Goal: Information Seeking & Learning: Learn about a topic

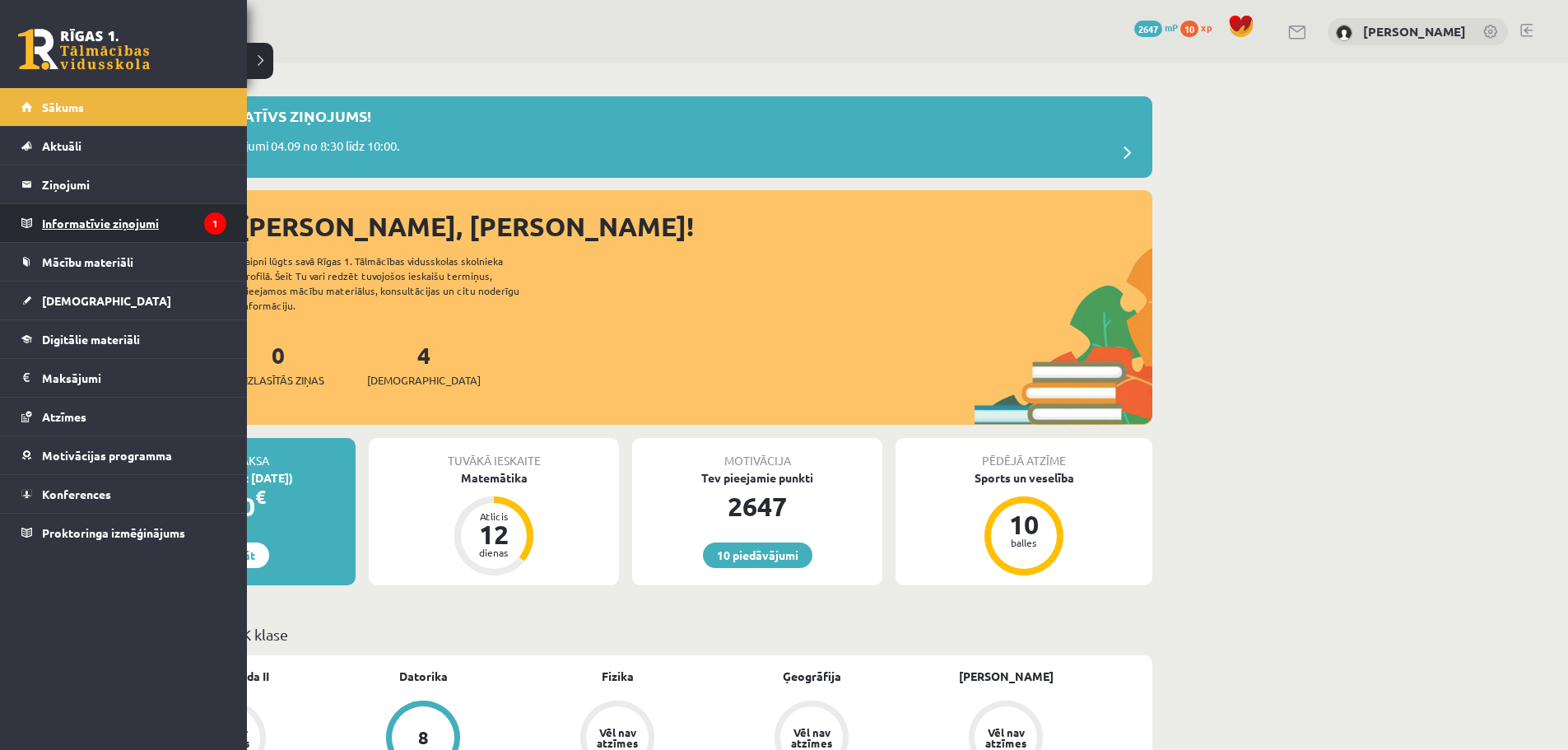
click at [70, 218] on legend "Informatīvie ziņojumi 1" at bounding box center [134, 223] width 184 height 38
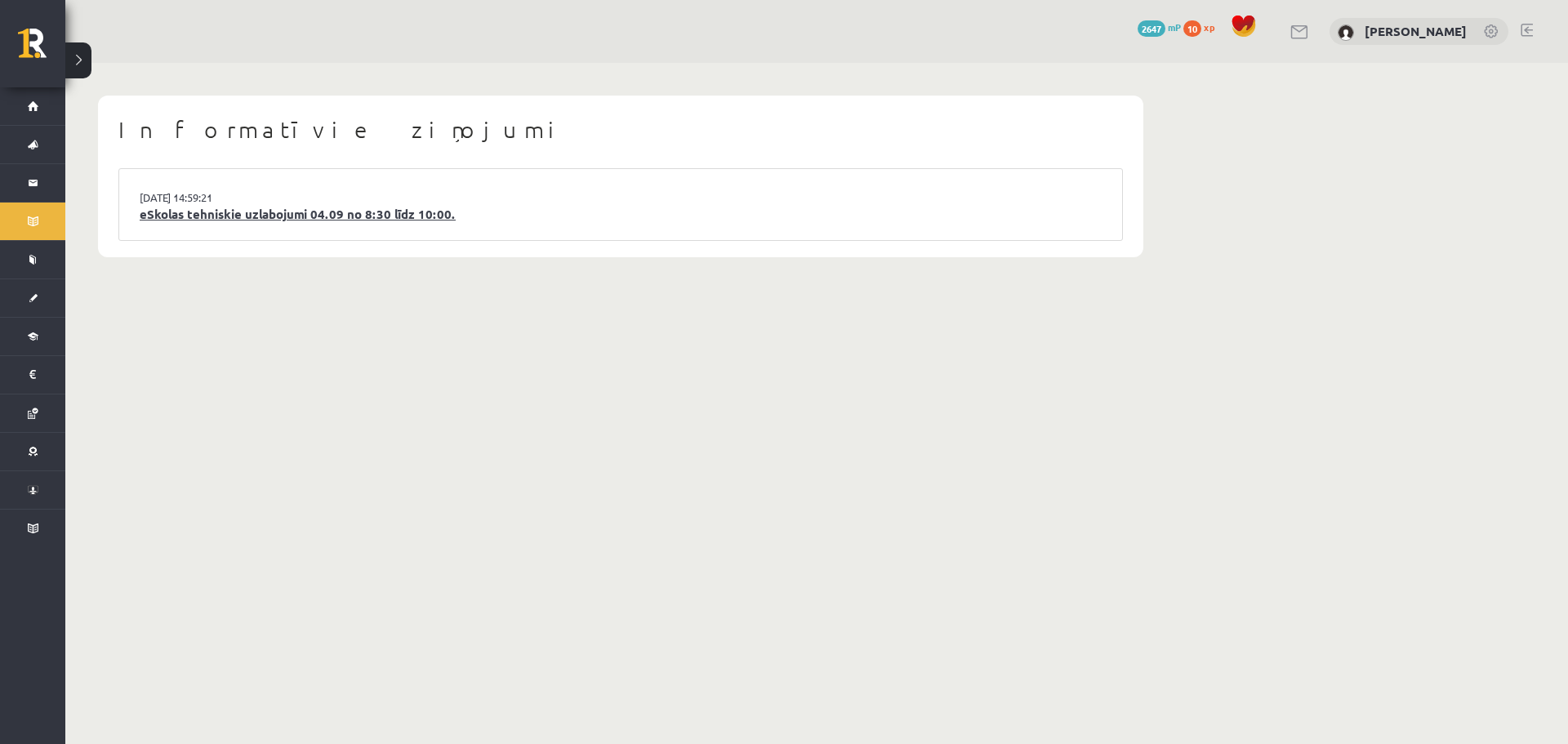
click at [335, 218] on link "eSkolas tehniskie uzlabojumi 04.09 no 8:30 līdz 10:00." at bounding box center [621, 214] width 962 height 19
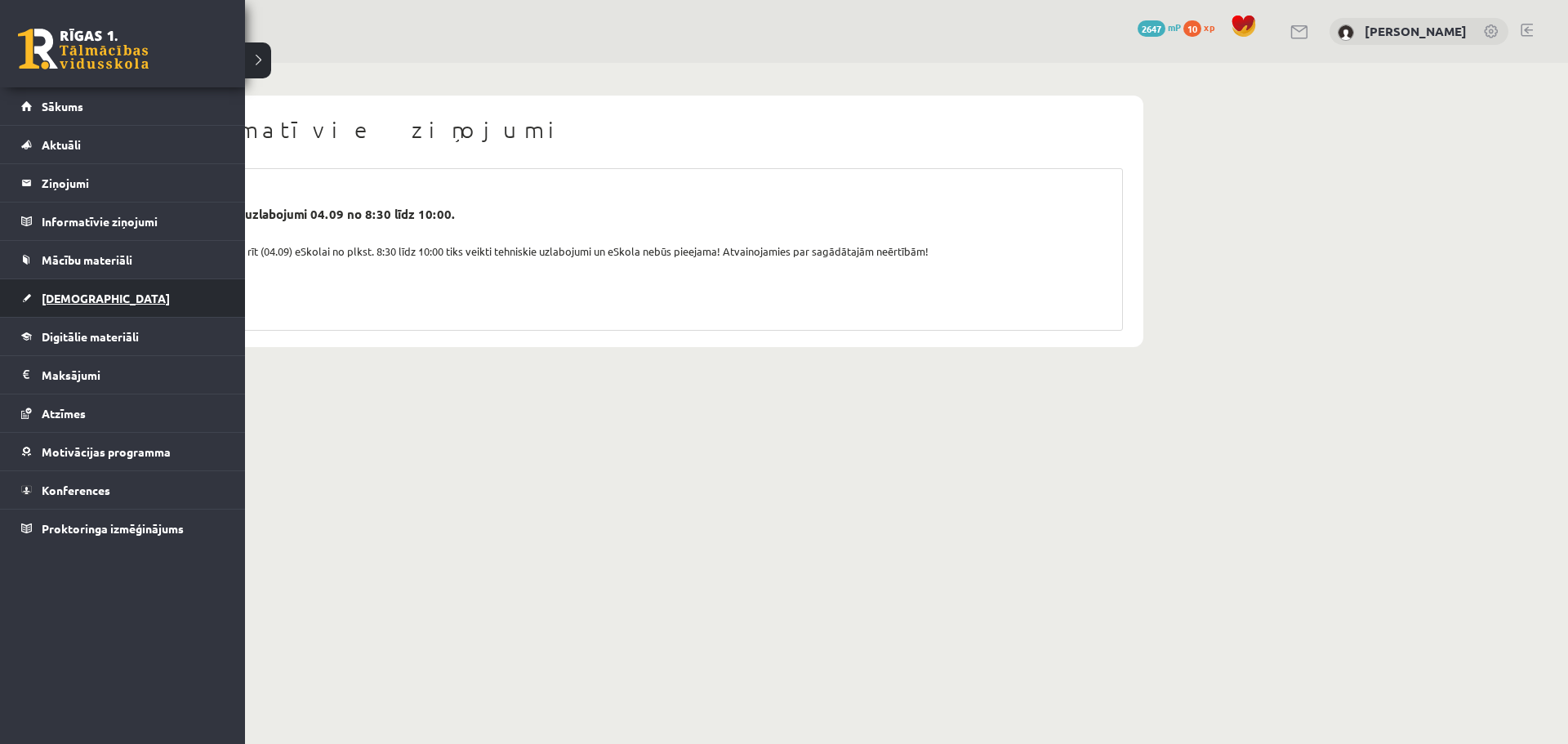
click at [84, 310] on link "[DEMOGRAPHIC_DATA]" at bounding box center [123, 298] width 203 height 37
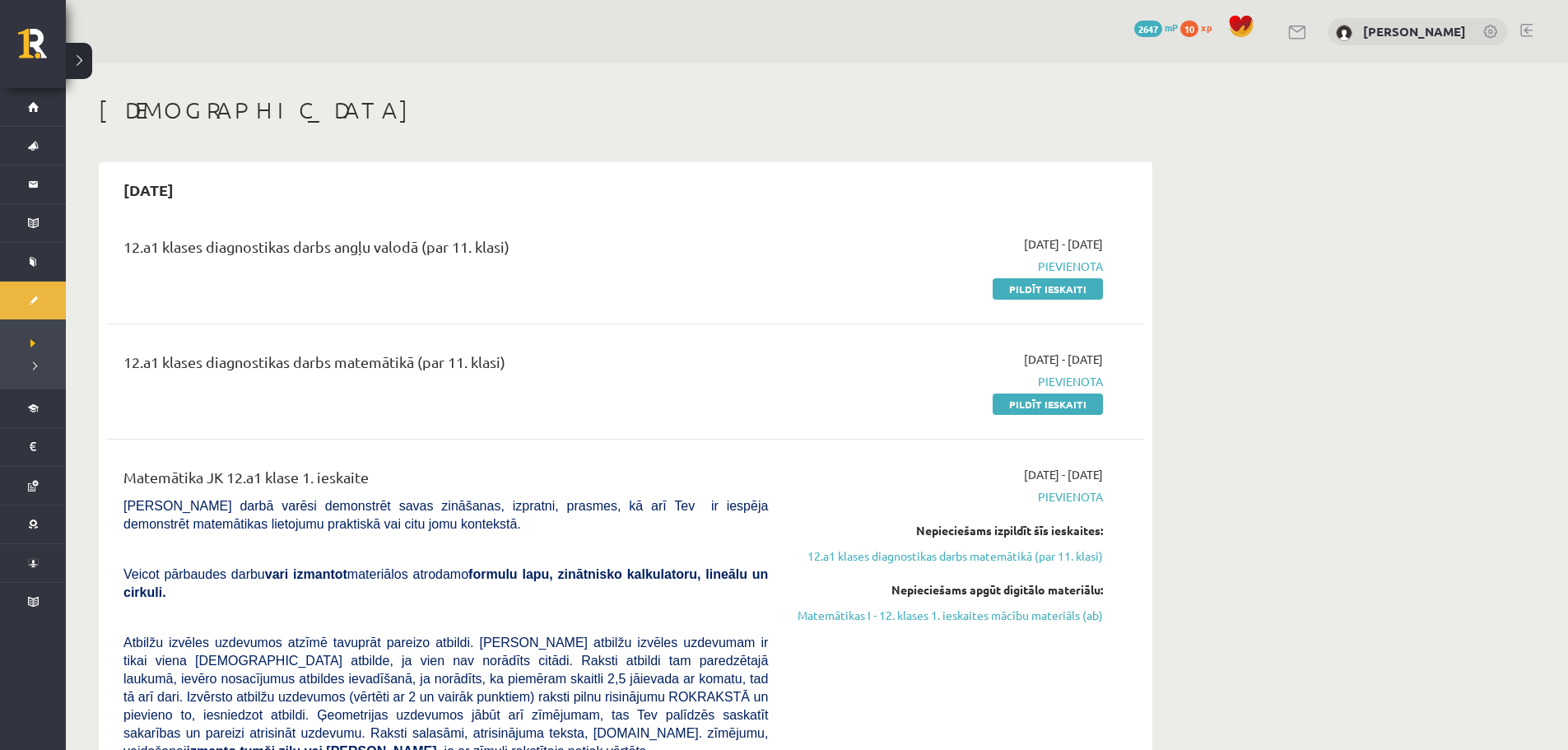
scroll to position [83, 0]
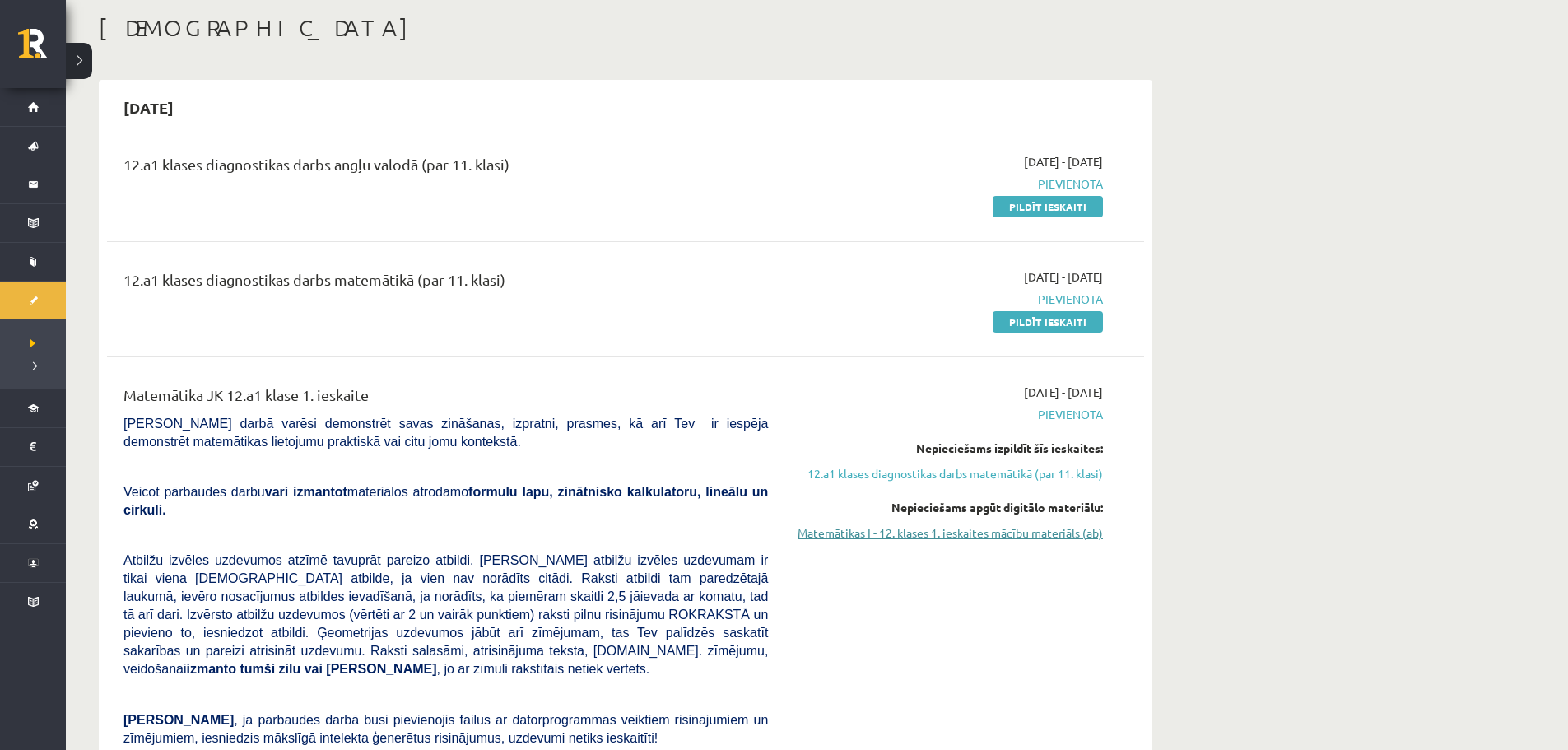
click at [870, 537] on link "Matemātikas I - 12. klases 1. ieskaites mācību materiāls (ab)" at bounding box center [948, 533] width 310 height 17
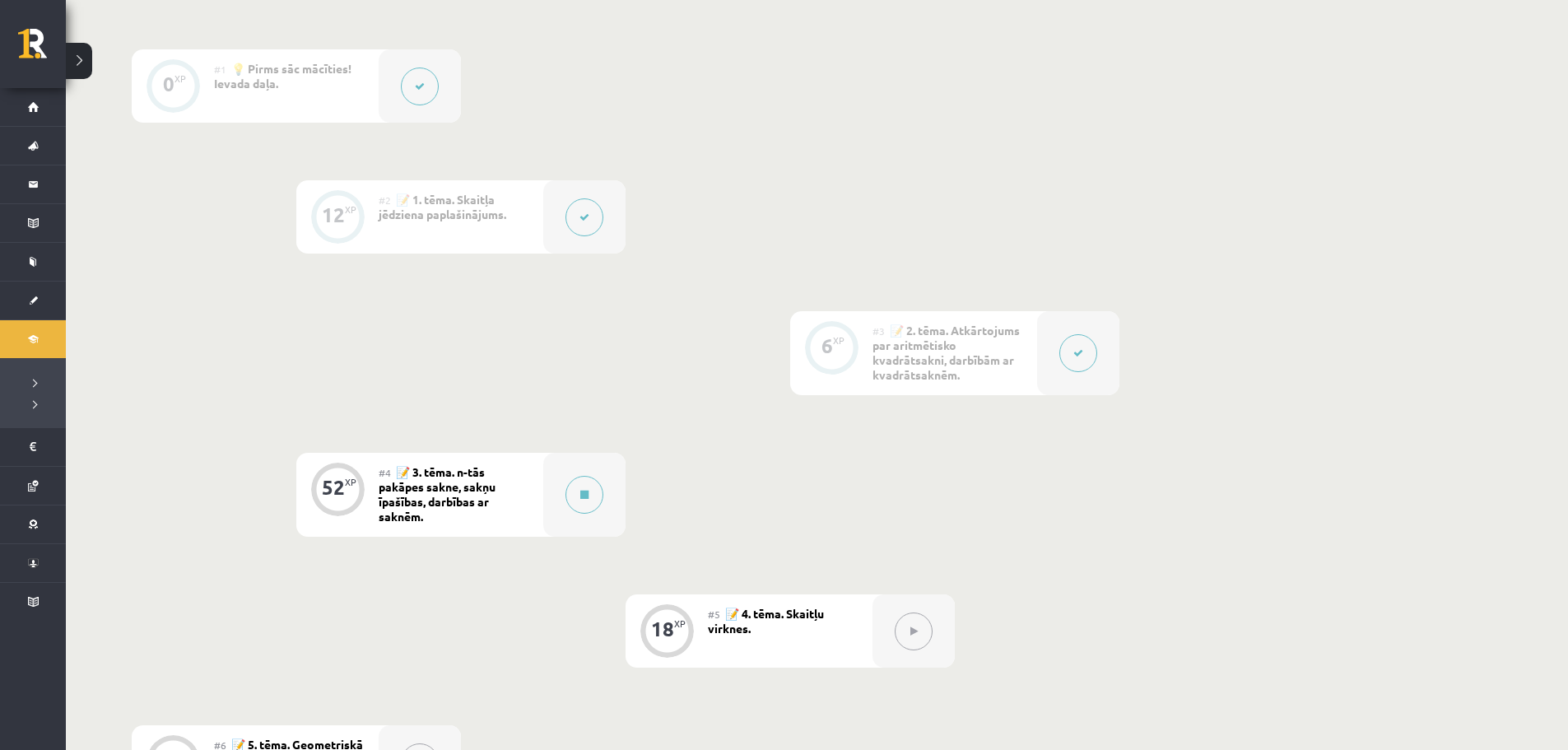
scroll to position [741, 0]
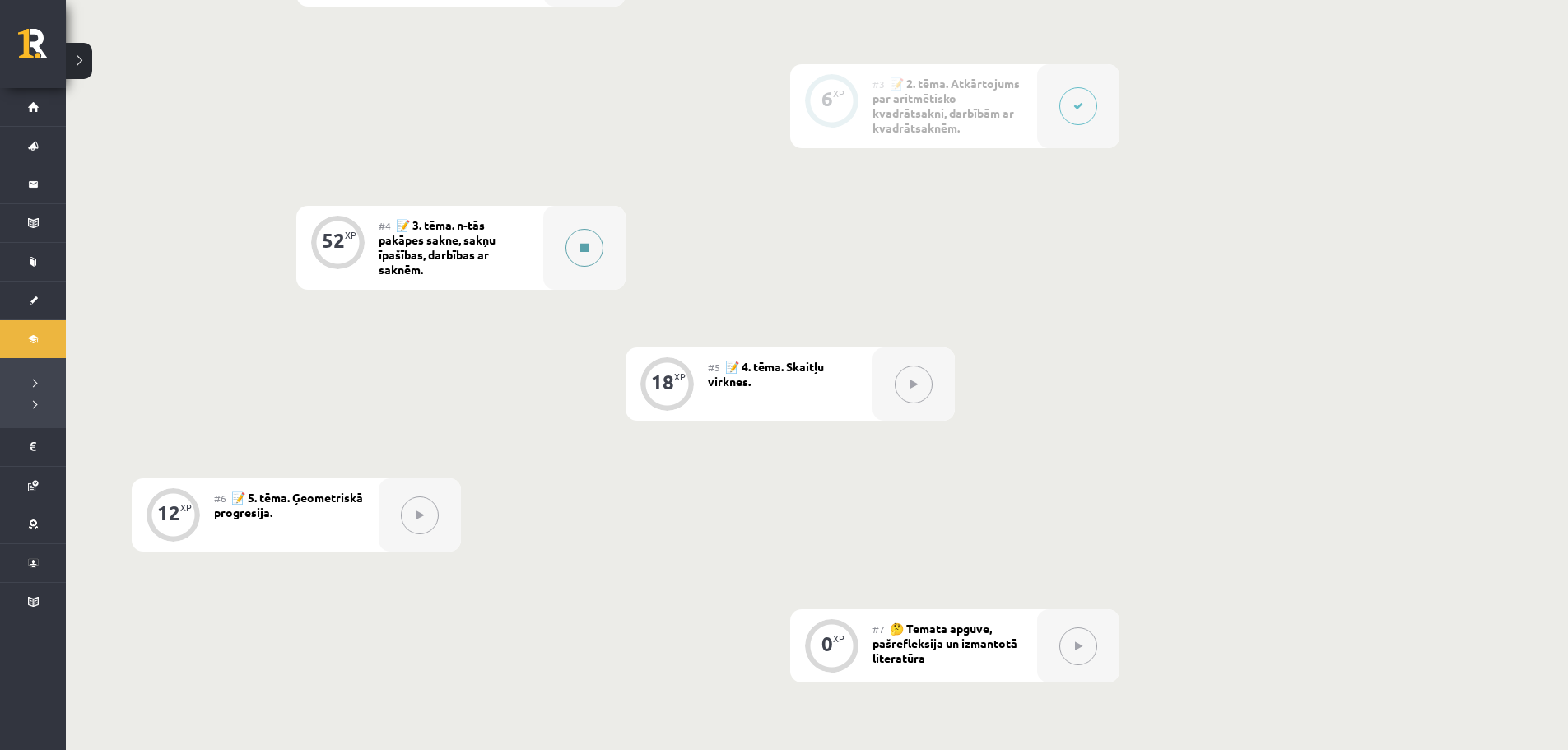
click at [590, 244] on button at bounding box center [584, 248] width 38 height 38
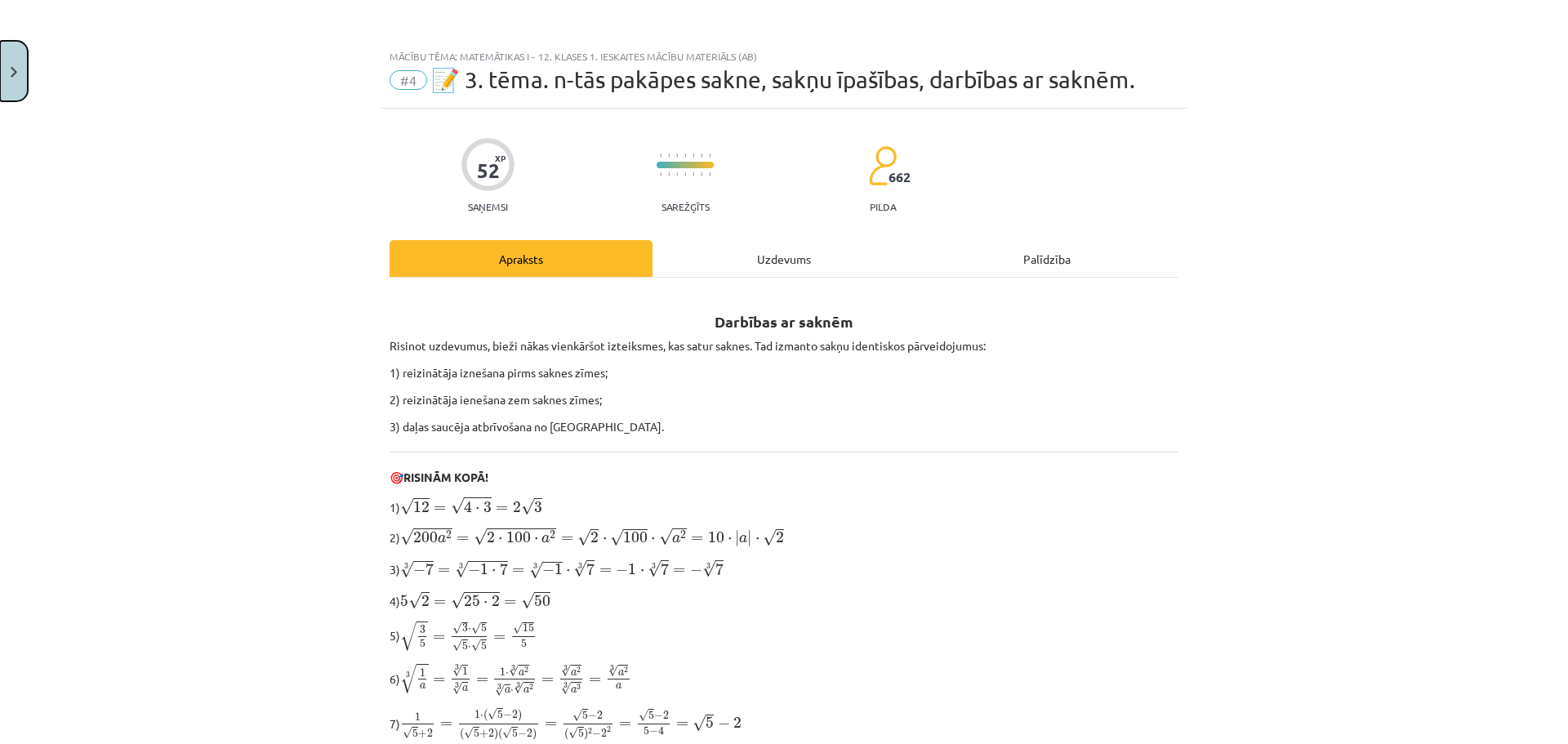
click at [0, 58] on button "Close" at bounding box center [14, 71] width 28 height 61
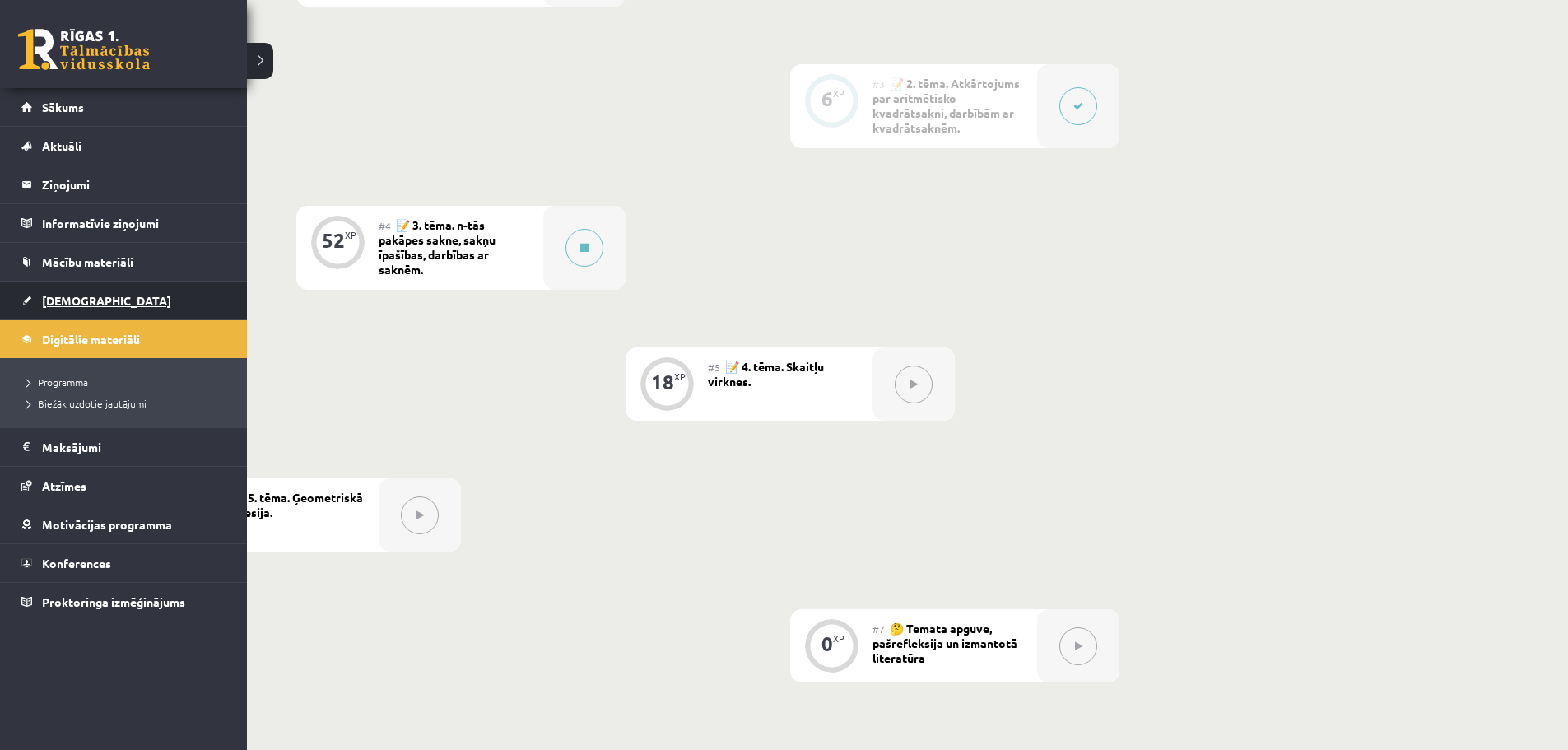
click at [106, 302] on link "[DEMOGRAPHIC_DATA]" at bounding box center [124, 301] width 205 height 38
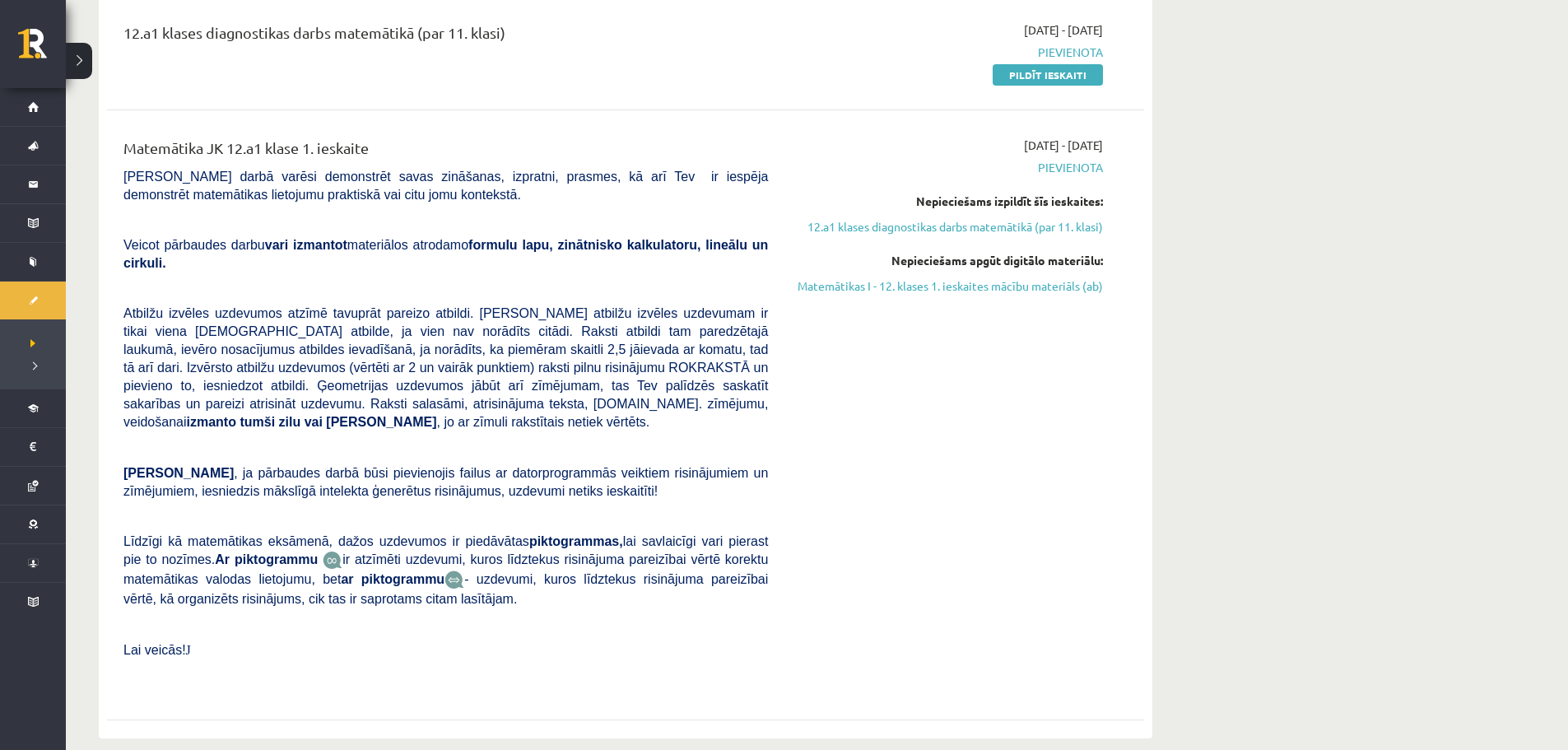
scroll to position [83, 0]
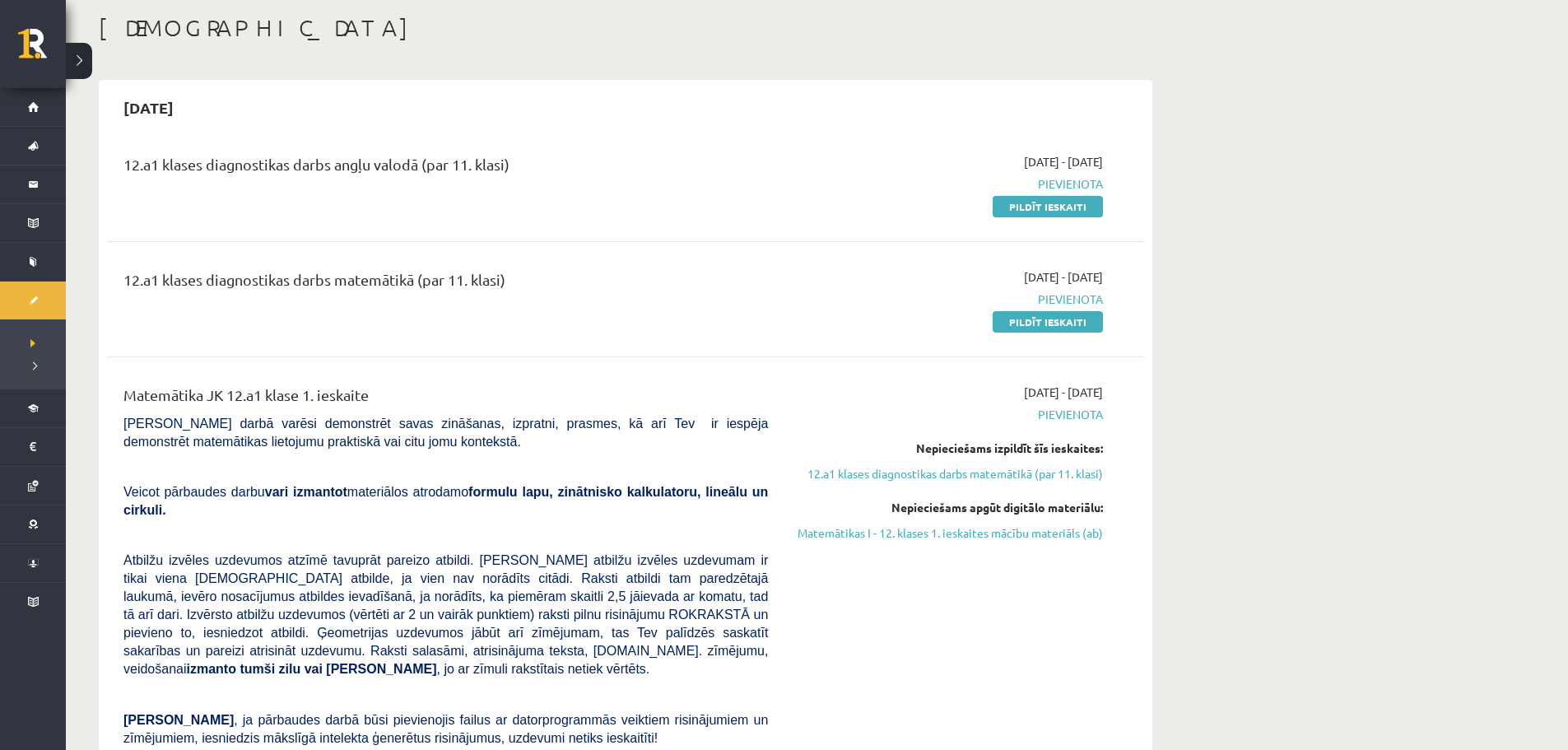
scroll to position [247, 0]
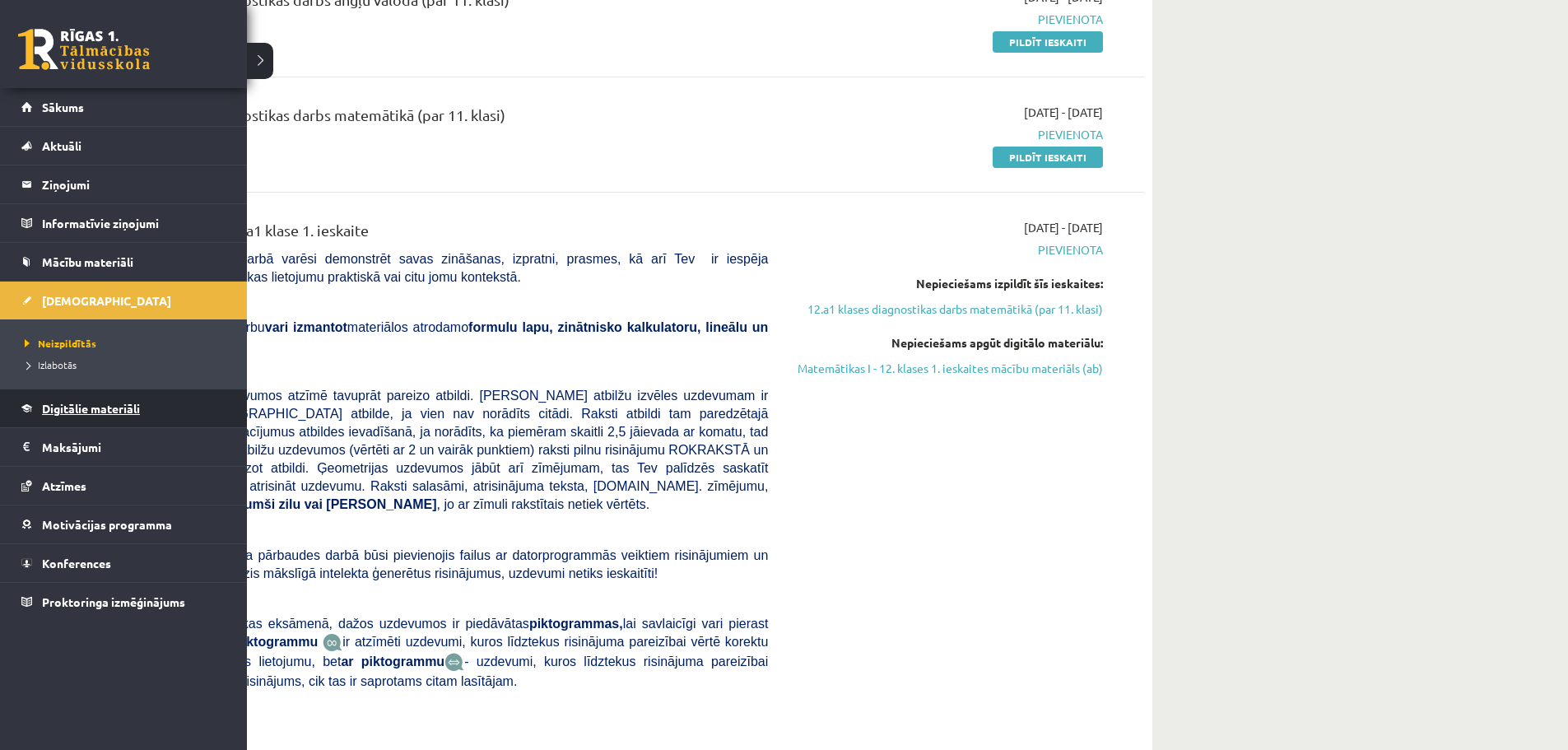
click at [92, 413] on span "Digitālie materiāli" at bounding box center [91, 409] width 98 height 15
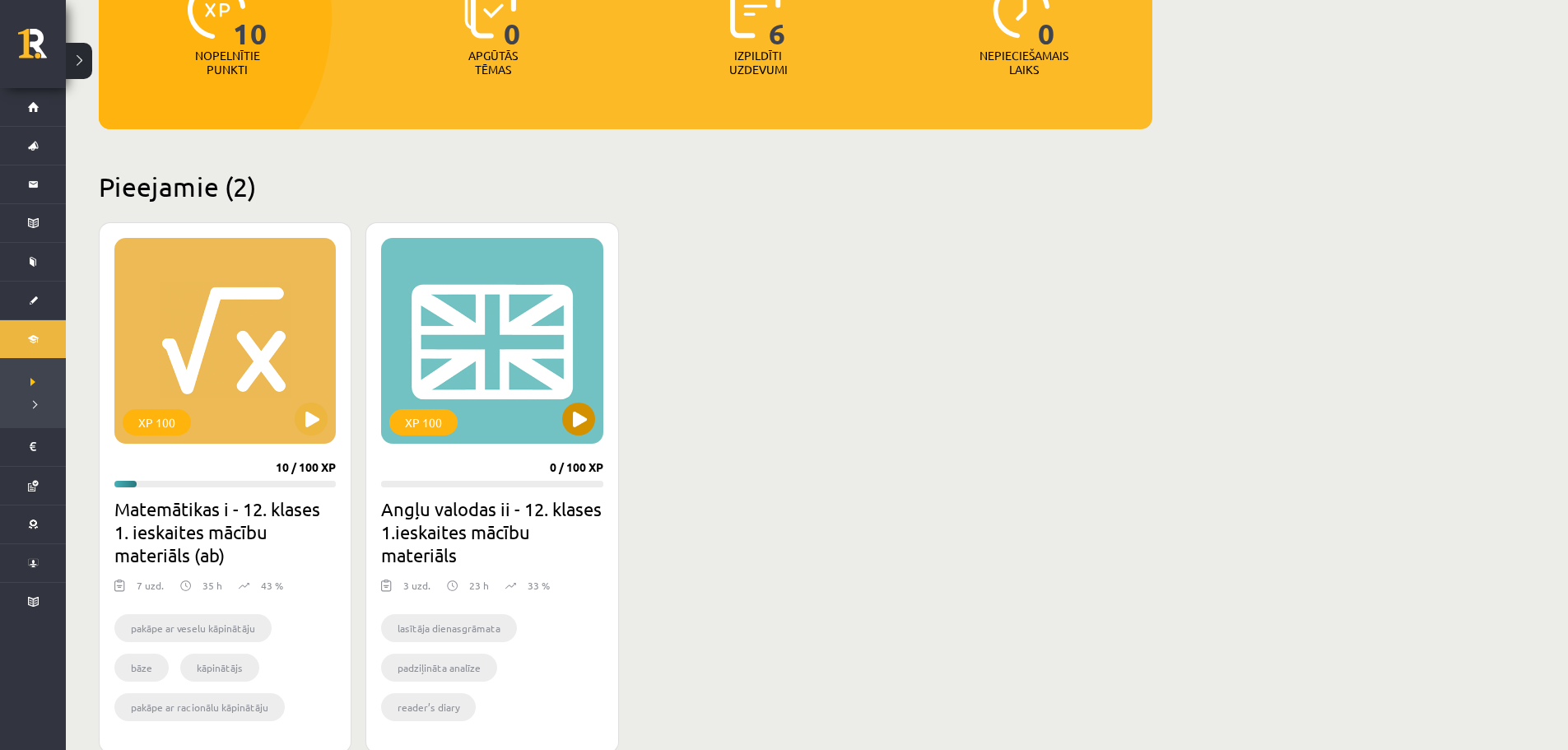
click at [491, 400] on div "XP 100" at bounding box center [492, 340] width 222 height 206
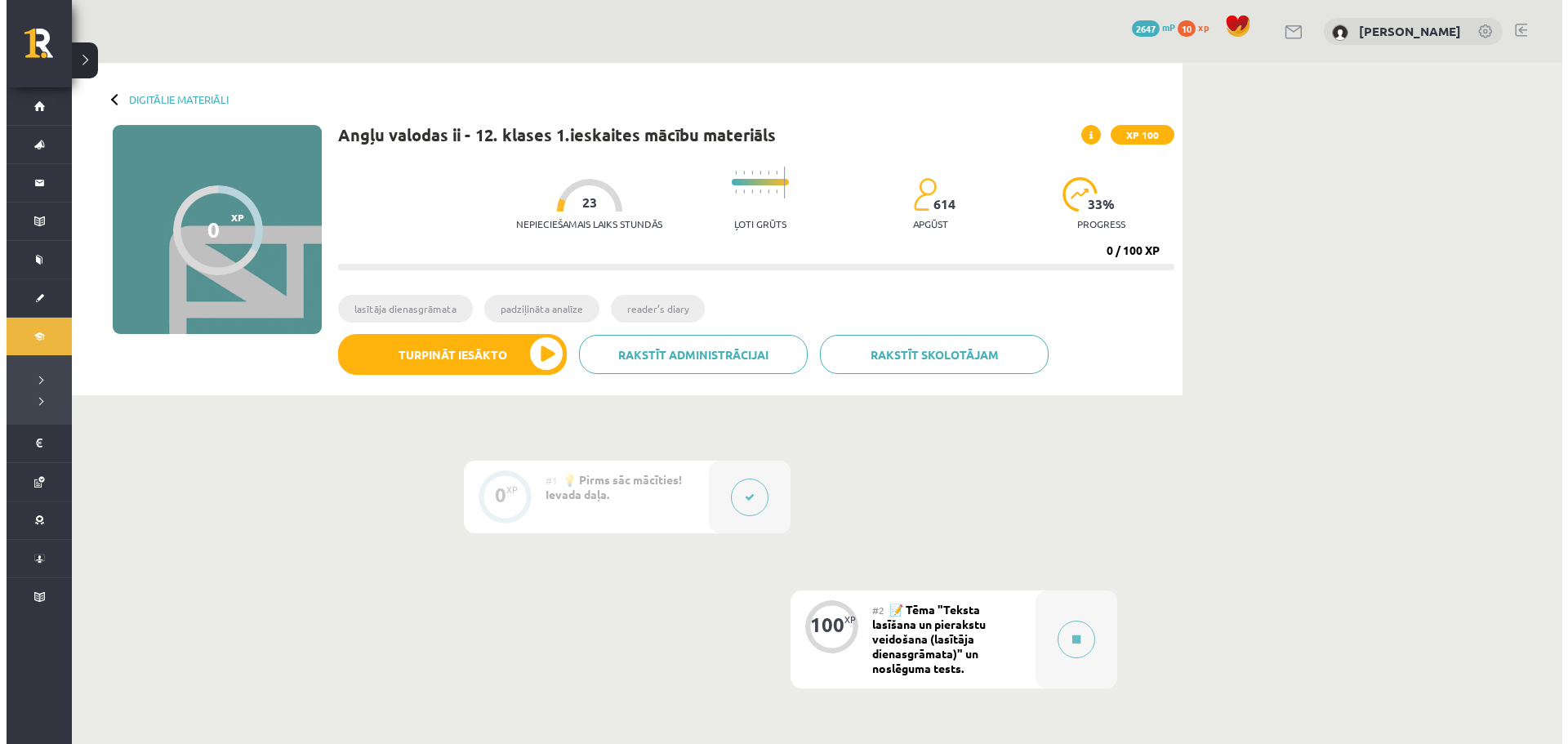
scroll to position [82, 0]
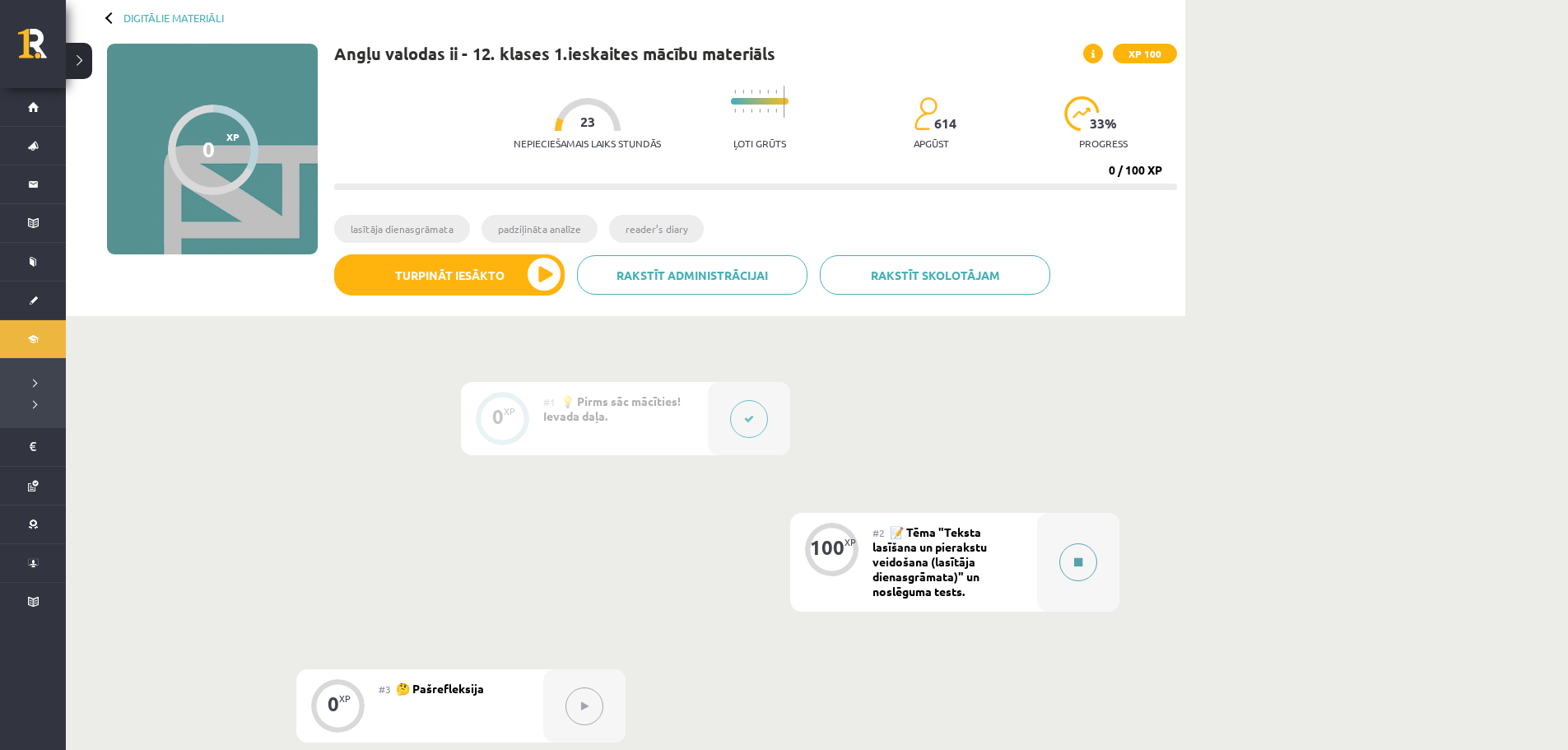
click at [1079, 564] on icon at bounding box center [1078, 562] width 8 height 10
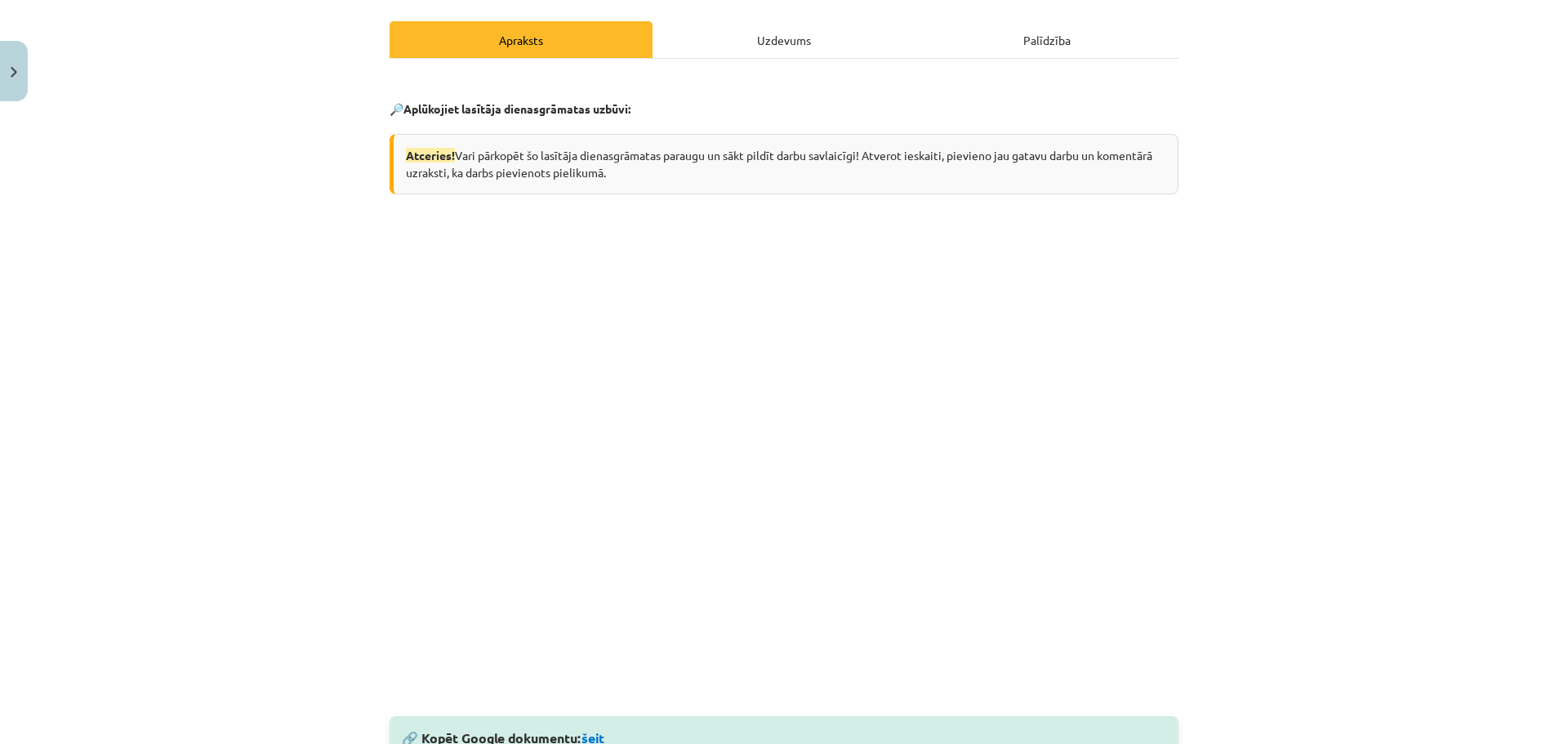
scroll to position [0, 0]
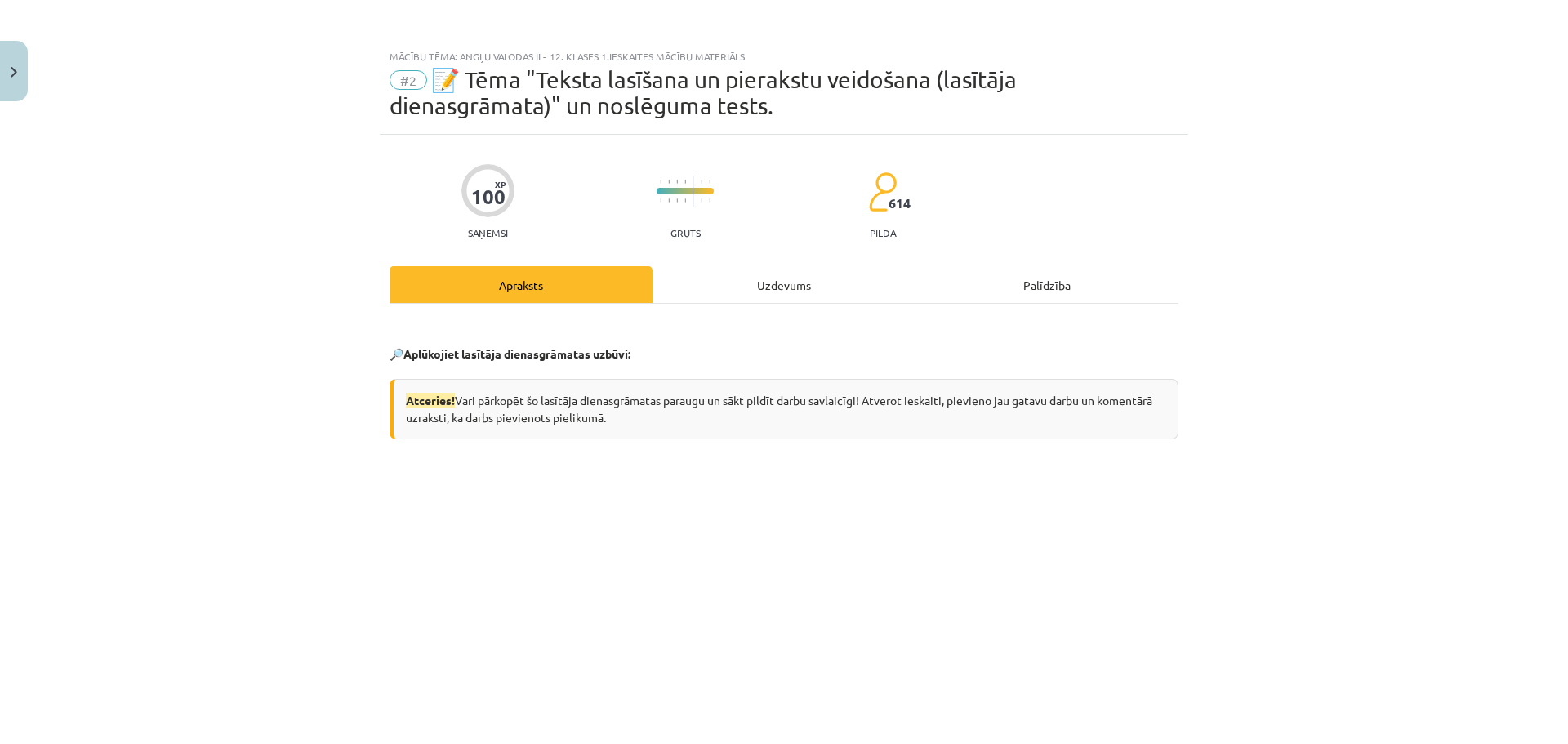
click at [685, 274] on div "Uzdevums" at bounding box center [784, 284] width 263 height 36
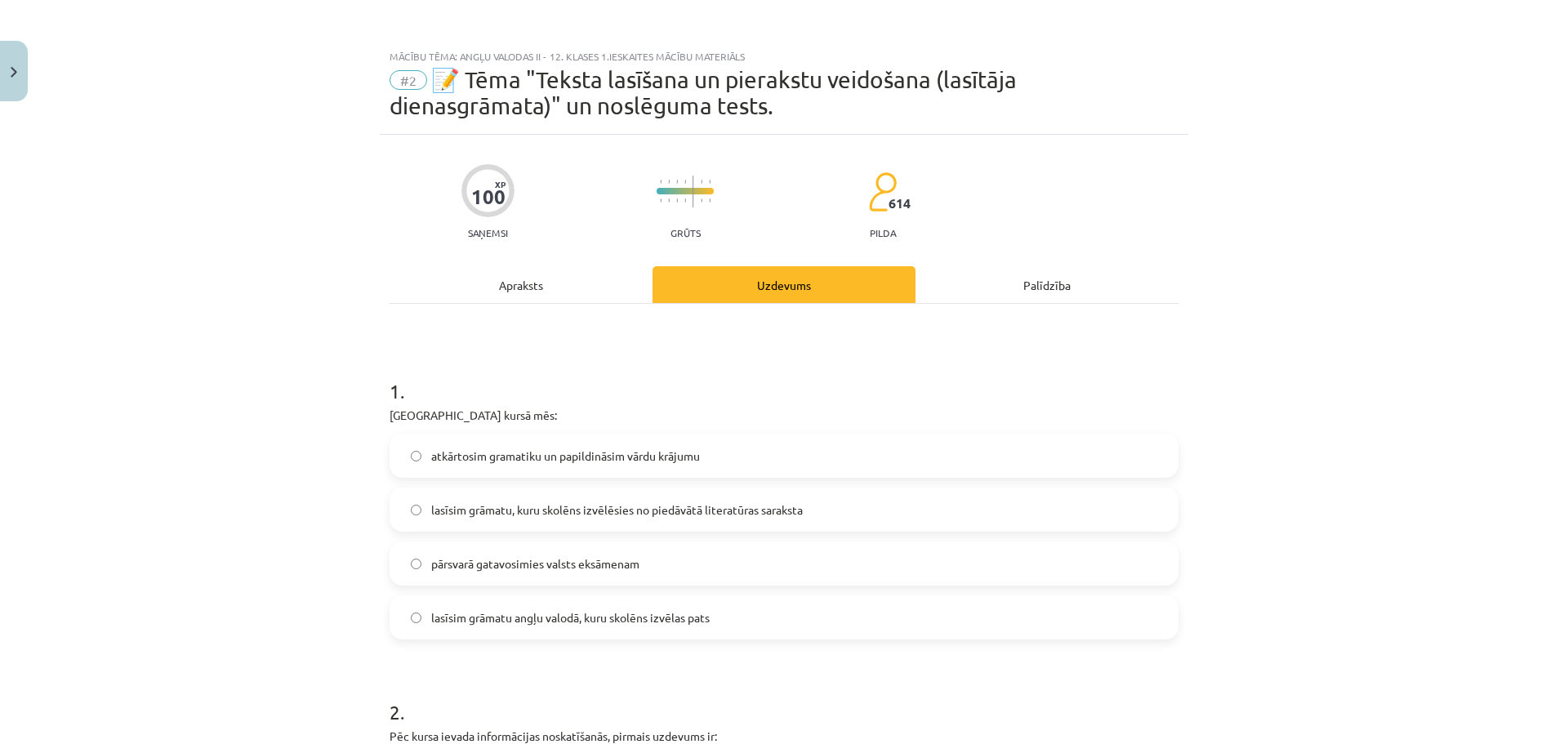
scroll to position [41, 0]
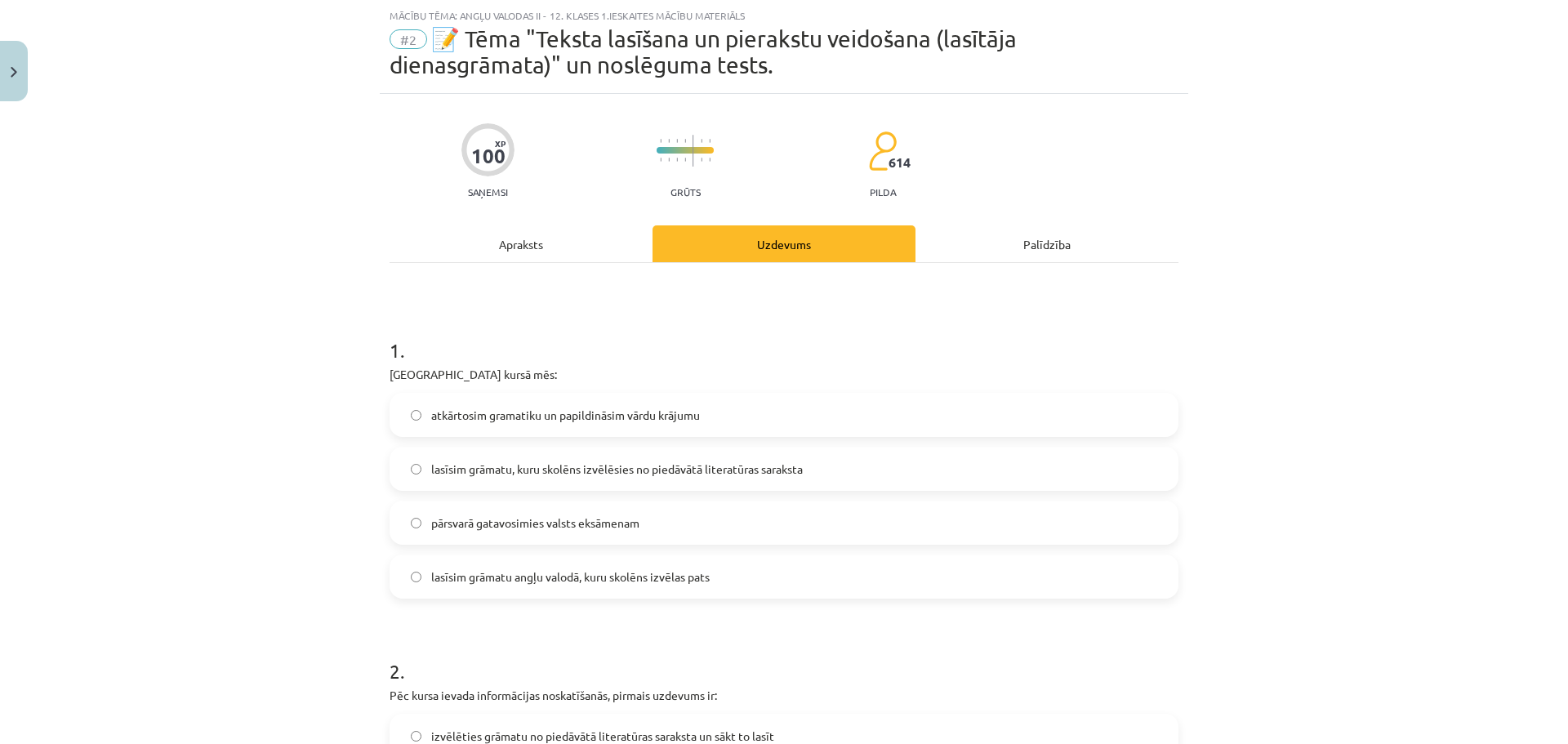
click at [543, 249] on div "Apraksts" at bounding box center [521, 243] width 263 height 36
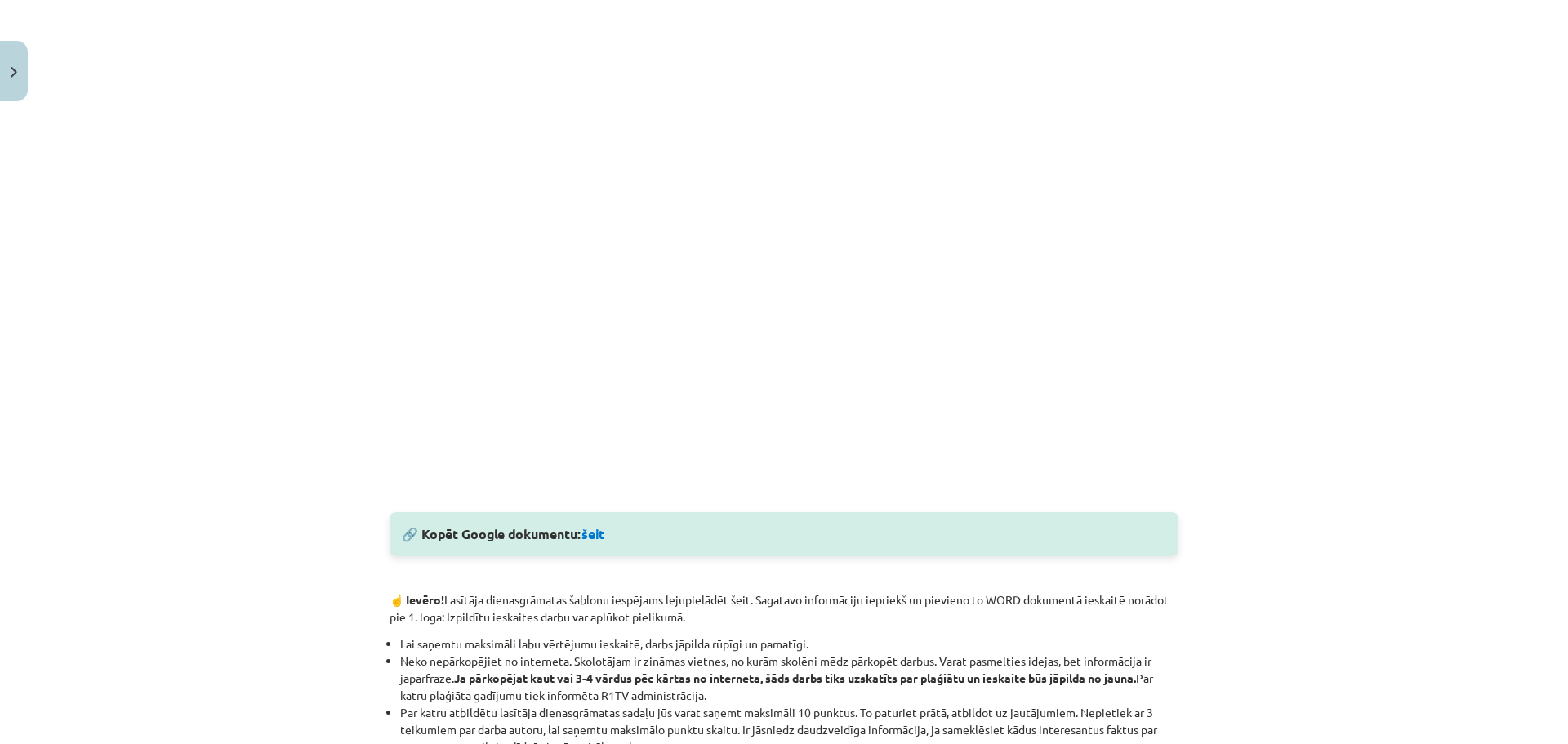
scroll to position [367, 0]
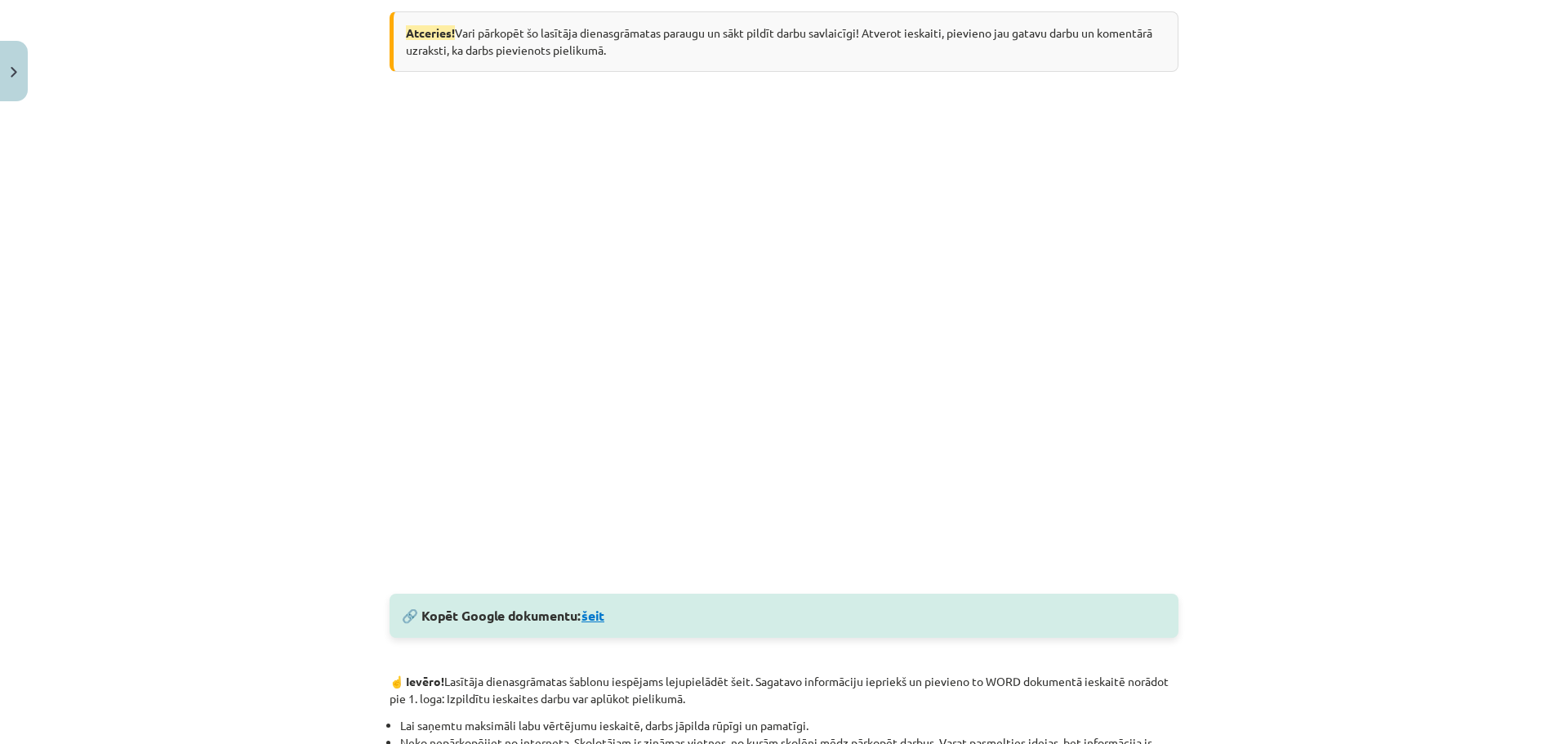
click at [596, 616] on link "šeit" at bounding box center [593, 615] width 23 height 17
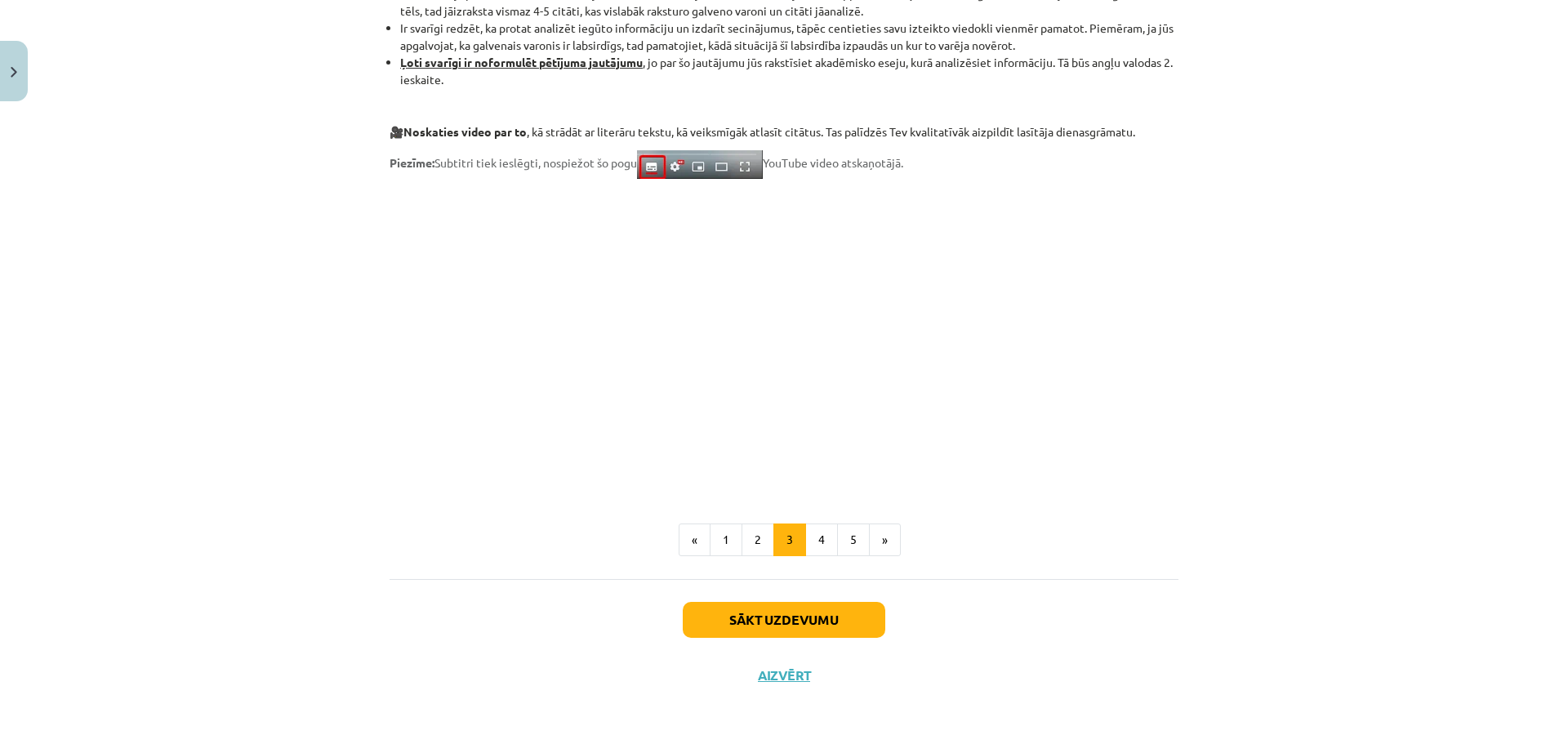
scroll to position [1139, 0]
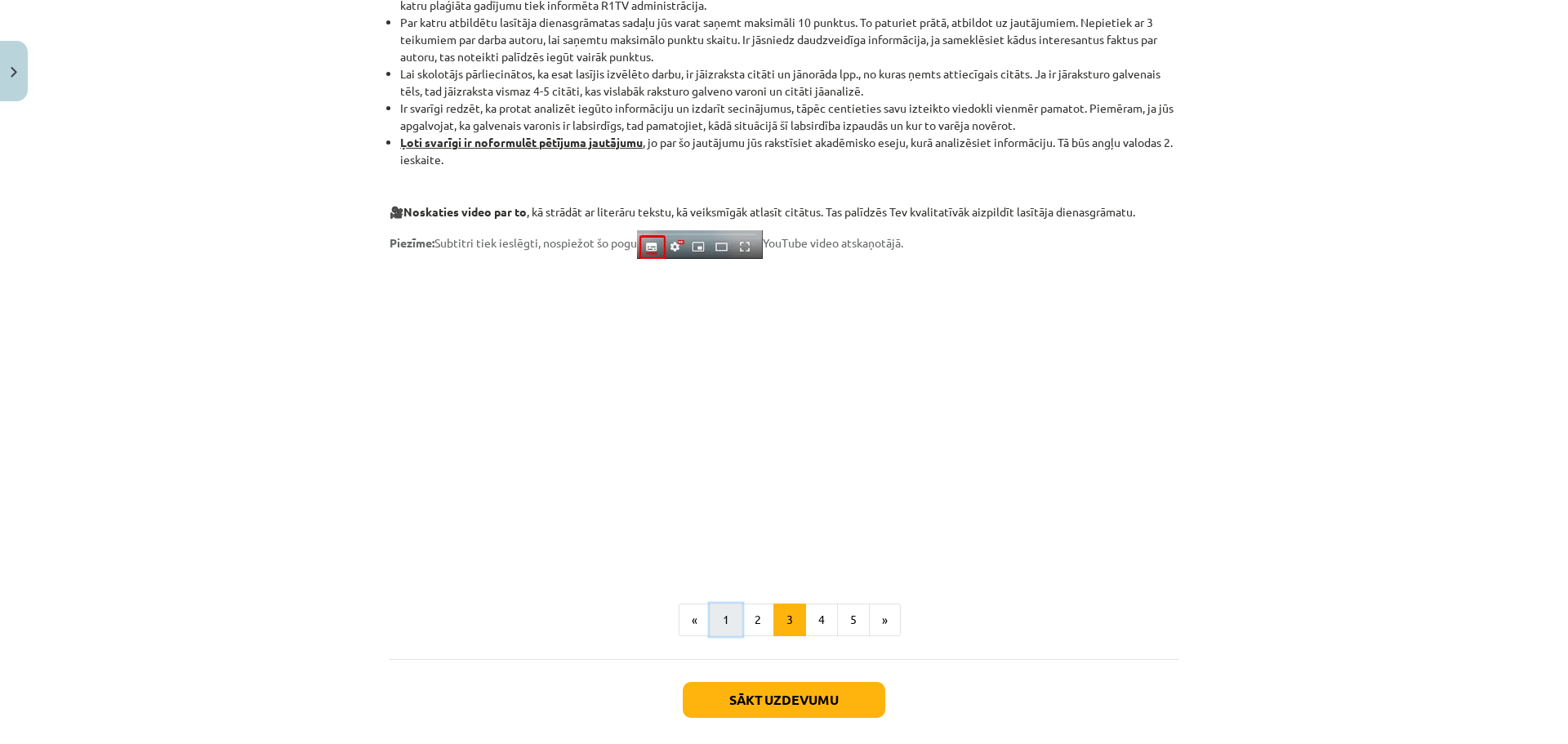
click at [723, 615] on button "1" at bounding box center [725, 619] width 33 height 33
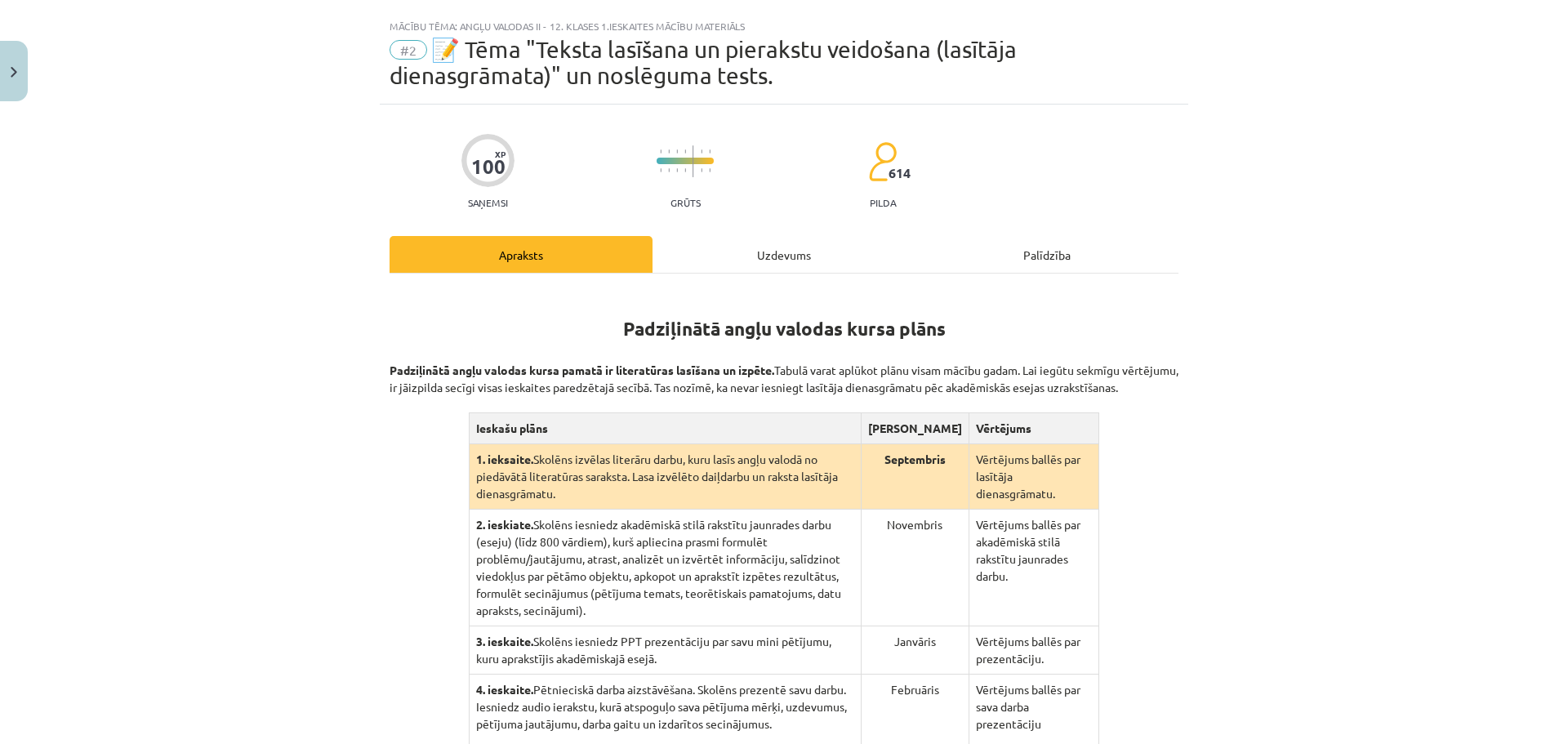
scroll to position [275, 0]
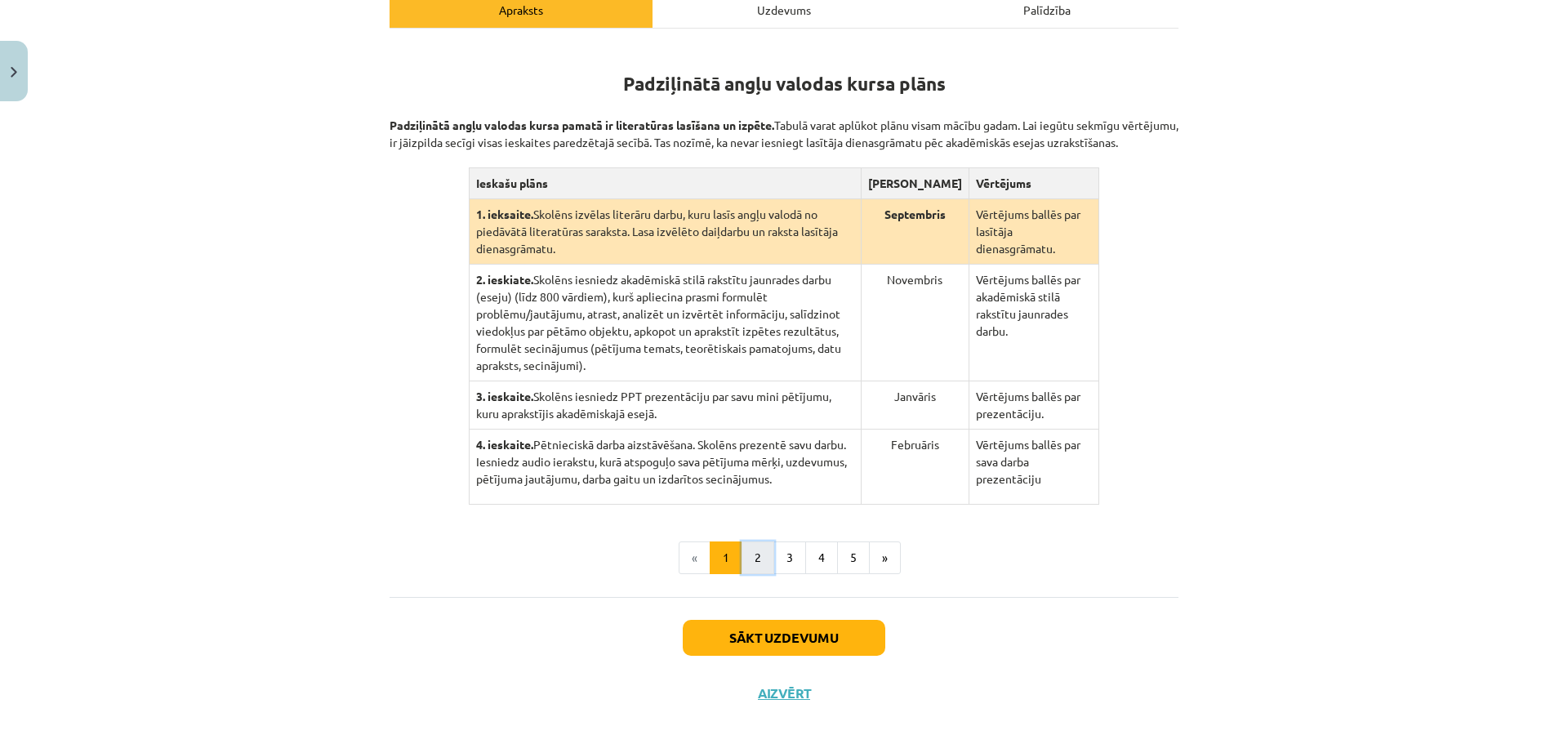
click at [753, 542] on button "2" at bounding box center [757, 558] width 33 height 33
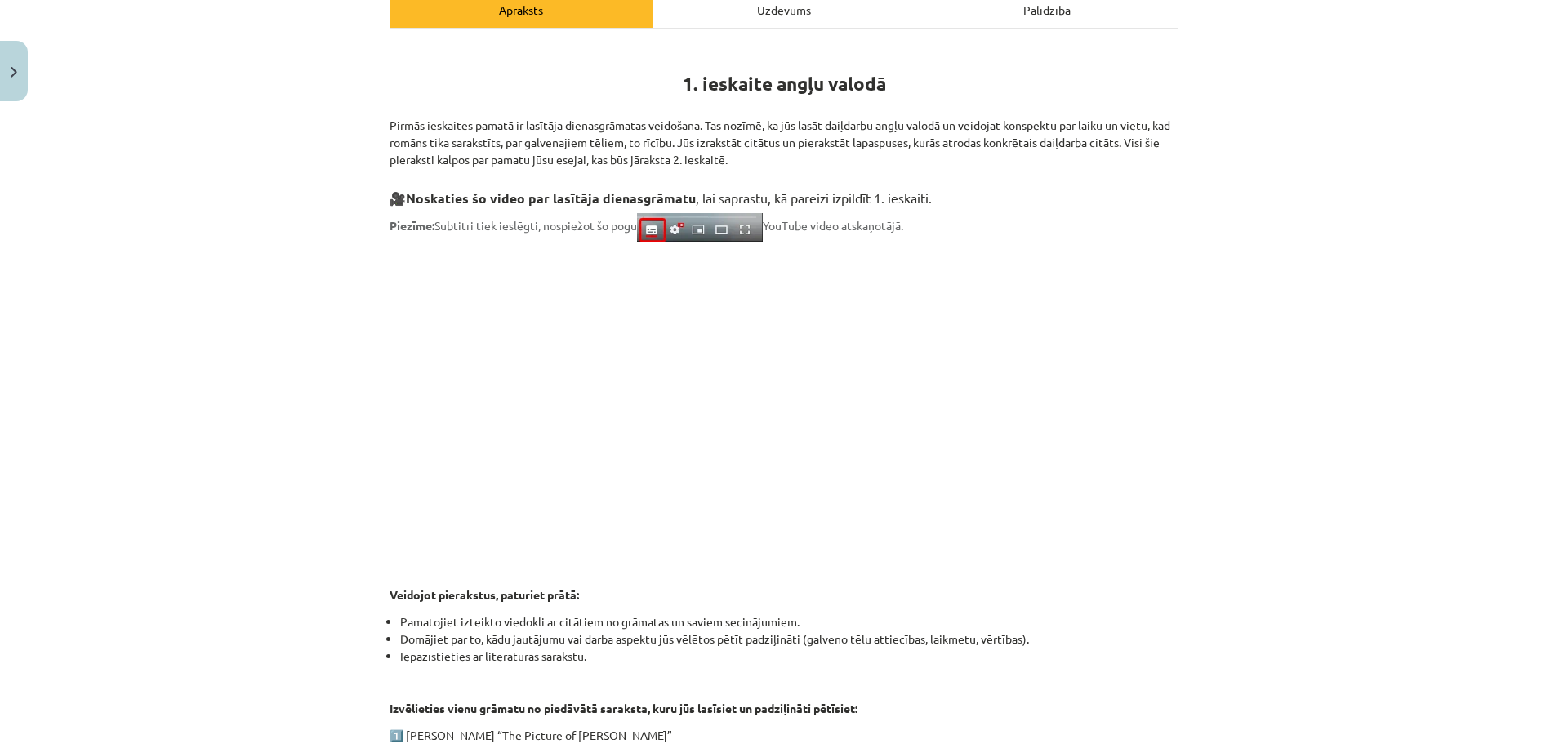
drag, startPoint x: 371, startPoint y: 413, endPoint x: 213, endPoint y: 399, distance: 158.6
click at [213, 399] on div "Mācību tēma: Angļu valodas ii - 12. klases 1.ieskaites mācību materiāls #2 📝 Tē…" at bounding box center [784, 372] width 1568 height 744
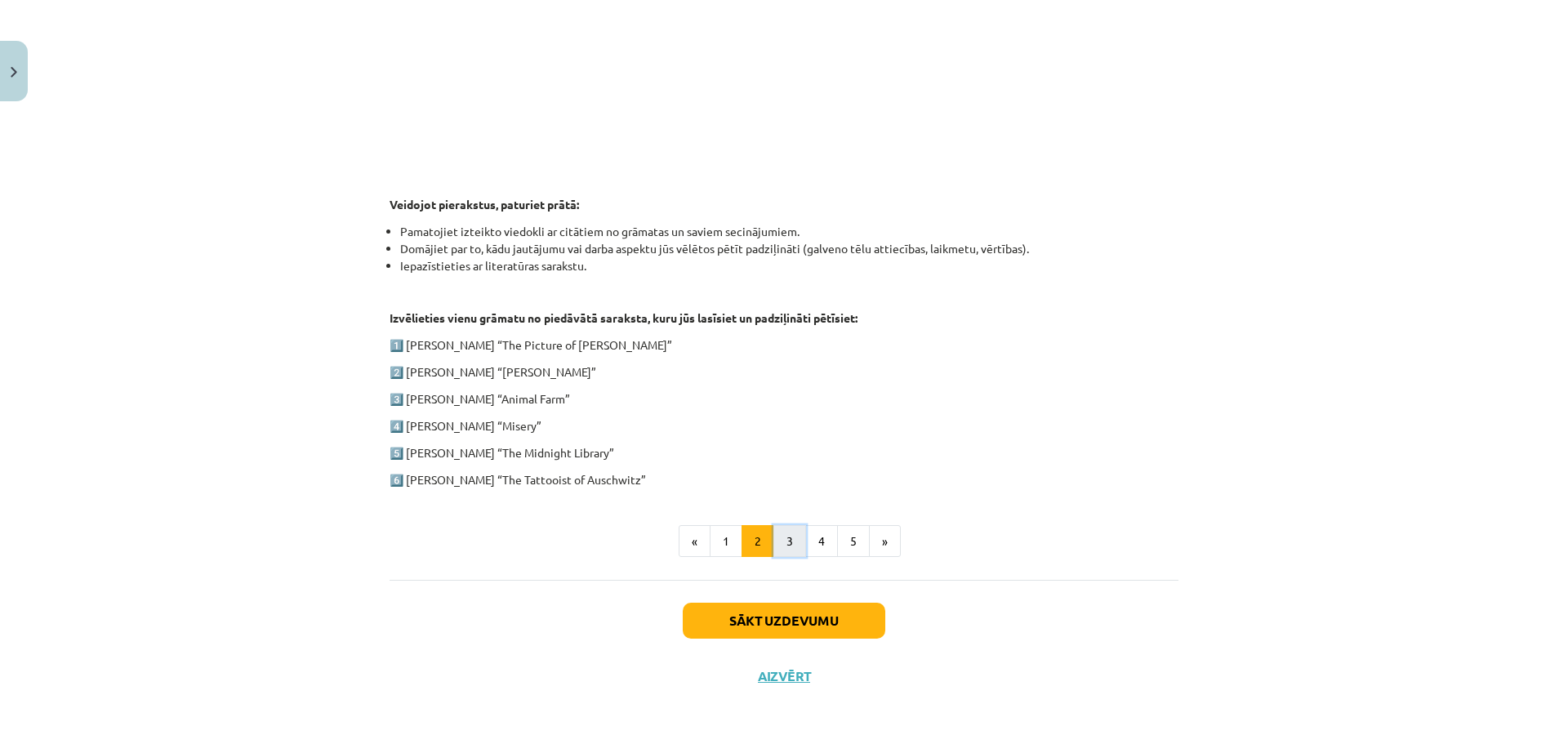
click at [774, 537] on button "3" at bounding box center [790, 541] width 33 height 33
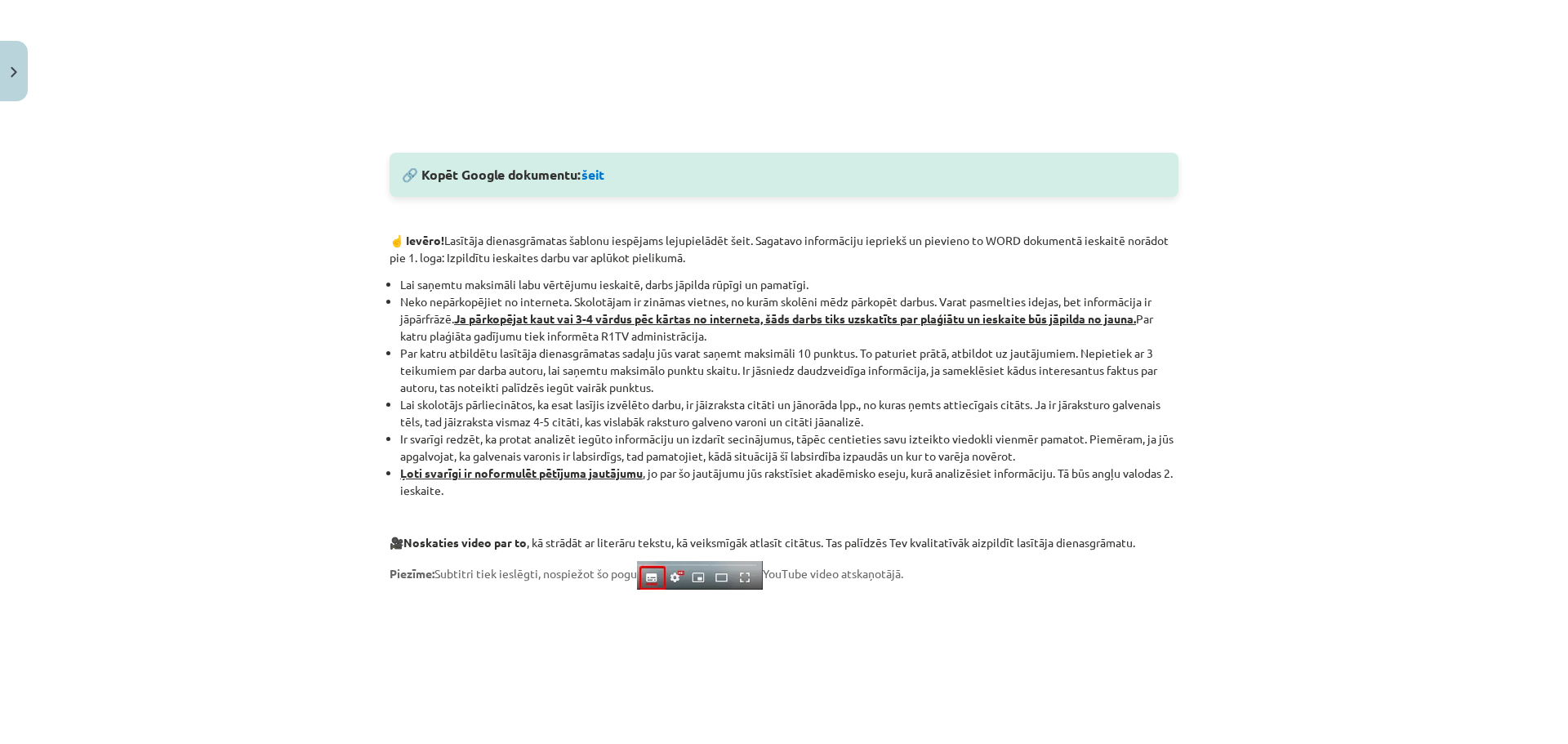
scroll to position [1221, 0]
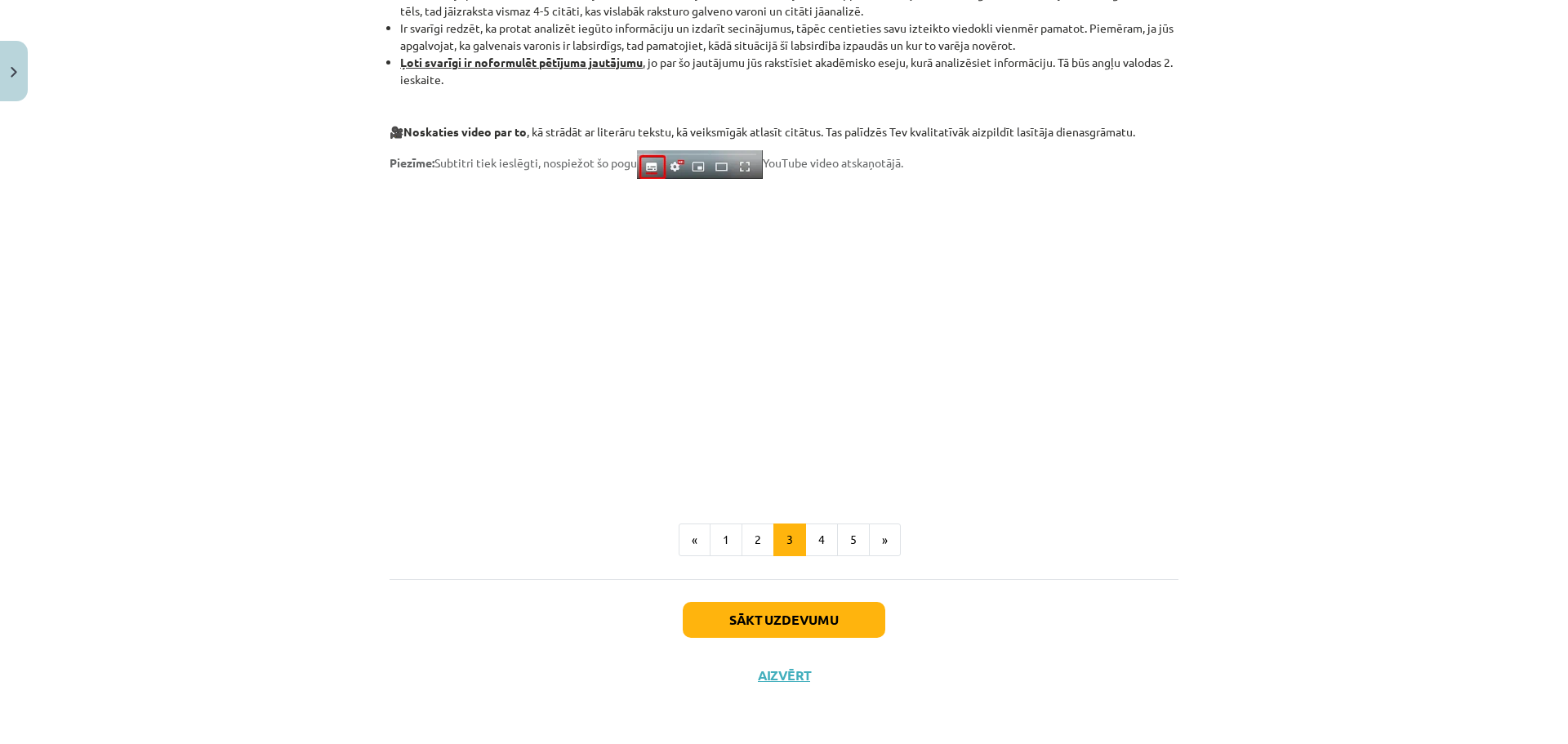
click at [1143, 484] on p at bounding box center [784, 338] width 789 height 298
click at [812, 549] on button "4" at bounding box center [821, 540] width 33 height 33
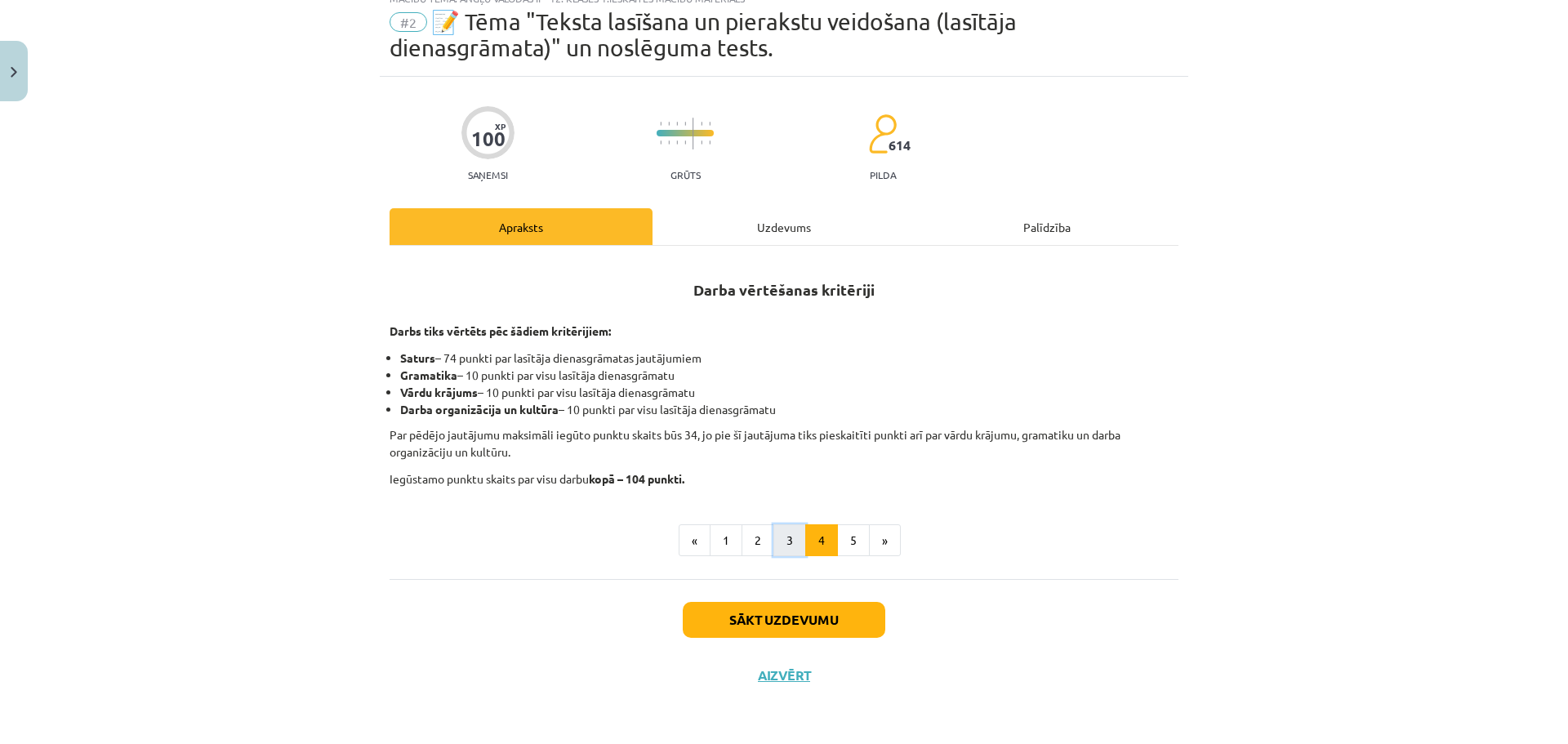
click at [790, 530] on button "3" at bounding box center [790, 540] width 33 height 33
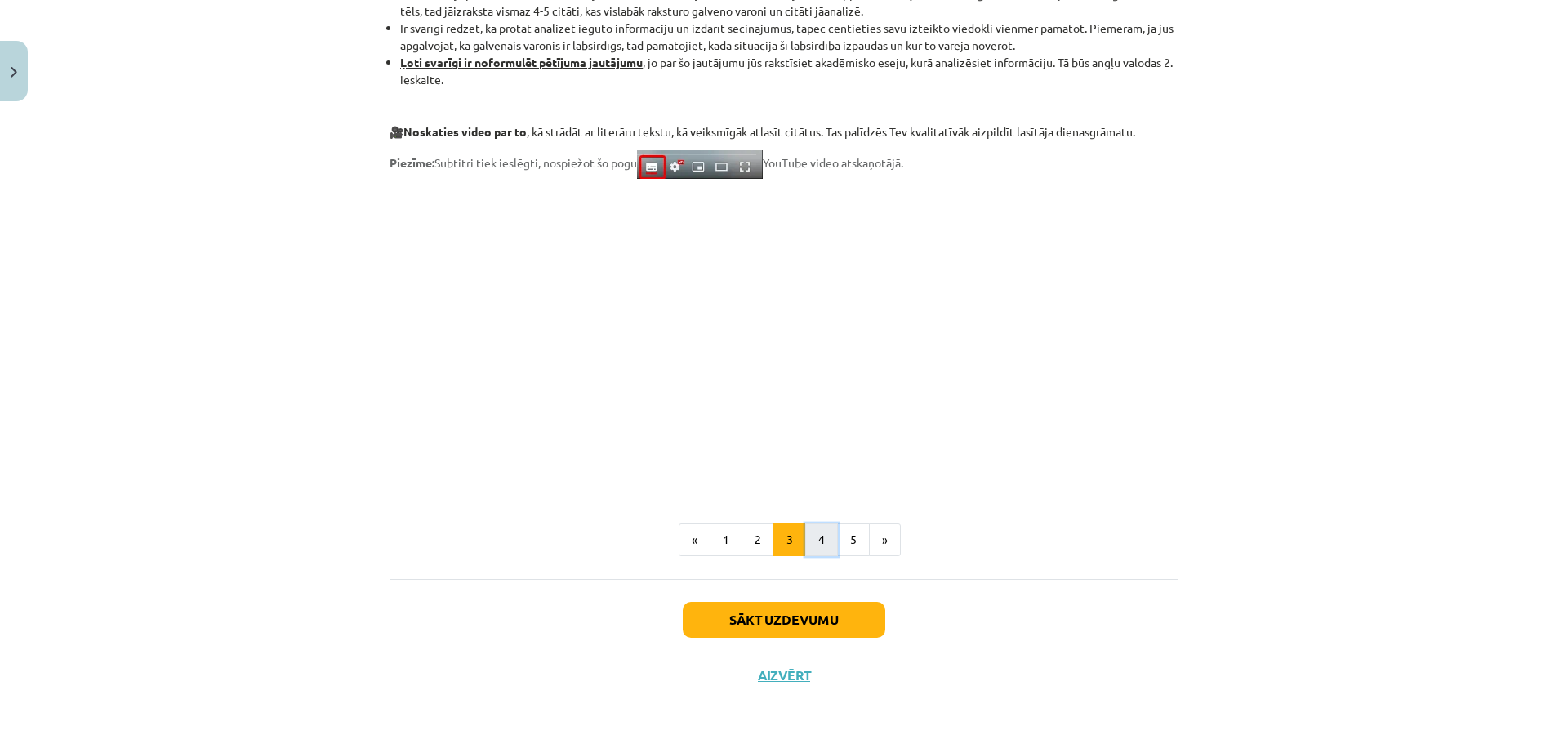
click at [818, 531] on button "4" at bounding box center [821, 540] width 33 height 33
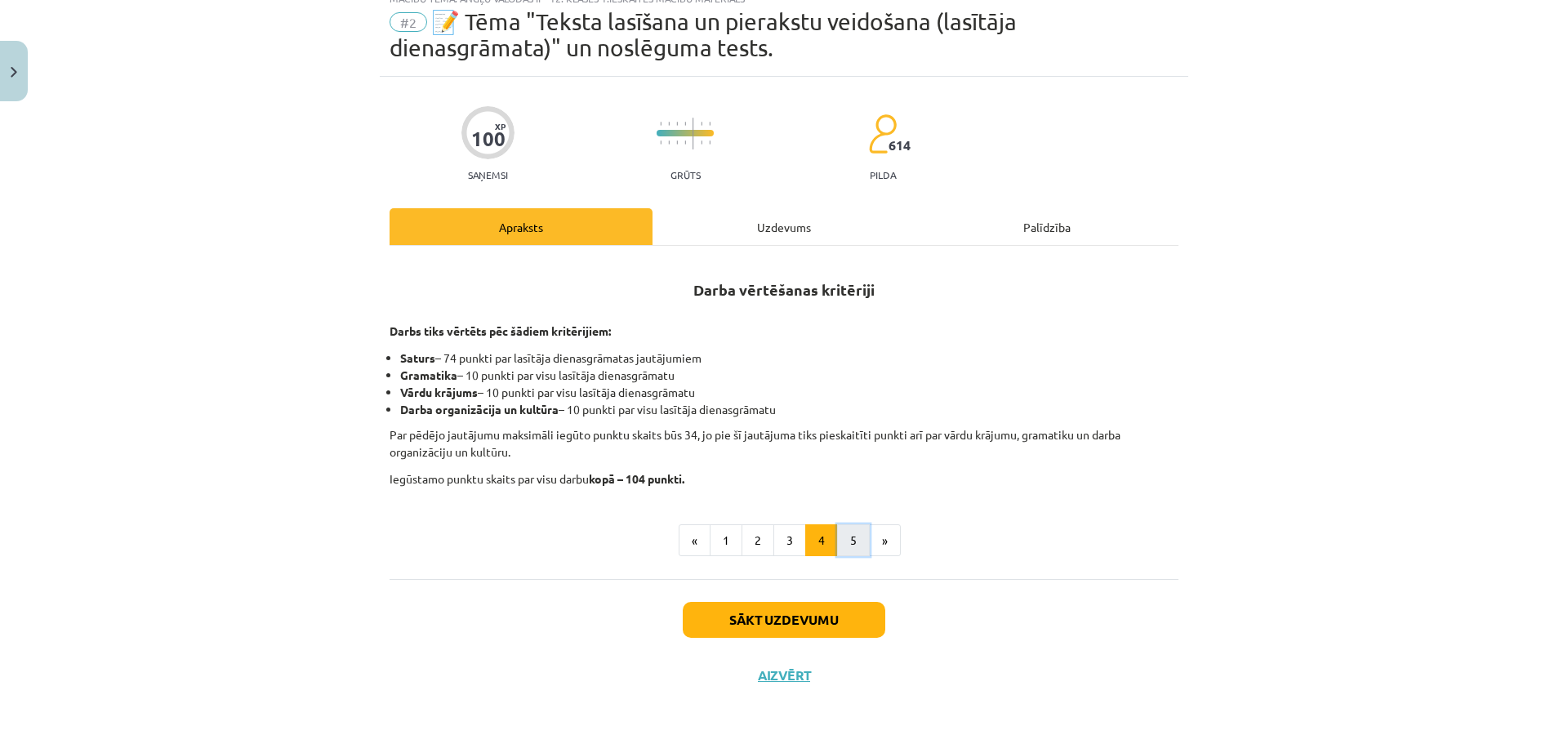
click at [841, 537] on button "5" at bounding box center [853, 540] width 33 height 33
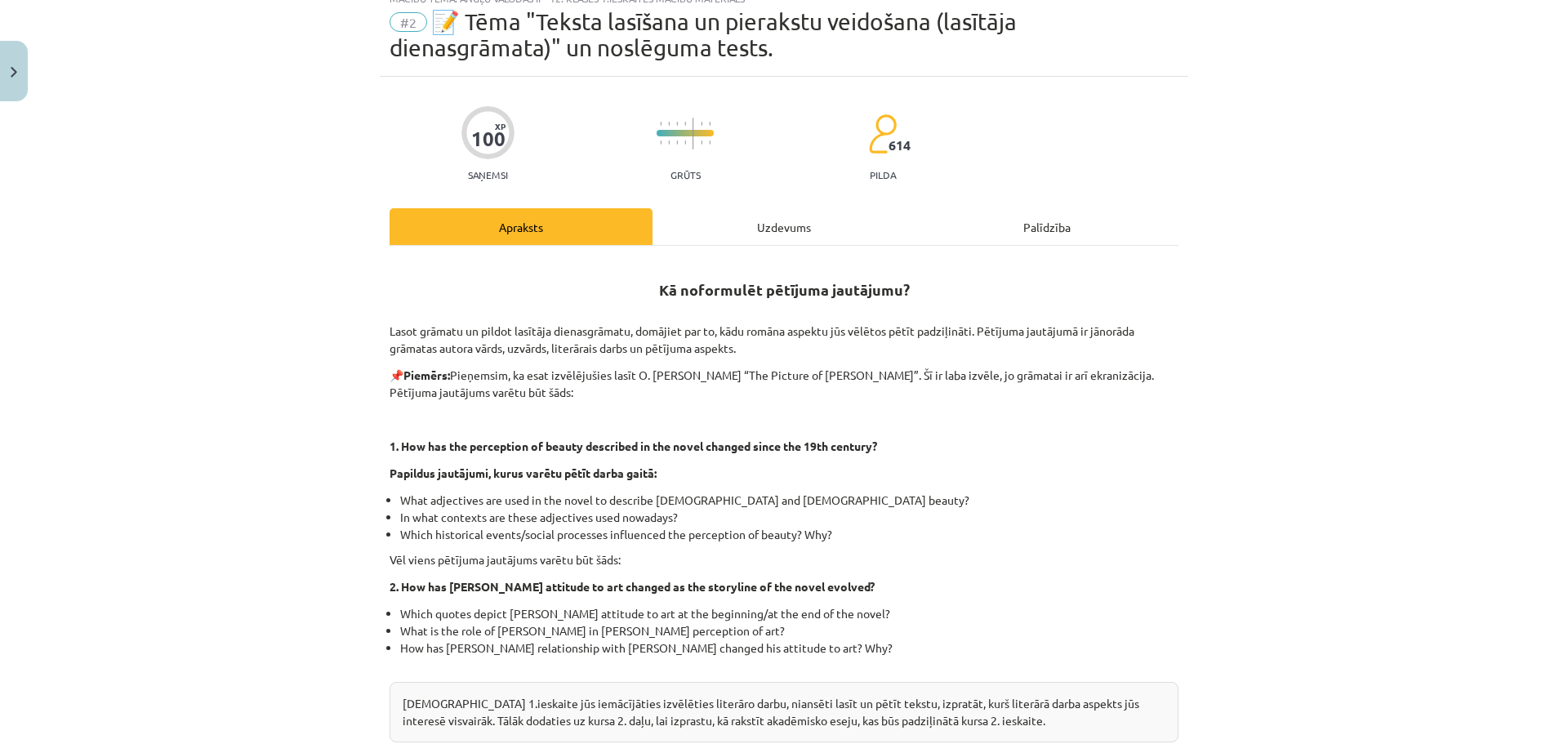
scroll to position [357, 0]
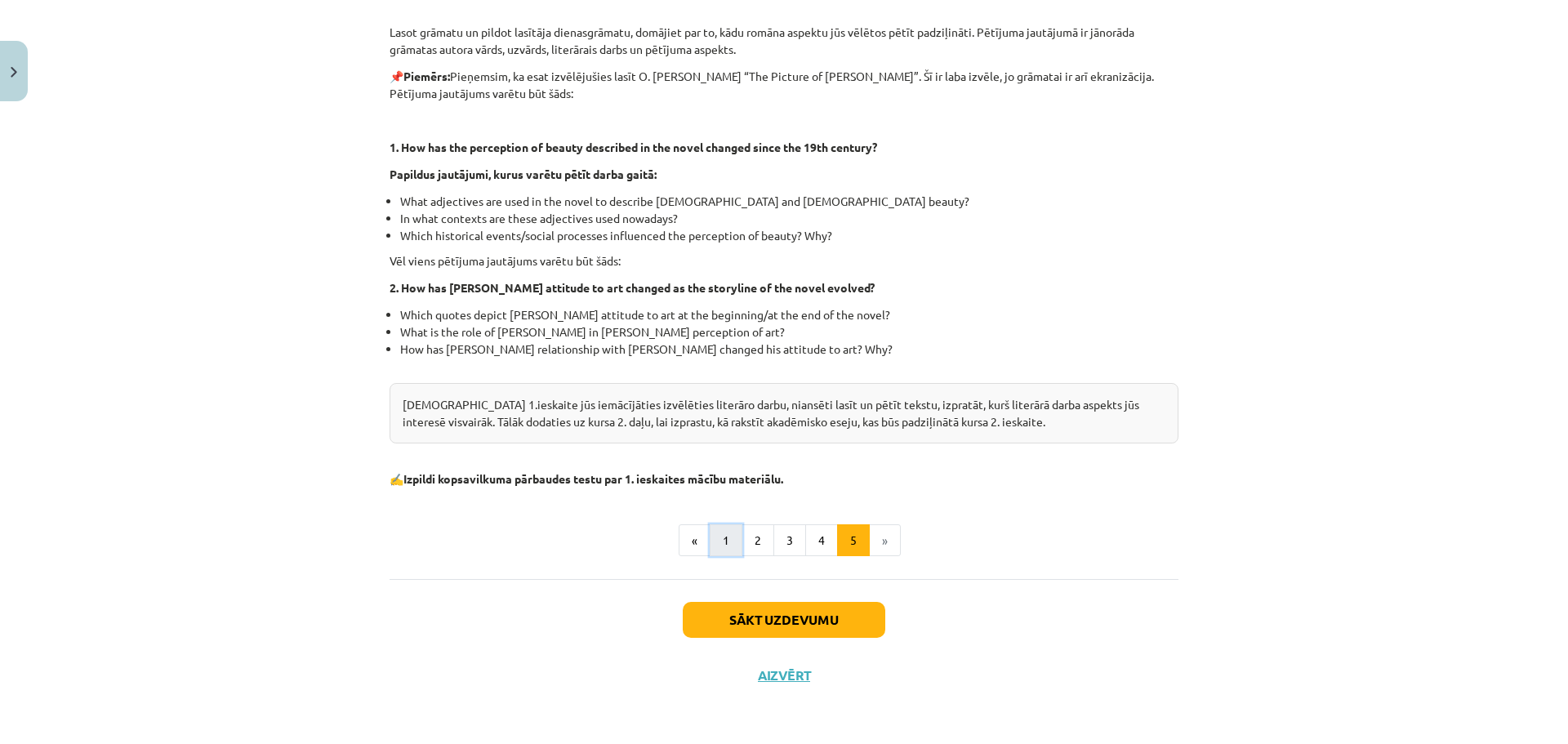
click at [721, 540] on button "1" at bounding box center [725, 540] width 33 height 33
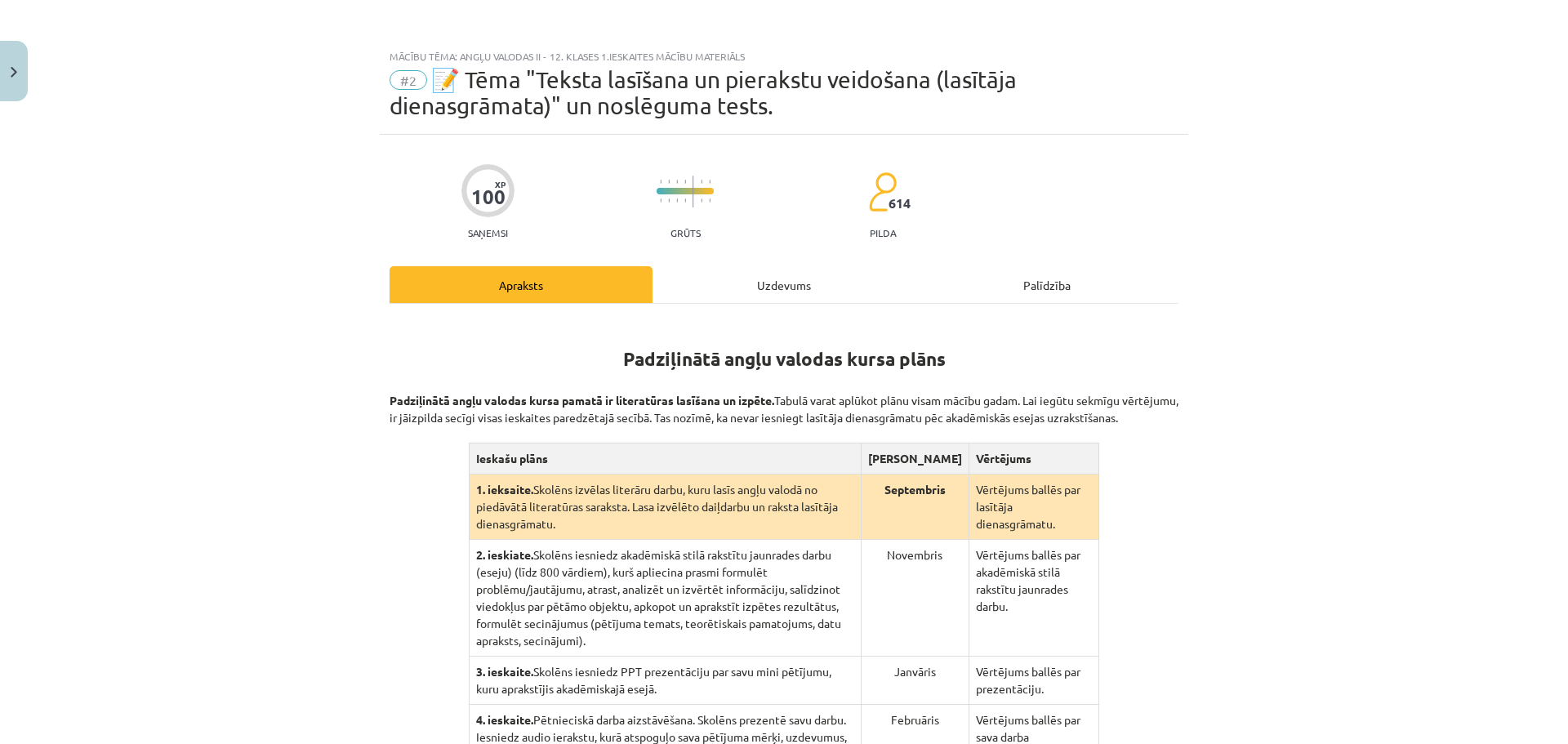
scroll to position [275, 0]
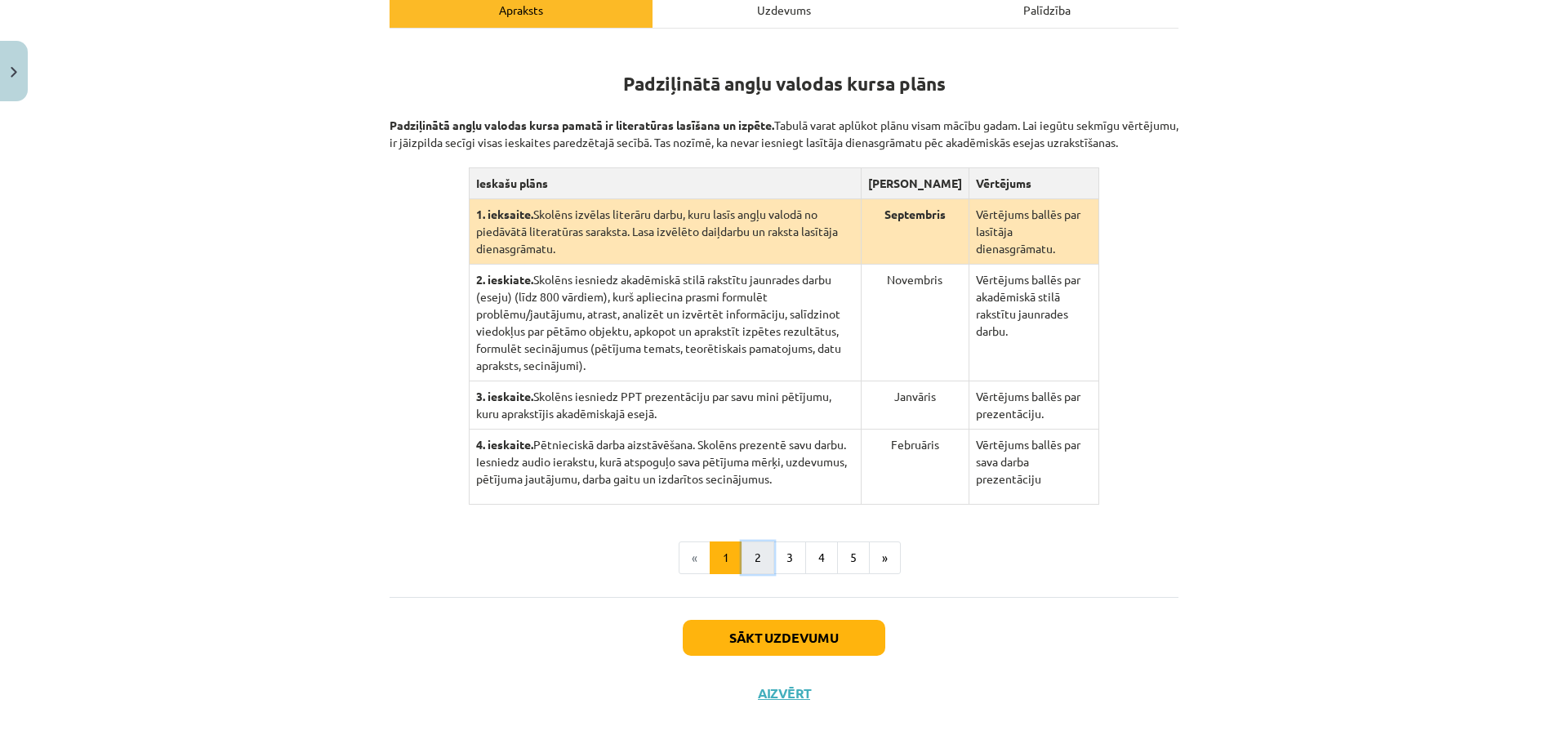
click at [751, 542] on button "2" at bounding box center [757, 558] width 33 height 33
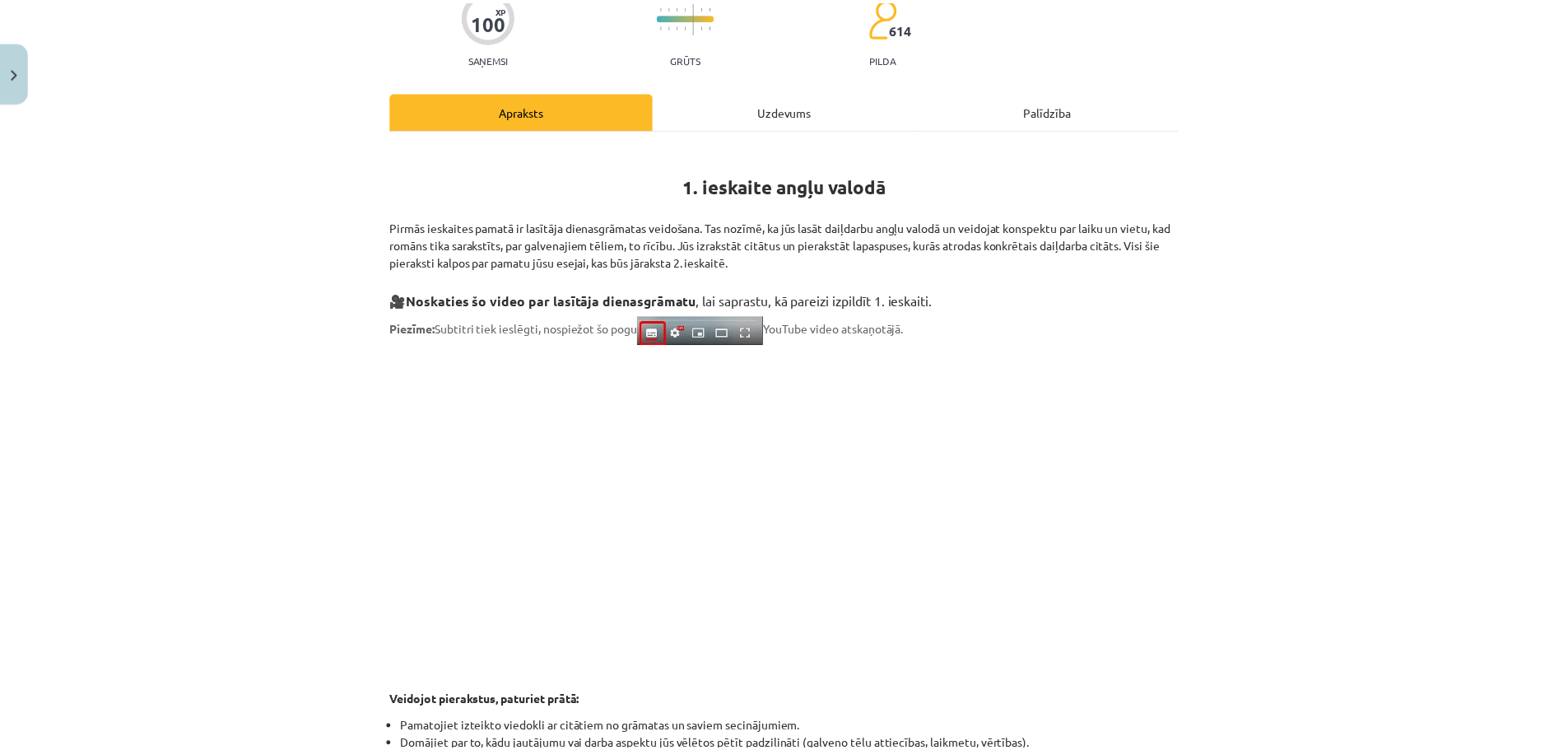
scroll to position [0, 0]
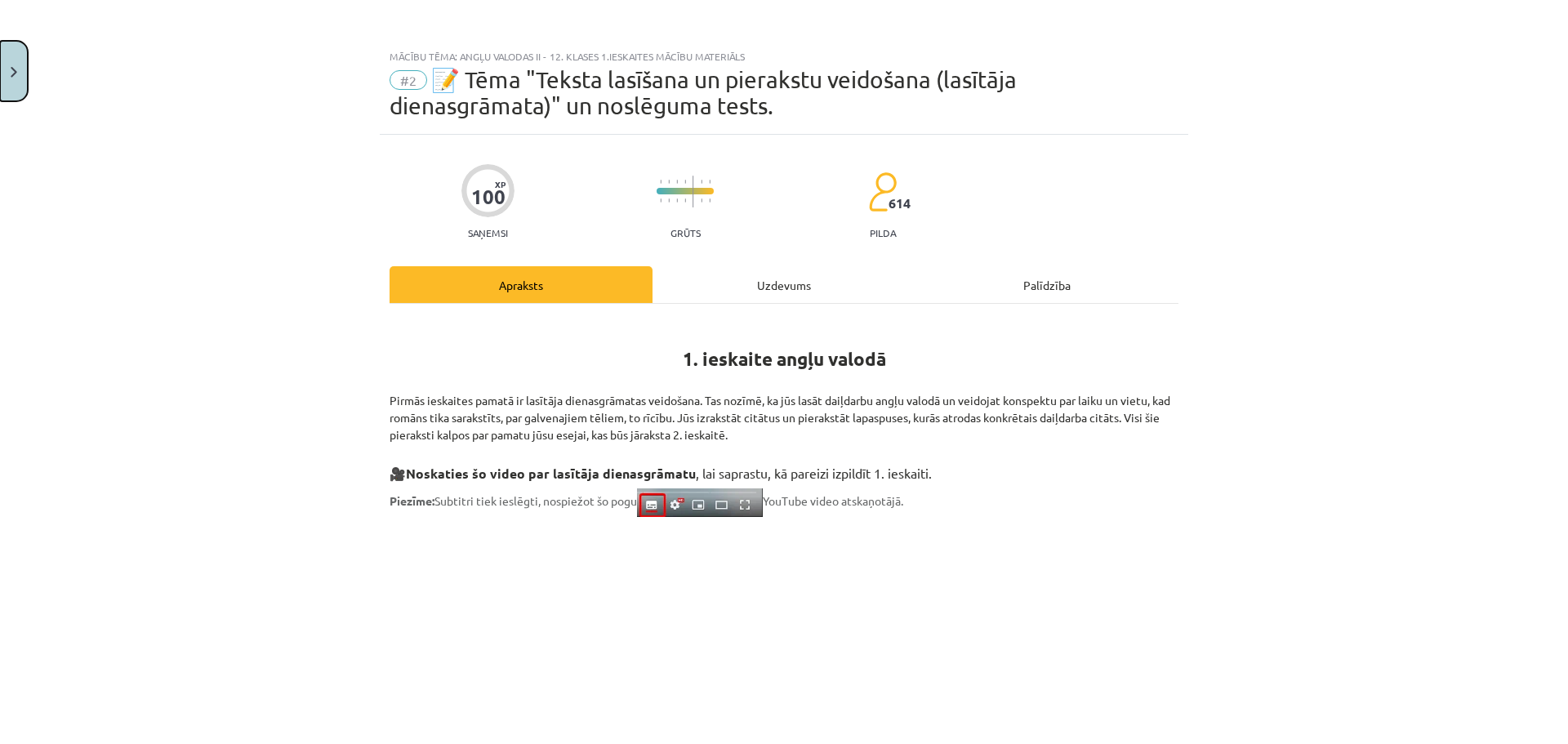
click at [7, 50] on button "Close" at bounding box center [14, 71] width 28 height 61
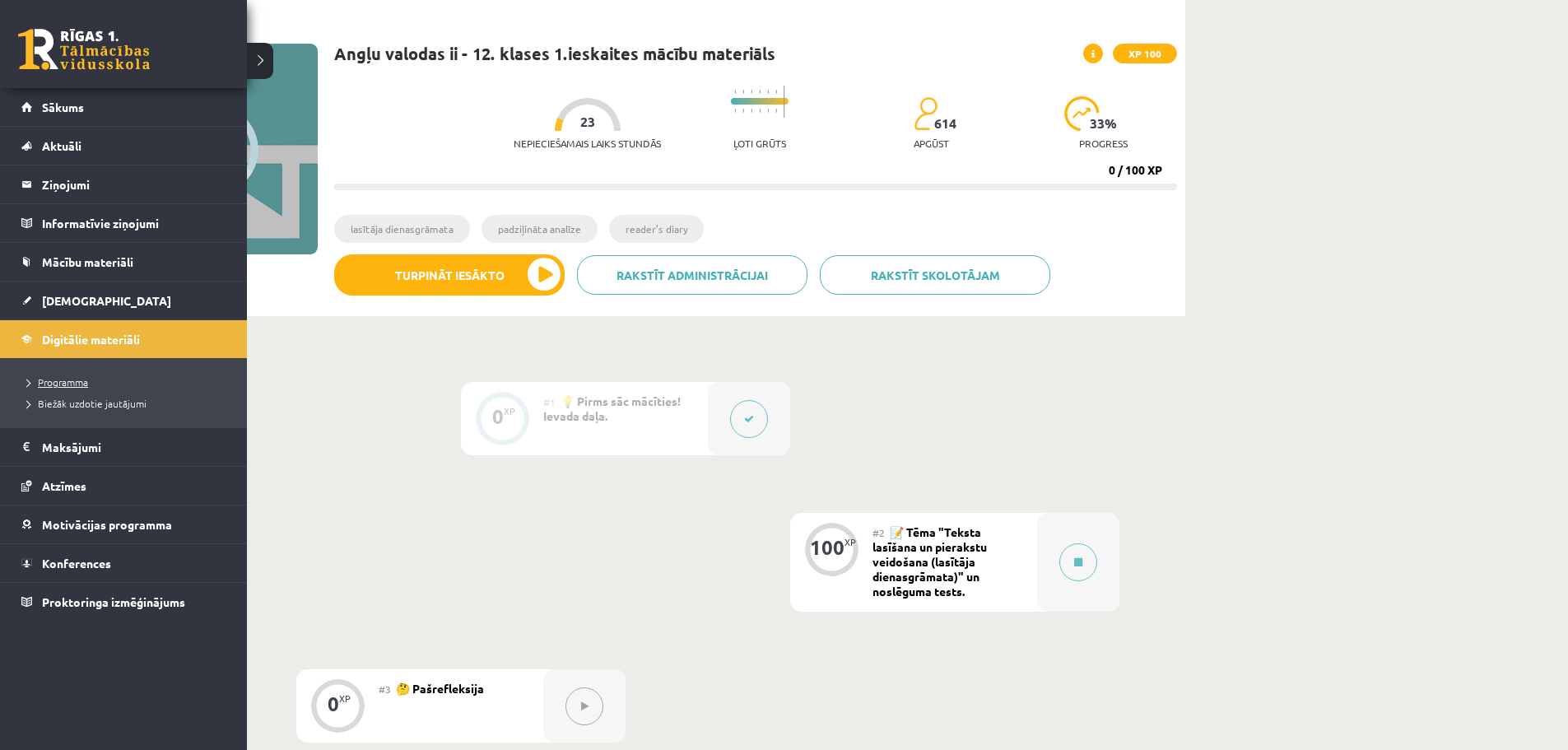
click at [84, 380] on span "Programma" at bounding box center [54, 382] width 68 height 13
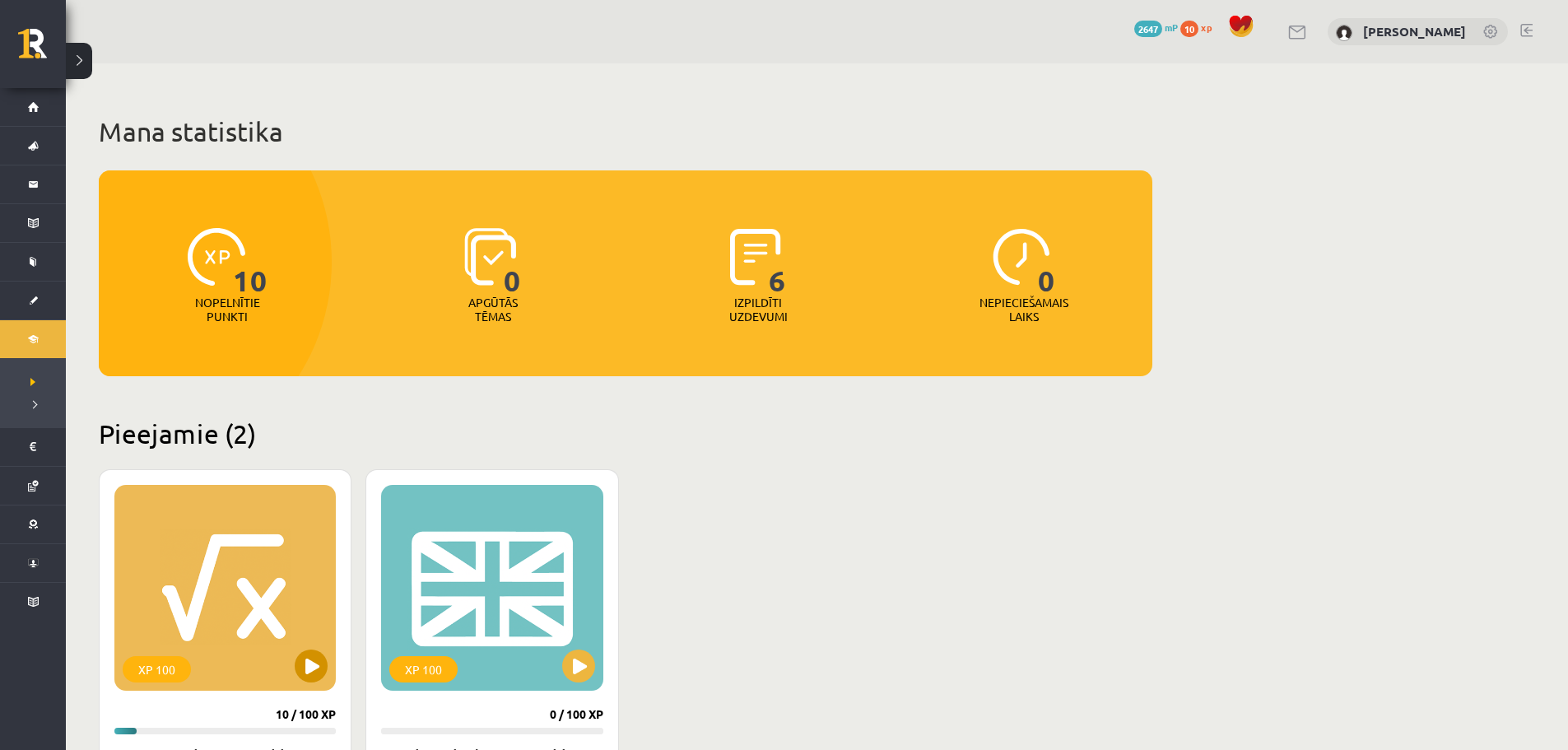
scroll to position [164, 0]
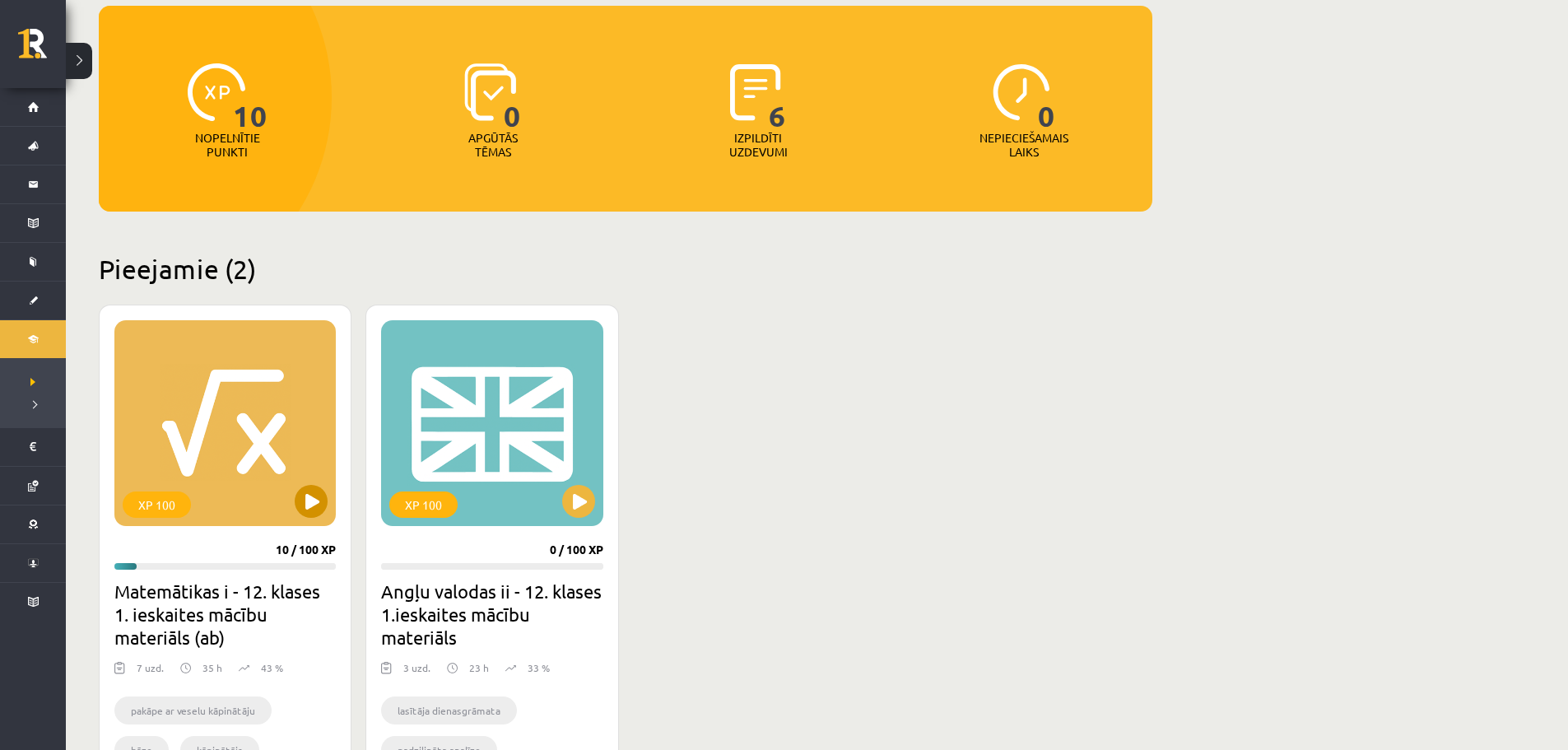
click at [258, 469] on div "XP 100" at bounding box center [225, 423] width 222 height 206
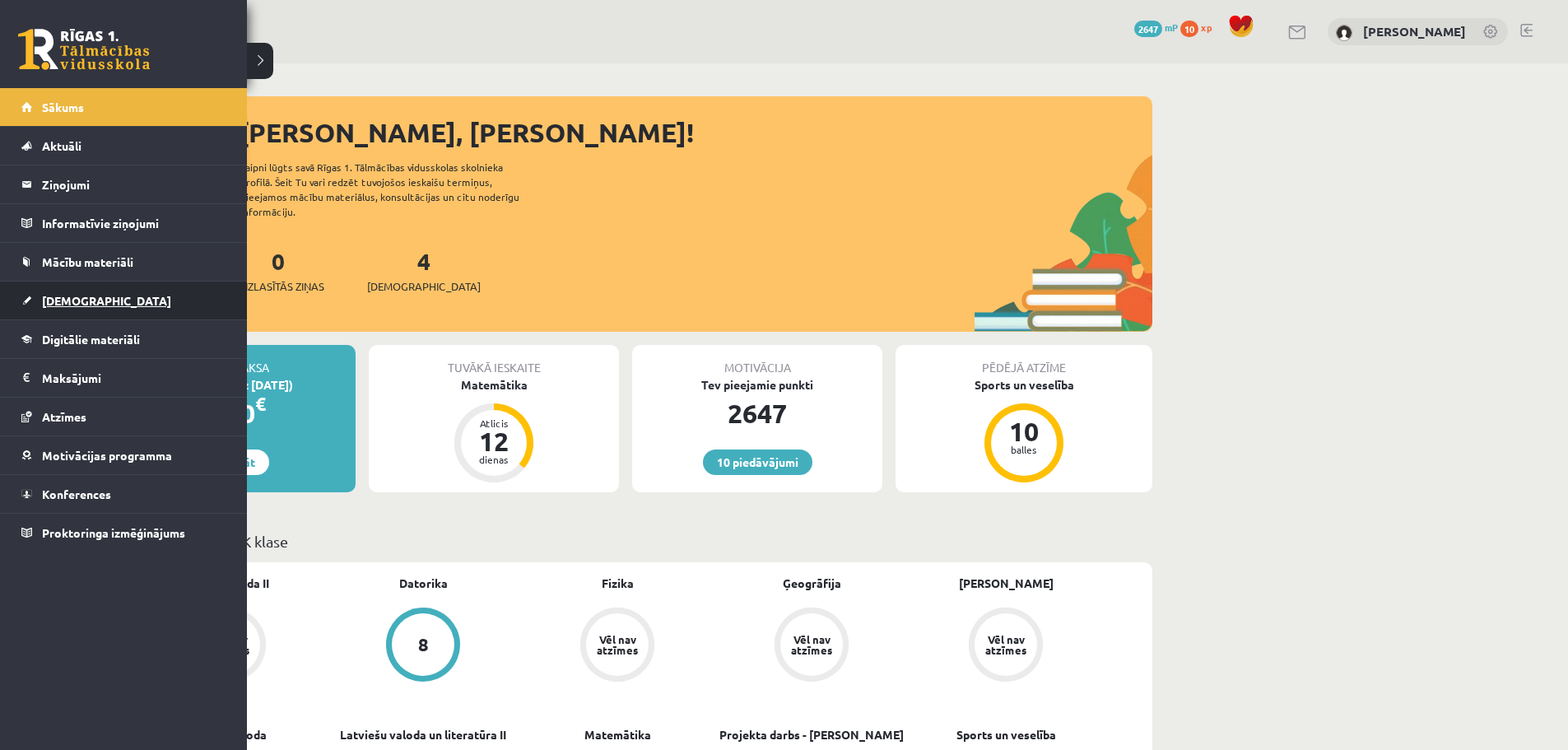
click at [64, 305] on span "[DEMOGRAPHIC_DATA]" at bounding box center [107, 301] width 130 height 15
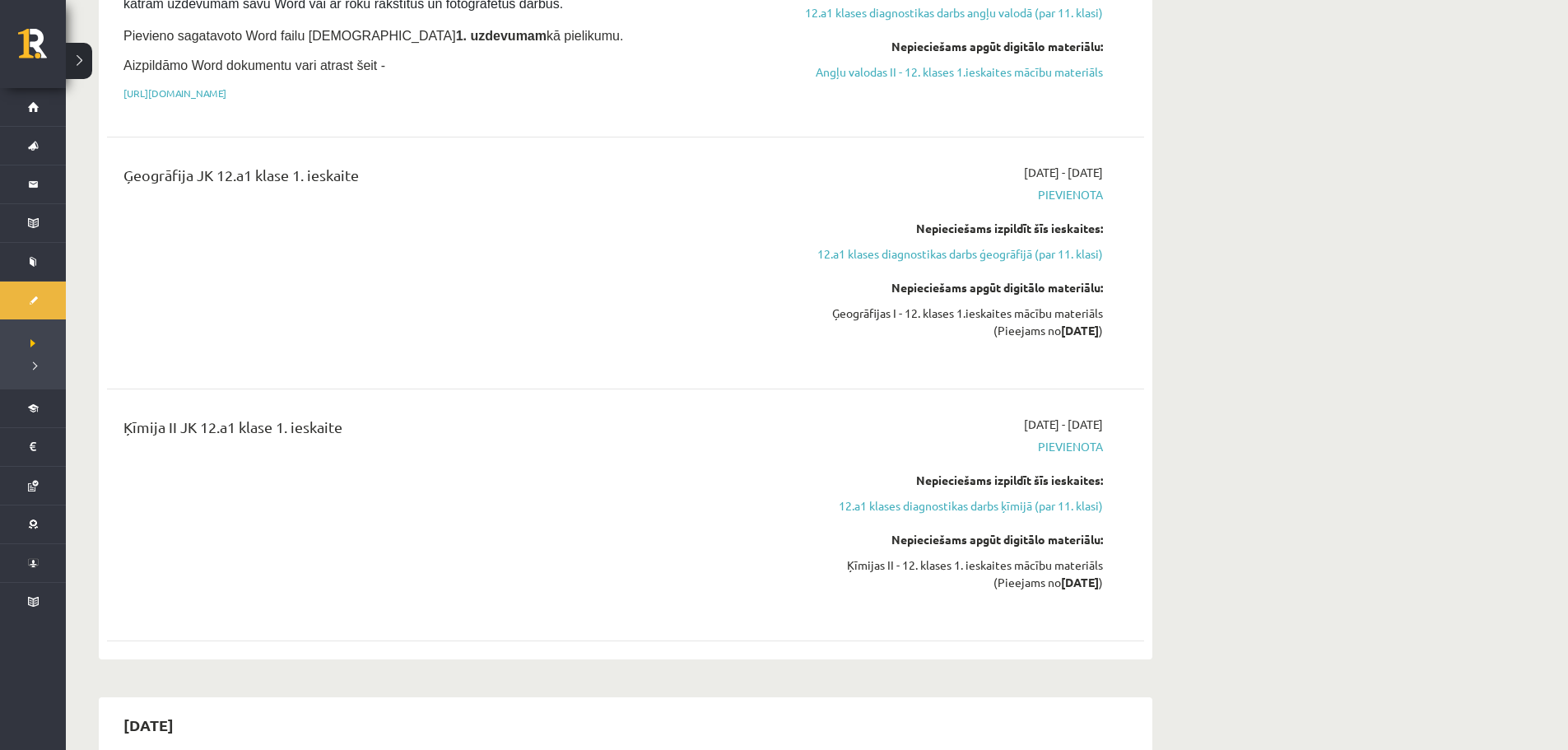
scroll to position [1318, 0]
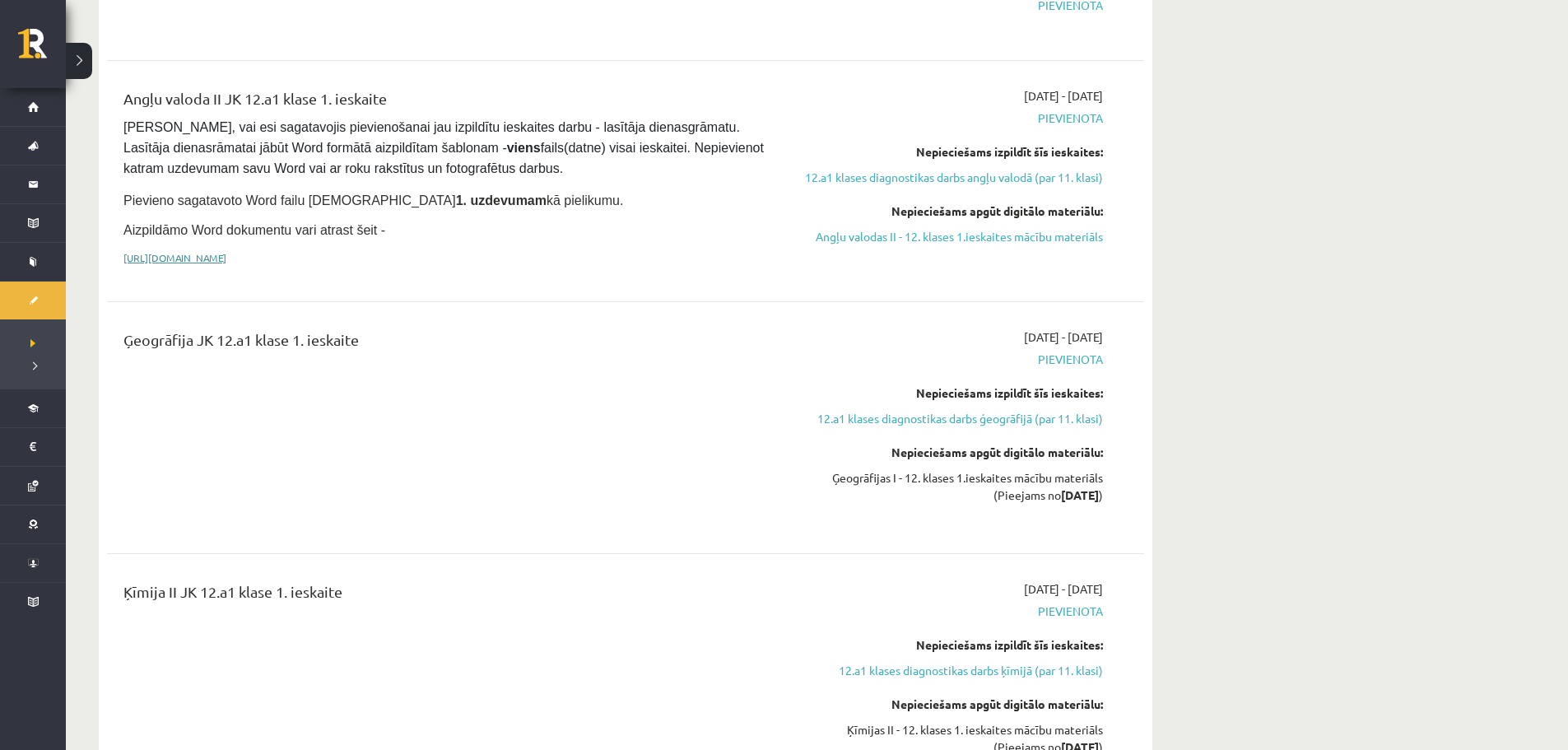
click at [226, 251] on link "[URL][DOMAIN_NAME]" at bounding box center [175, 258] width 103 height 13
click at [290, 250] on p "[URL][DOMAIN_NAME]" at bounding box center [445, 258] width 644 height 15
click at [226, 251] on link "https://drive.google.com/drive/folders/1IHE_ip15KOAbO2Se1NDGwZ2e__vlzPUf?usp=sh…" at bounding box center [175, 258] width 103 height 13
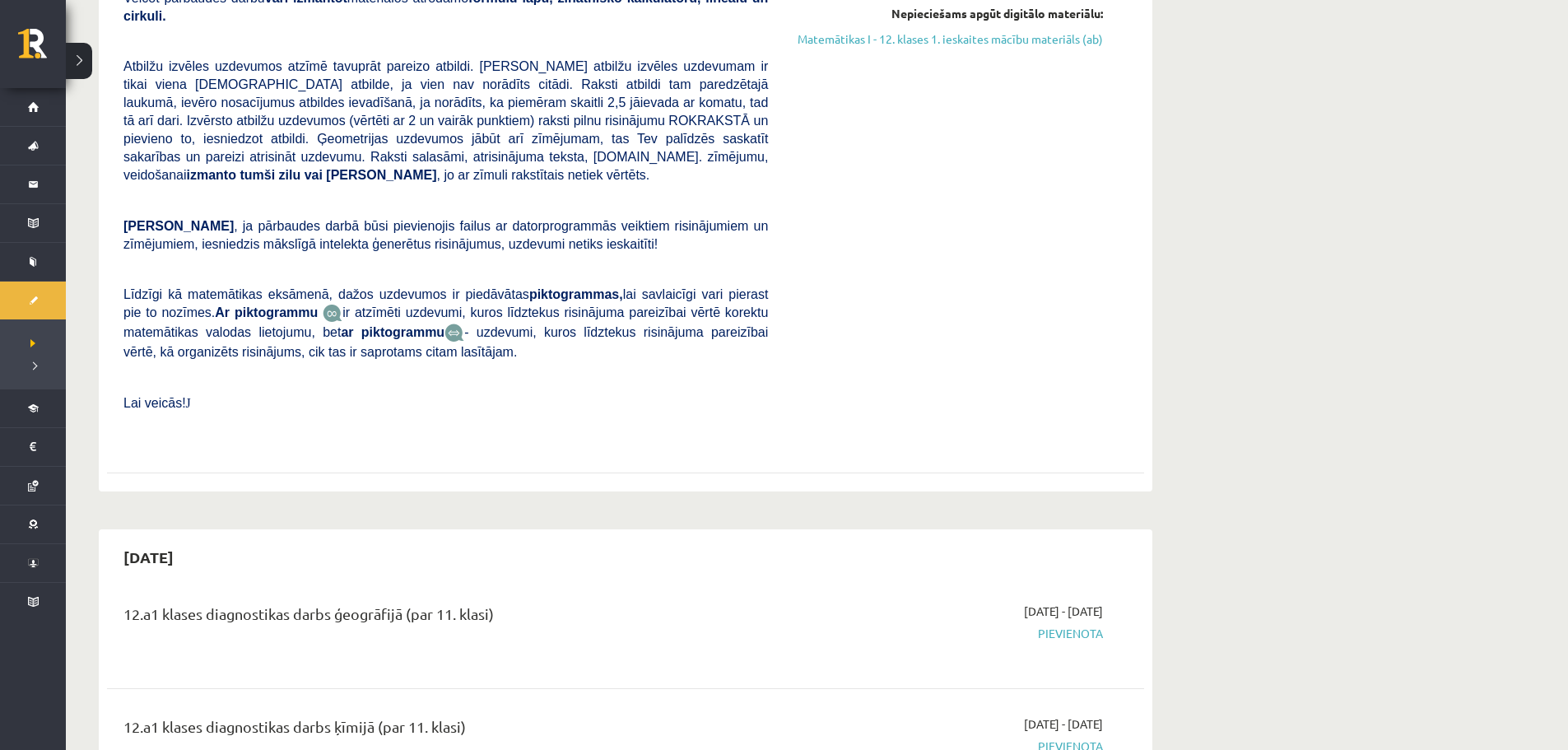
scroll to position [1070, 0]
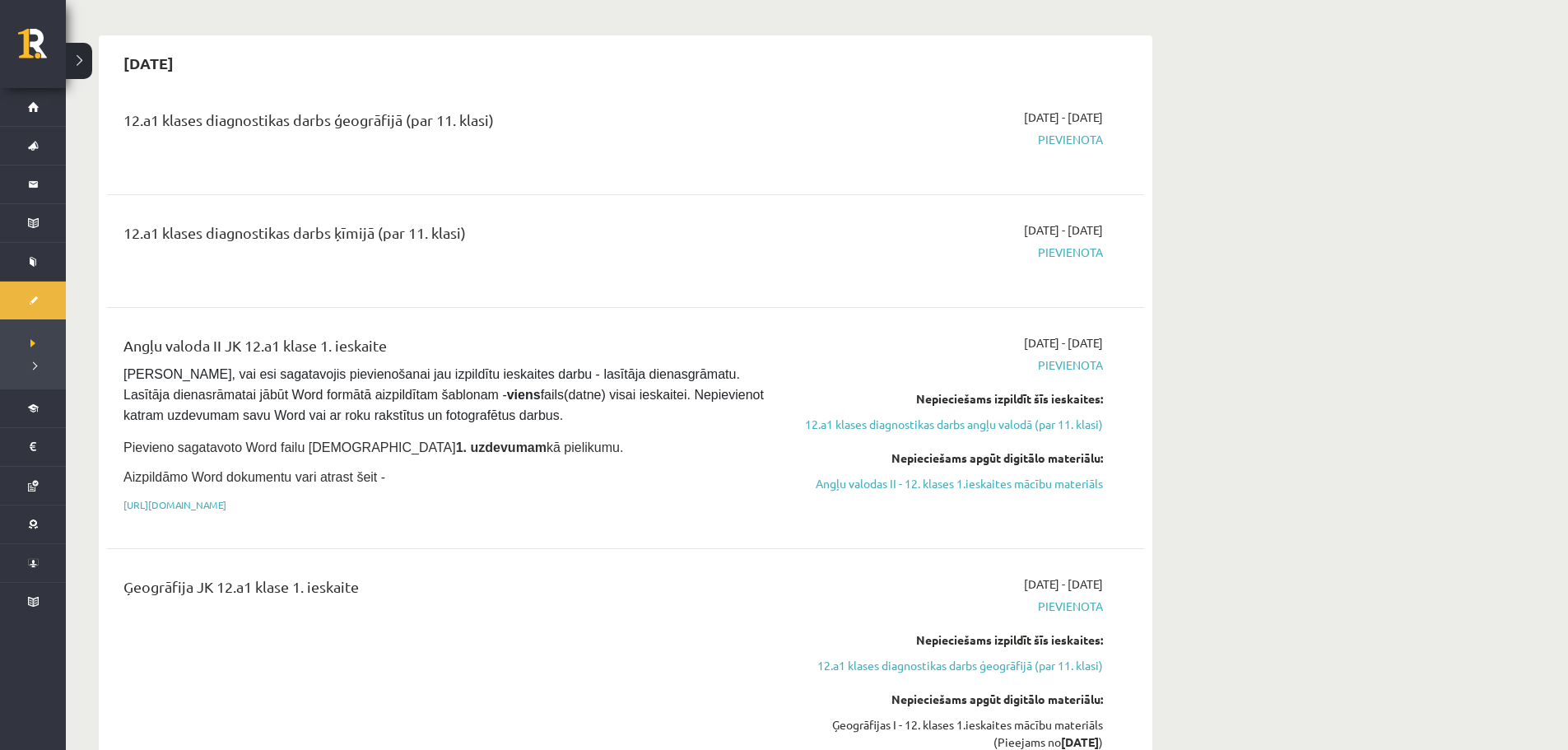
drag, startPoint x: 932, startPoint y: 445, endPoint x: 830, endPoint y: 63, distance: 395.4
click at [932, 475] on link "Angļu valodas II - 12. klases 1.ieskaites mācību materiāls" at bounding box center [948, 483] width 310 height 17
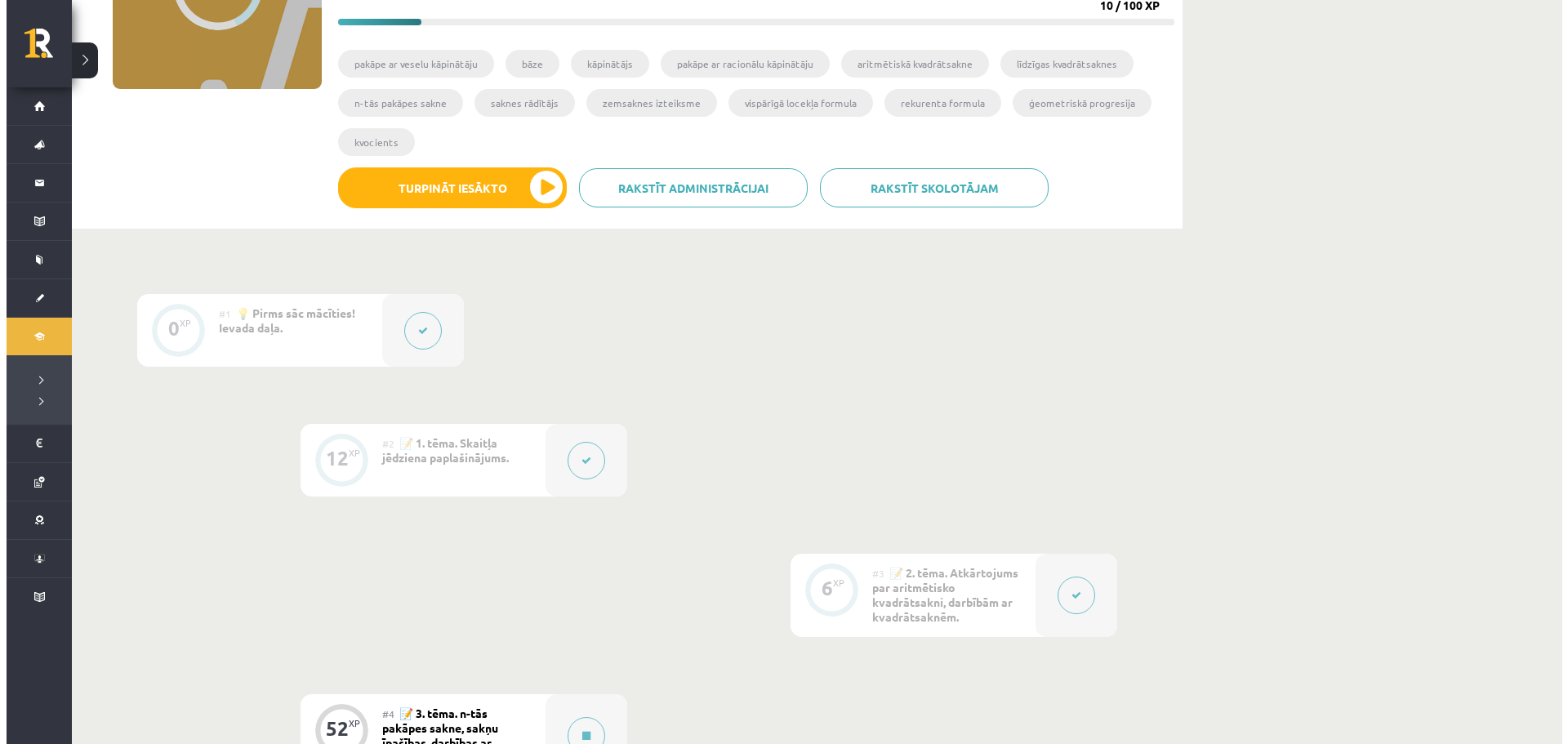
scroll to position [490, 0]
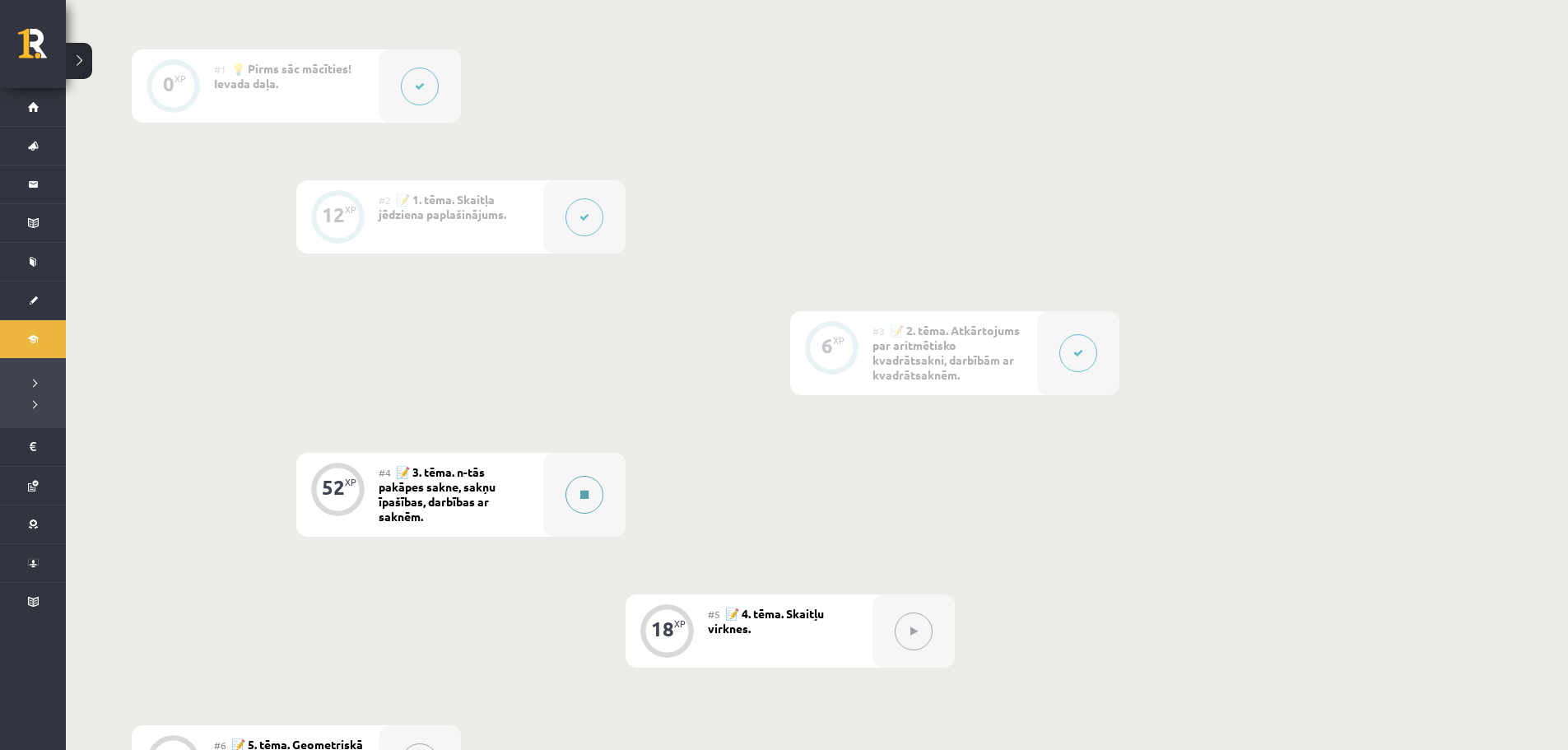
click at [567, 507] on div at bounding box center [584, 494] width 83 height 84
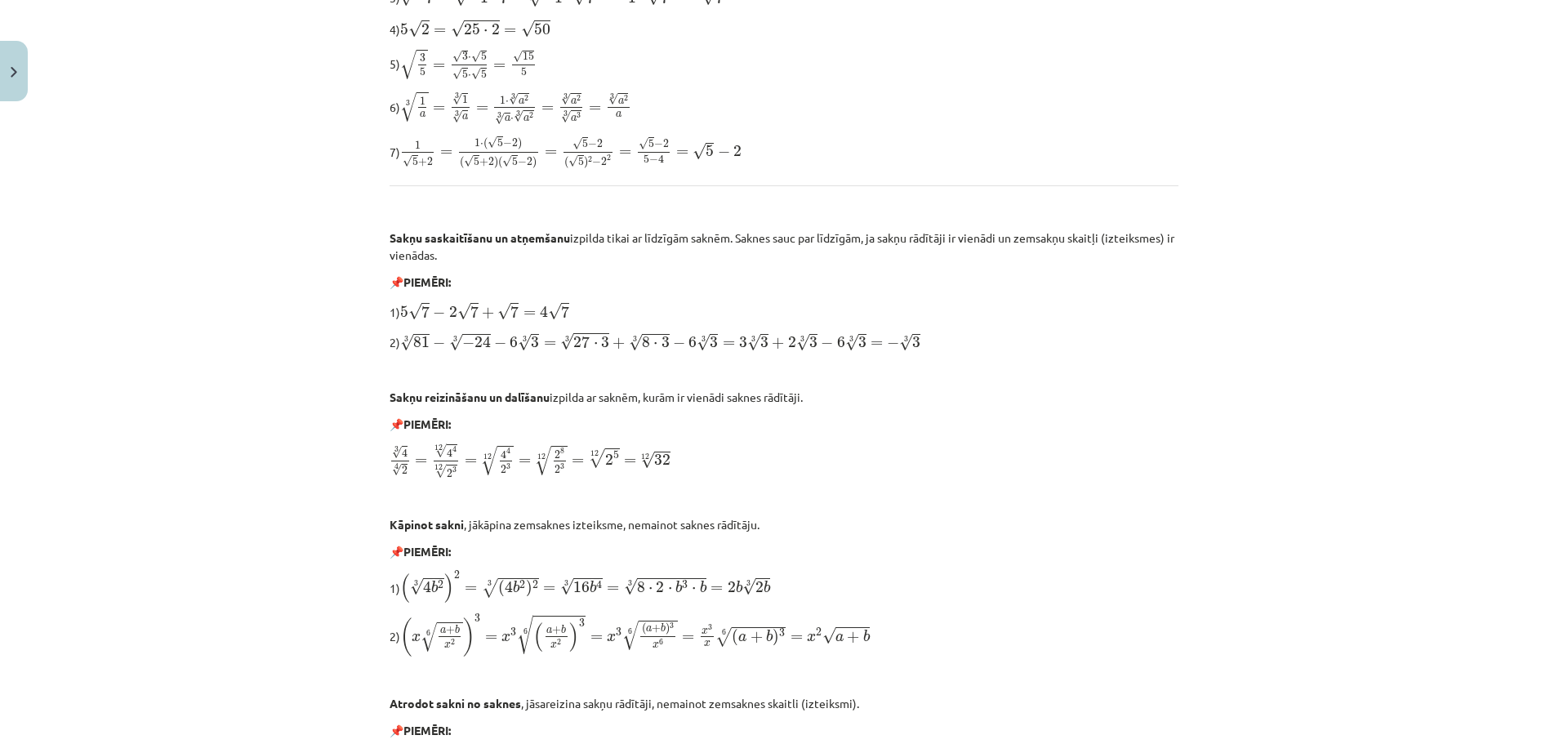
scroll to position [654, 0]
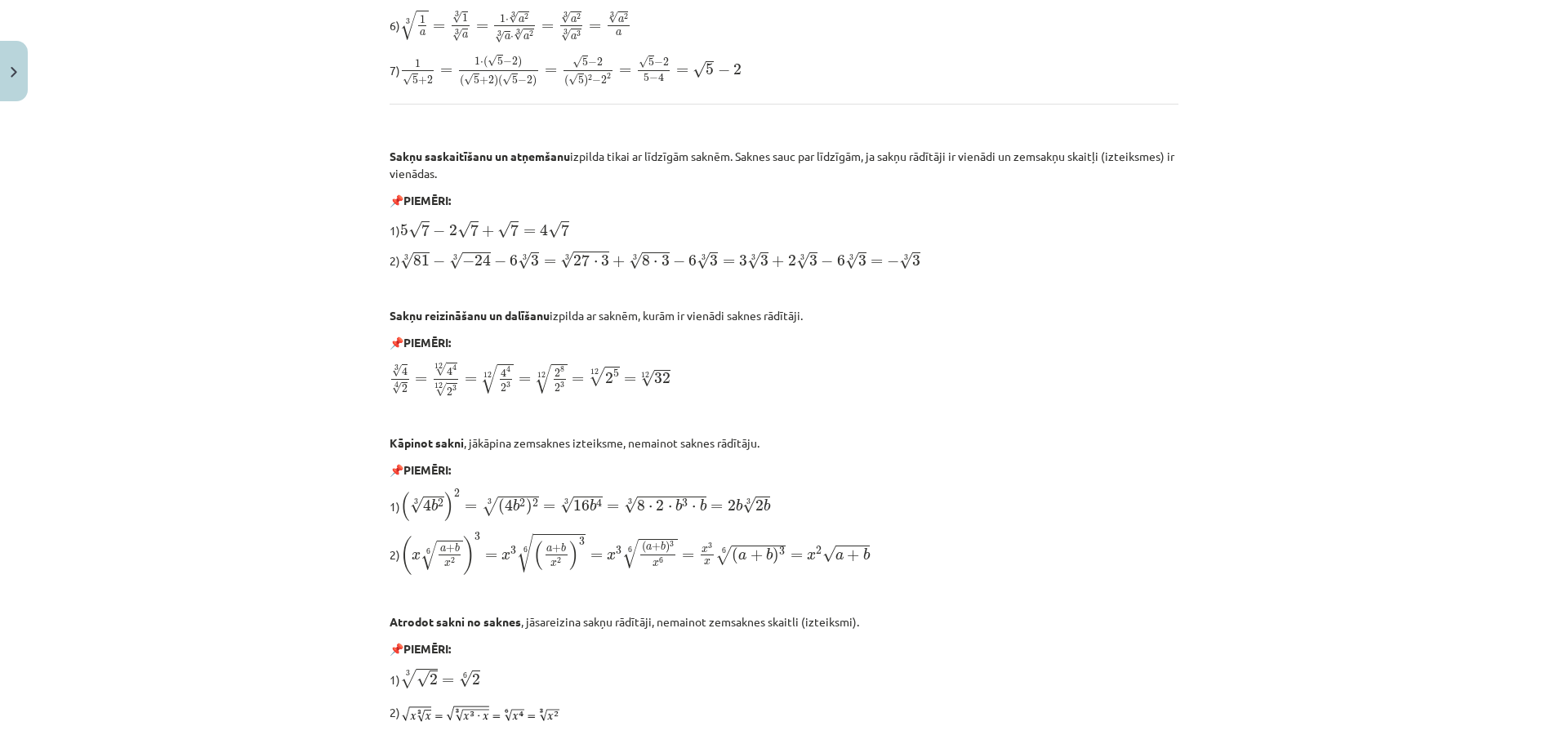
drag, startPoint x: 446, startPoint y: 619, endPoint x: 172, endPoint y: 490, distance: 302.8
click at [172, 490] on div "Mācību tēma: Matemātikas i - 12. klases 1. ieskaites mācību materiāls (ab) #4 📝…" at bounding box center [784, 372] width 1568 height 744
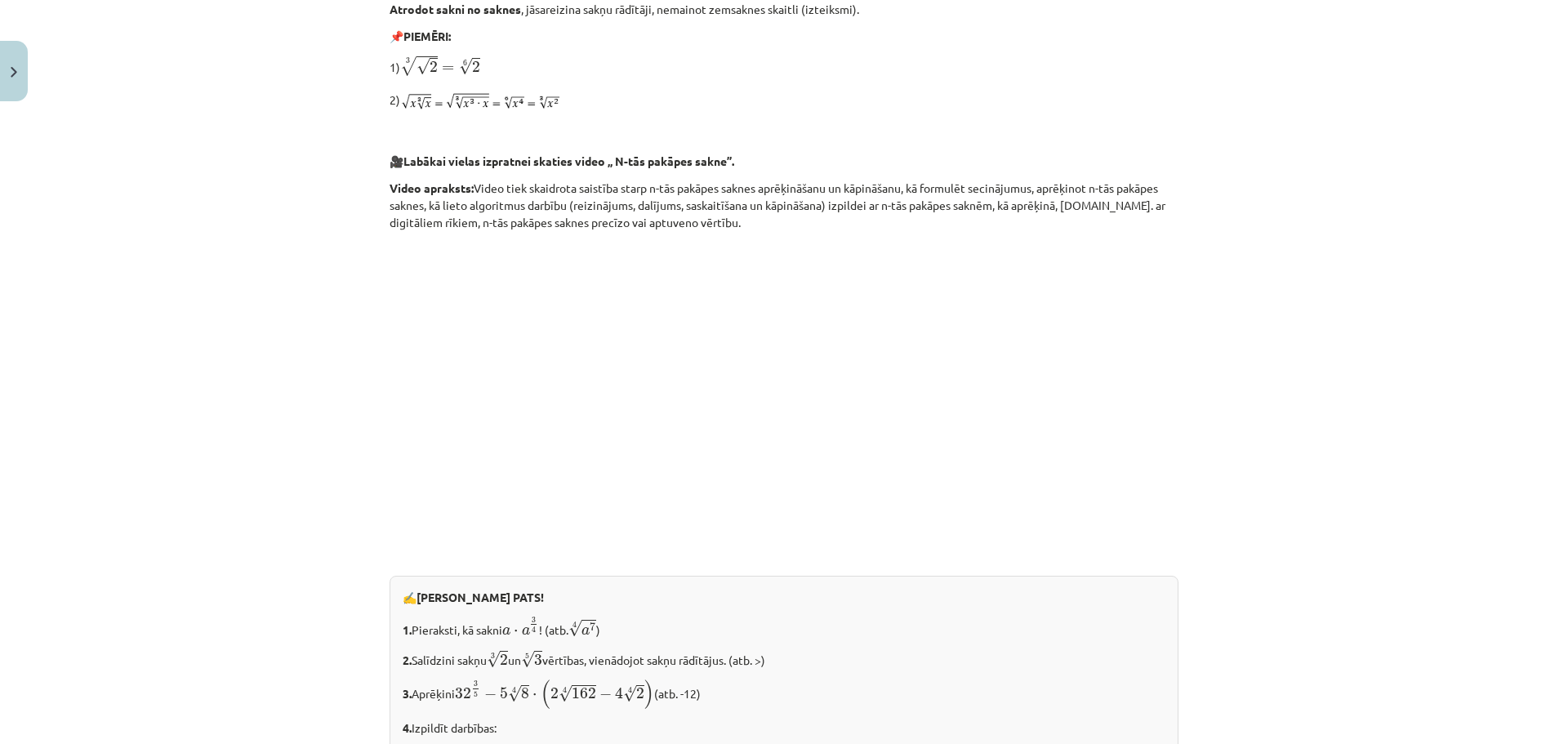
scroll to position [1429, 0]
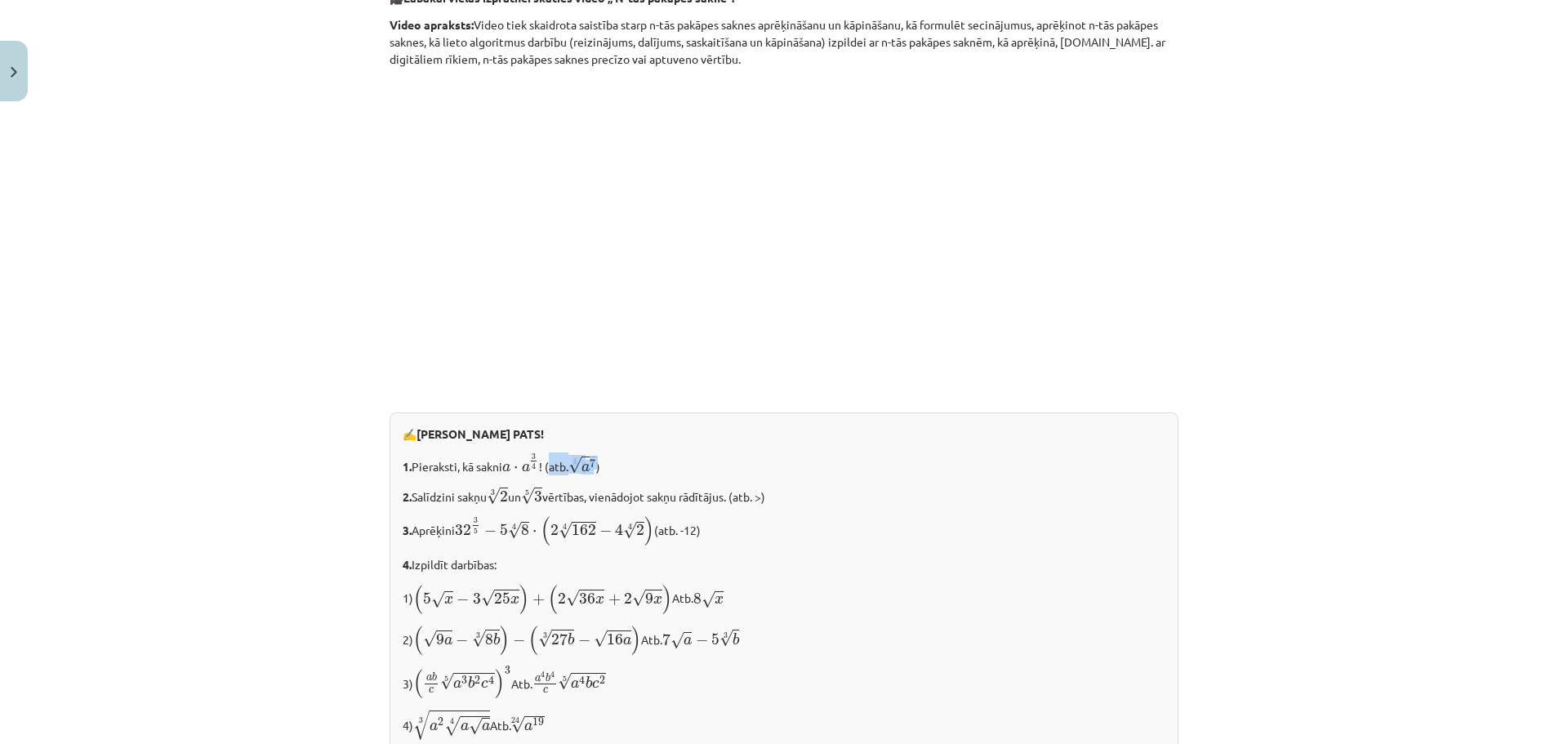
drag, startPoint x: 551, startPoint y: 466, endPoint x: 603, endPoint y: 469, distance: 52.1
click at [603, 469] on p "1. Pieraksti, kā sakni a ⋅ a 3 4 a ⋅ a 3 4 ! (atb. 4 √ a 7 a 7 4 )" at bounding box center [784, 463] width 763 height 23
copy p "atb. 4 √ a 7 a 7 4"
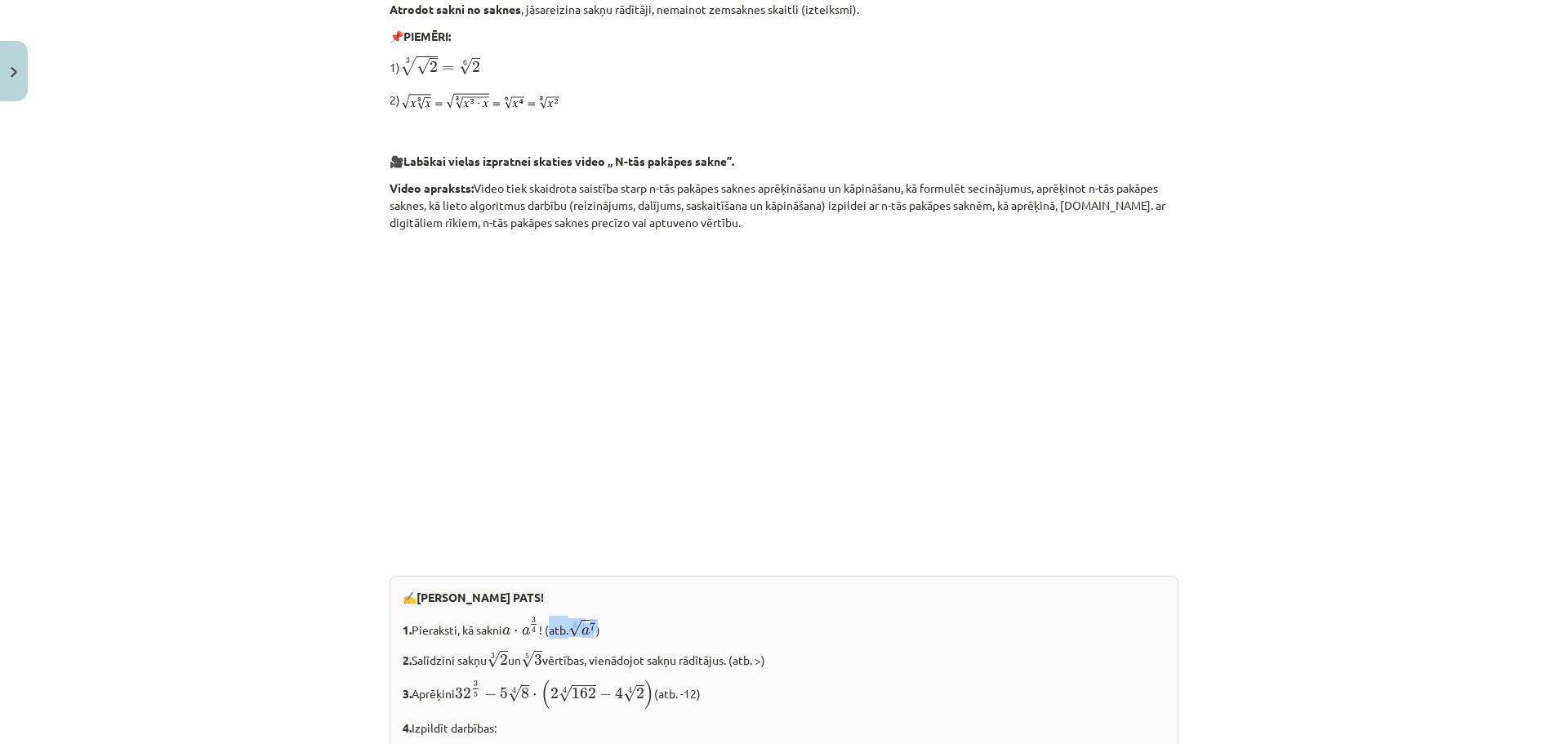
scroll to position [1756, 0]
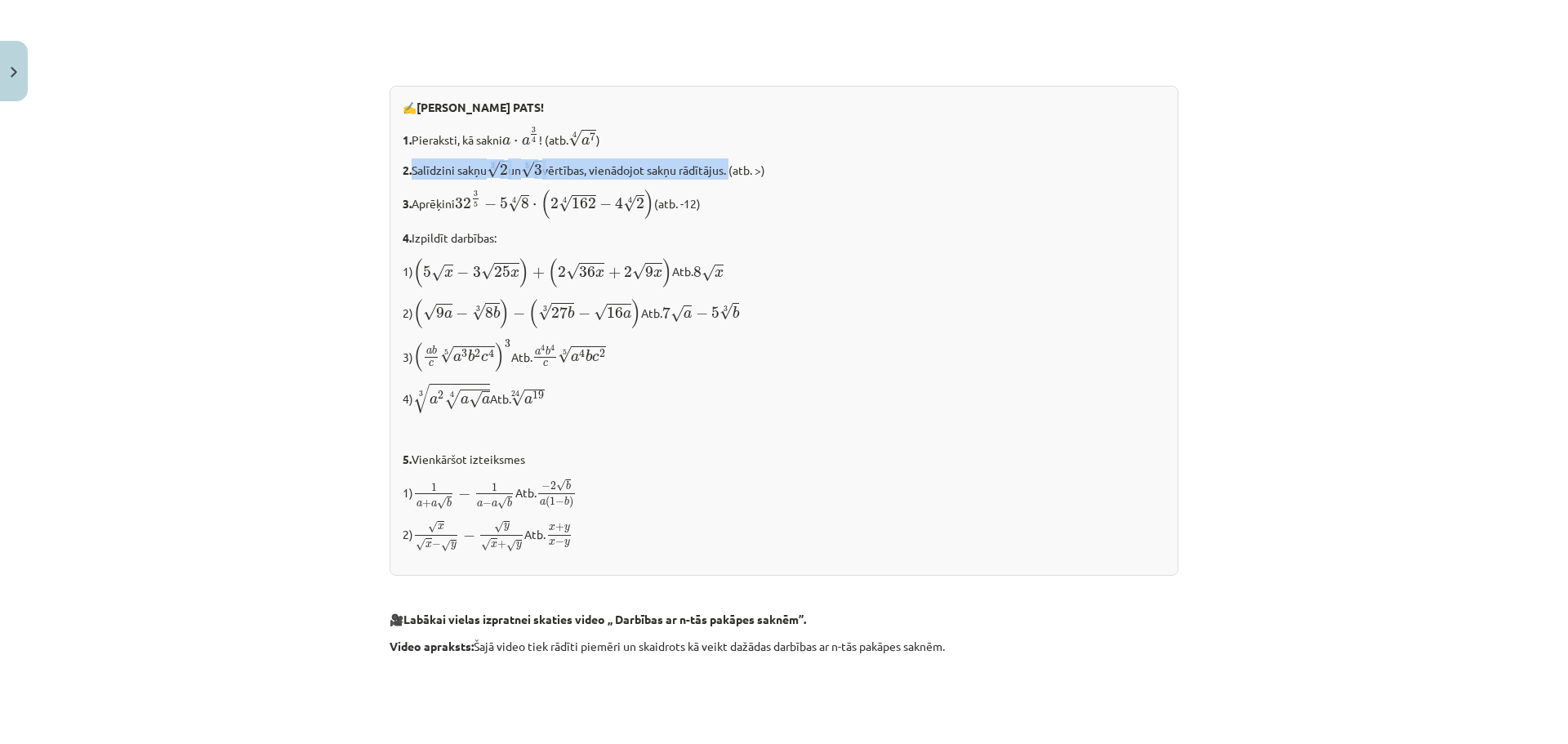
drag, startPoint x: 408, startPoint y: 171, endPoint x: 739, endPoint y: 175, distance: 331.0
click at [739, 175] on p "2. Salīdzini sakņu 3 √ 2 2 3 un 5 √ 3 3 5 vērtības, vienādojot sakņu rādītājus.…" at bounding box center [784, 169] width 763 height 21
copy p "Salīdzini sakņu 3 √ 2 2 3 un 5 √ 3 3 5 vērtības, vienādojot sakņu rādītājus."
click at [809, 229] on p "4. Izpildīt darbības:" at bounding box center [784, 238] width 763 height 17
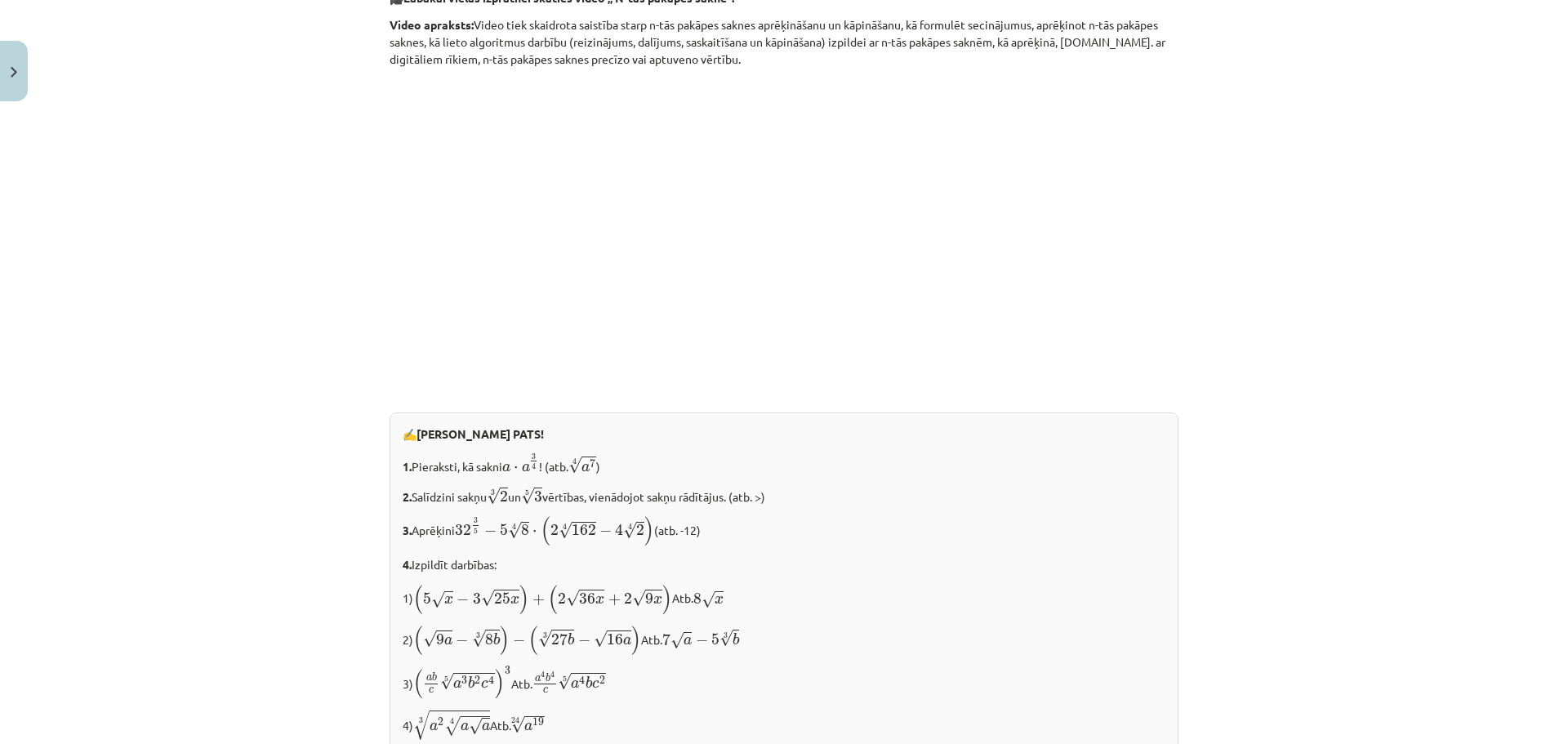
scroll to position [1511, 0]
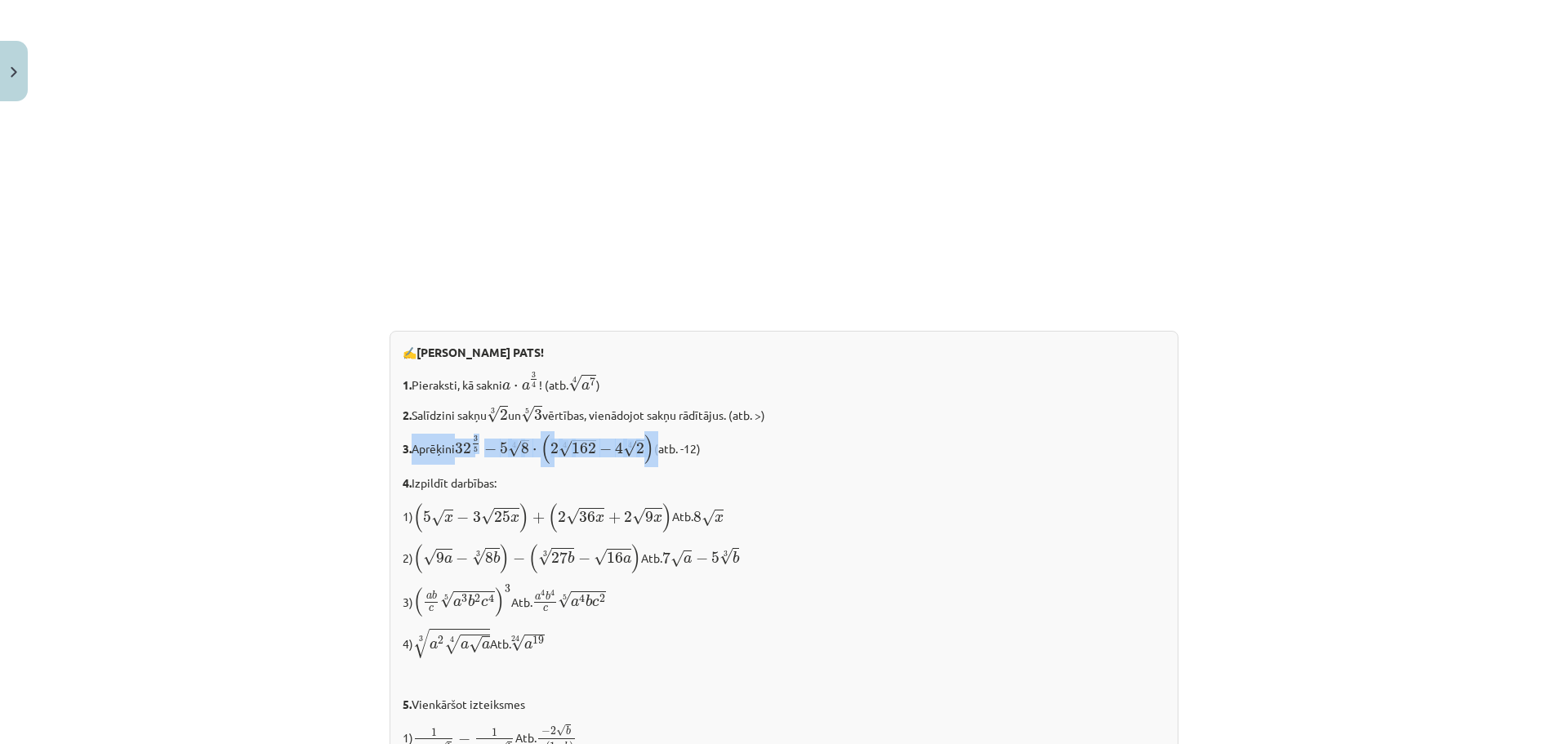
drag, startPoint x: 406, startPoint y: 451, endPoint x: 654, endPoint y: 452, distance: 248.0
click at [654, 452] on p "3. Aprēķini 32 3 5 − 5 4 √ 8 ⋅ ( 2 4 √ 162 − 4 4 √ 2 ) 32 3 5 − 5 8 4 ⋅ ( 2 162…" at bounding box center [784, 448] width 763 height 31
copy p "Aprēķini 32 3 5 − 5 4 √ 8 ⋅ ( 2 4 √ 162 − 4 4 √ 2 ) 32 3 5 − 5 8 4 ⋅ ( 2 162 4 …"
click at [742, 443] on p "3. Aprēķini 32 3 5 − 5 4 √ 8 ⋅ ( 2 4 √ 162 − 4 4 √ 2 ) 32 3 5 − 5 8 4 ⋅ ( 2 162…" at bounding box center [784, 448] width 763 height 31
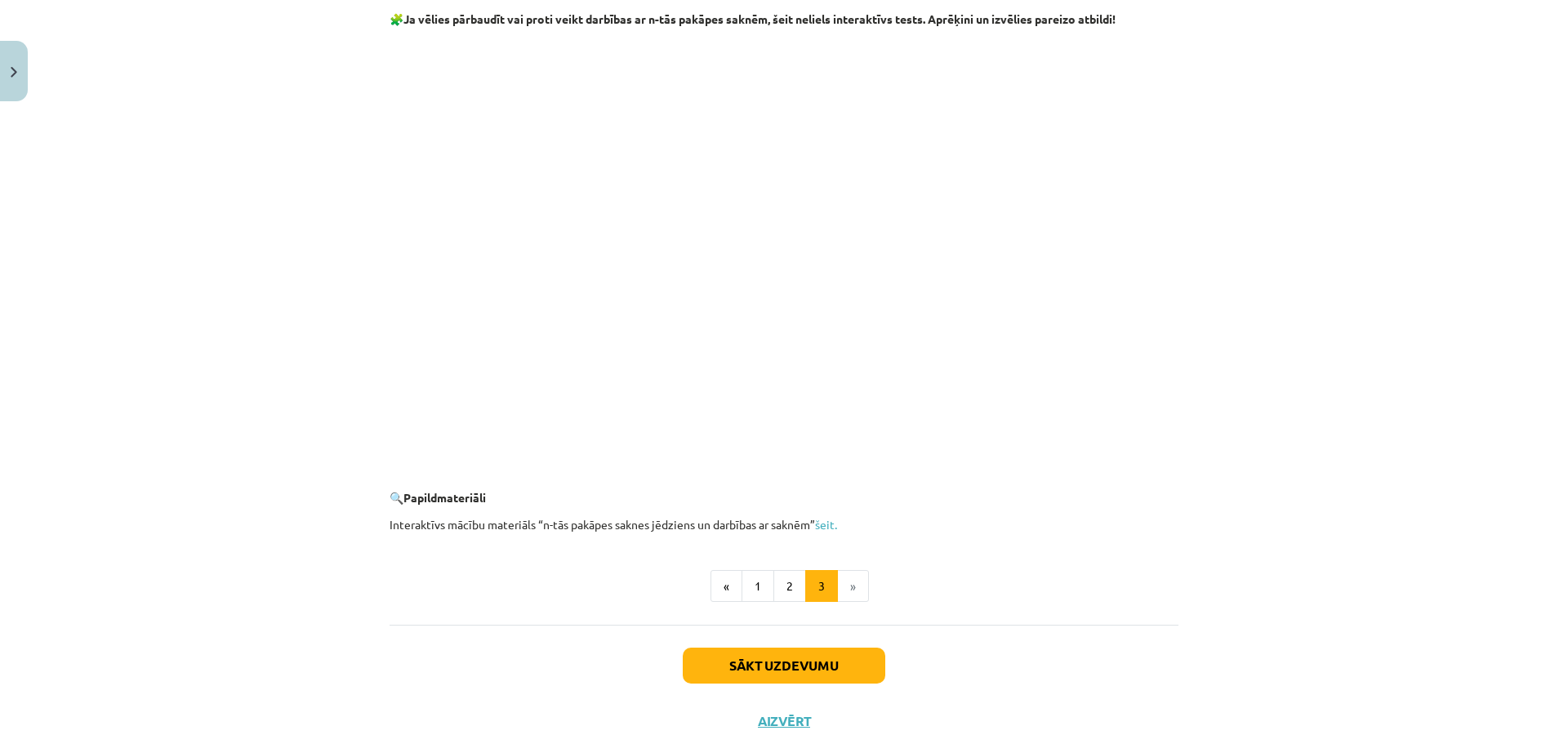
scroll to position [2654, 0]
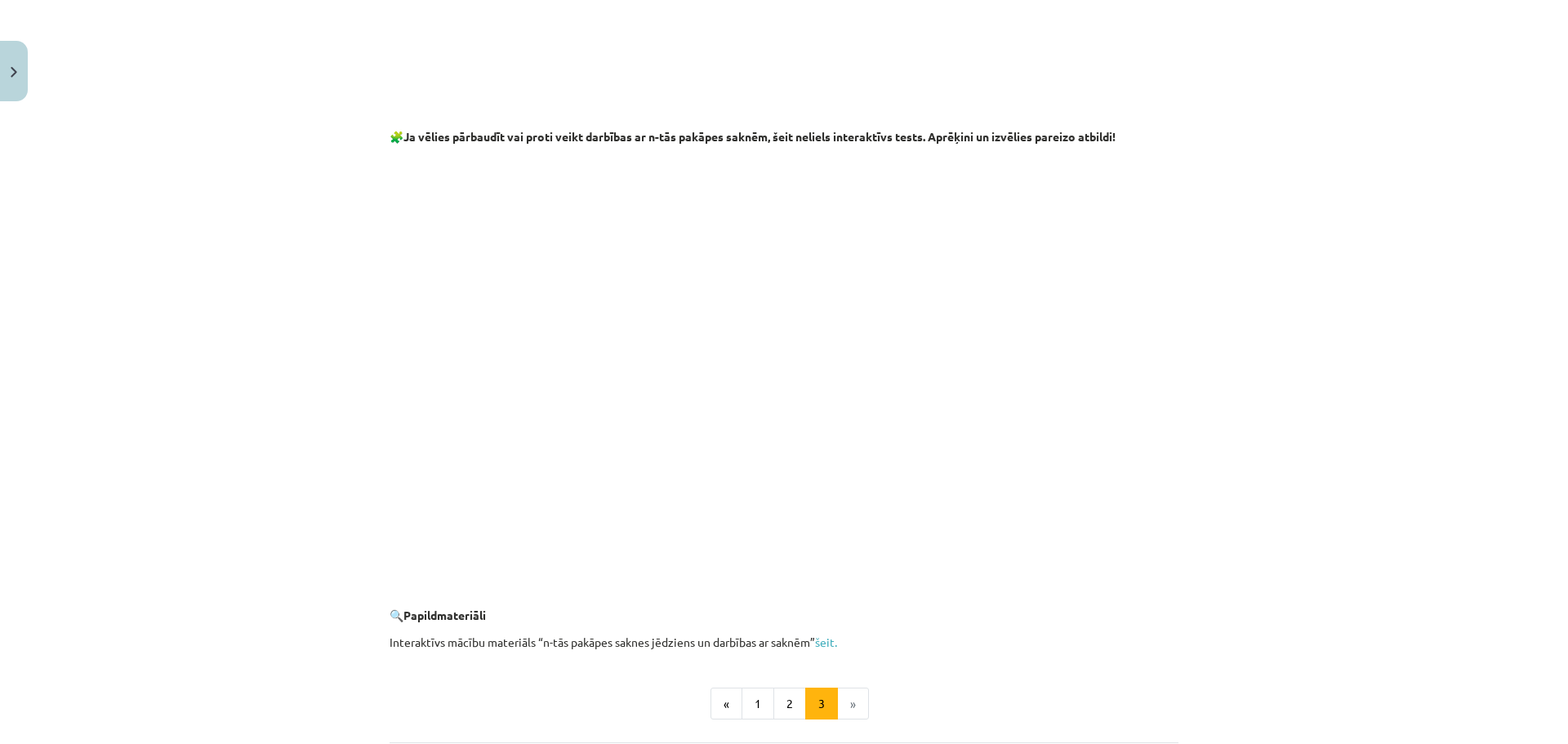
click at [1330, 384] on div "Mācību tēma: Matemātikas i - 12. klases 1. ieskaites mācību materiāls (ab) #4 📝…" at bounding box center [784, 372] width 1568 height 744
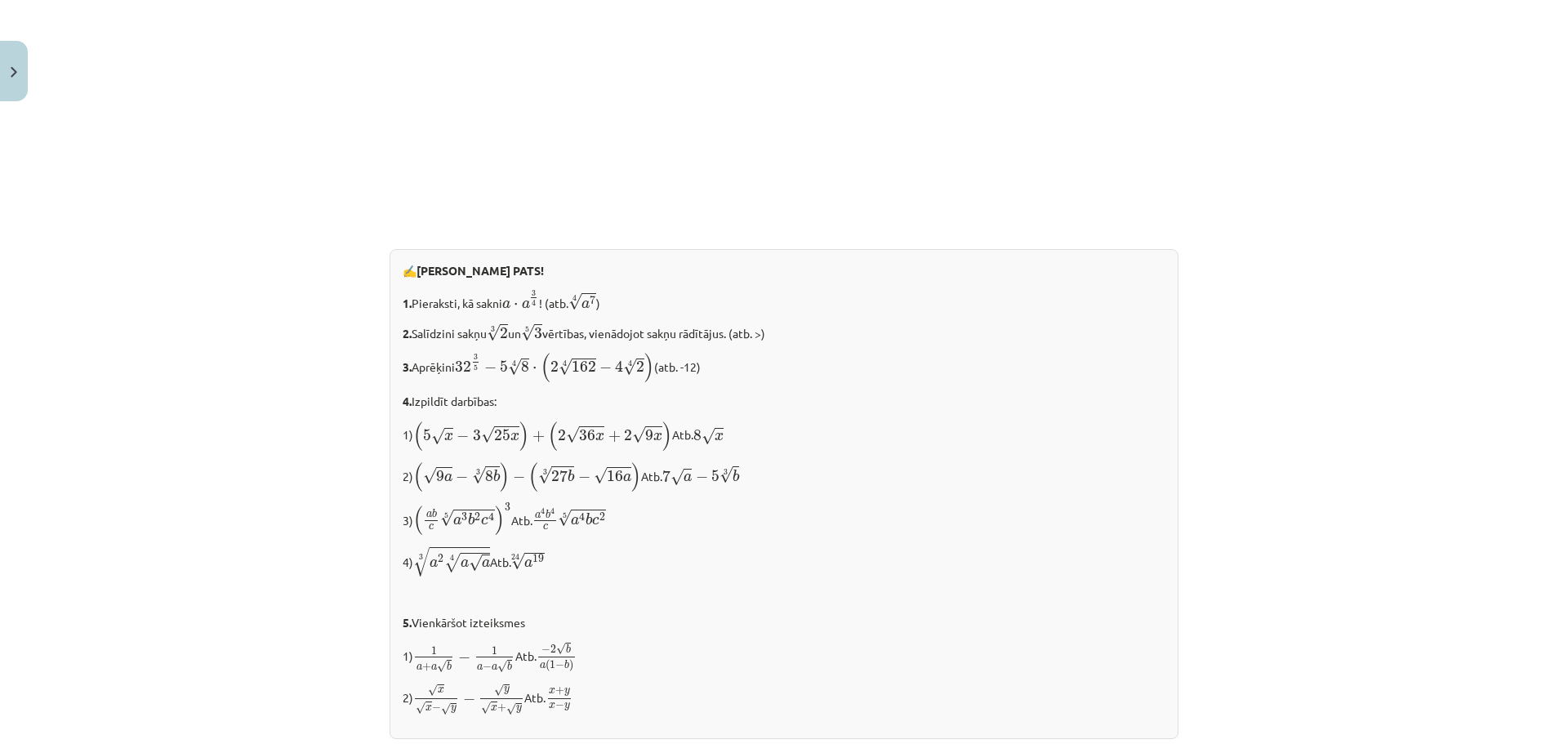
scroll to position [1674, 0]
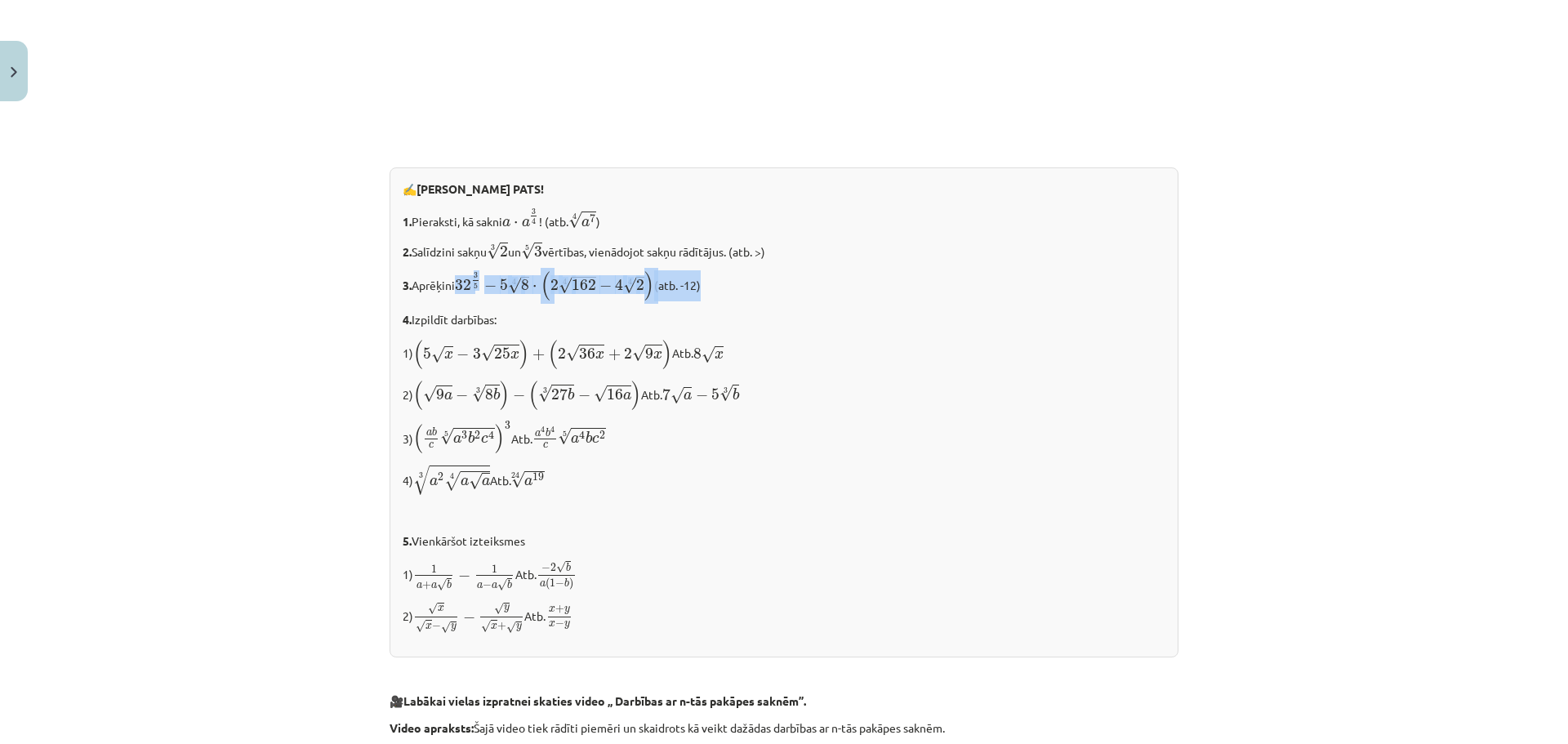
drag, startPoint x: 458, startPoint y: 283, endPoint x: 701, endPoint y: 295, distance: 243.3
click at [699, 296] on p "3. Aprēķini 32 3 5 − 5 4 √ 8 ⋅ ( 2 4 √ 162 − 4 4 √ 2 ) 32 3 5 − 5 8 4 ⋅ ( 2 162…" at bounding box center [784, 285] width 763 height 31
click at [740, 287] on p "3. Aprēķini 32 3 5 − 5 4 √ 8 ⋅ ( 2 4 √ 162 − 4 4 √ 2 ) 32 3 5 − 5 8 4 ⋅ ( 2 162…" at bounding box center [784, 285] width 763 height 31
drag, startPoint x: 481, startPoint y: 284, endPoint x: 736, endPoint y: 296, distance: 255.3
click at [726, 296] on p "3. Aprēķini 32 3 5 − 5 4 √ 8 ⋅ ( 2 4 √ 162 − 4 4 √ 2 ) 32 3 5 − 5 8 4 ⋅ ( 2 162…" at bounding box center [784, 285] width 763 height 31
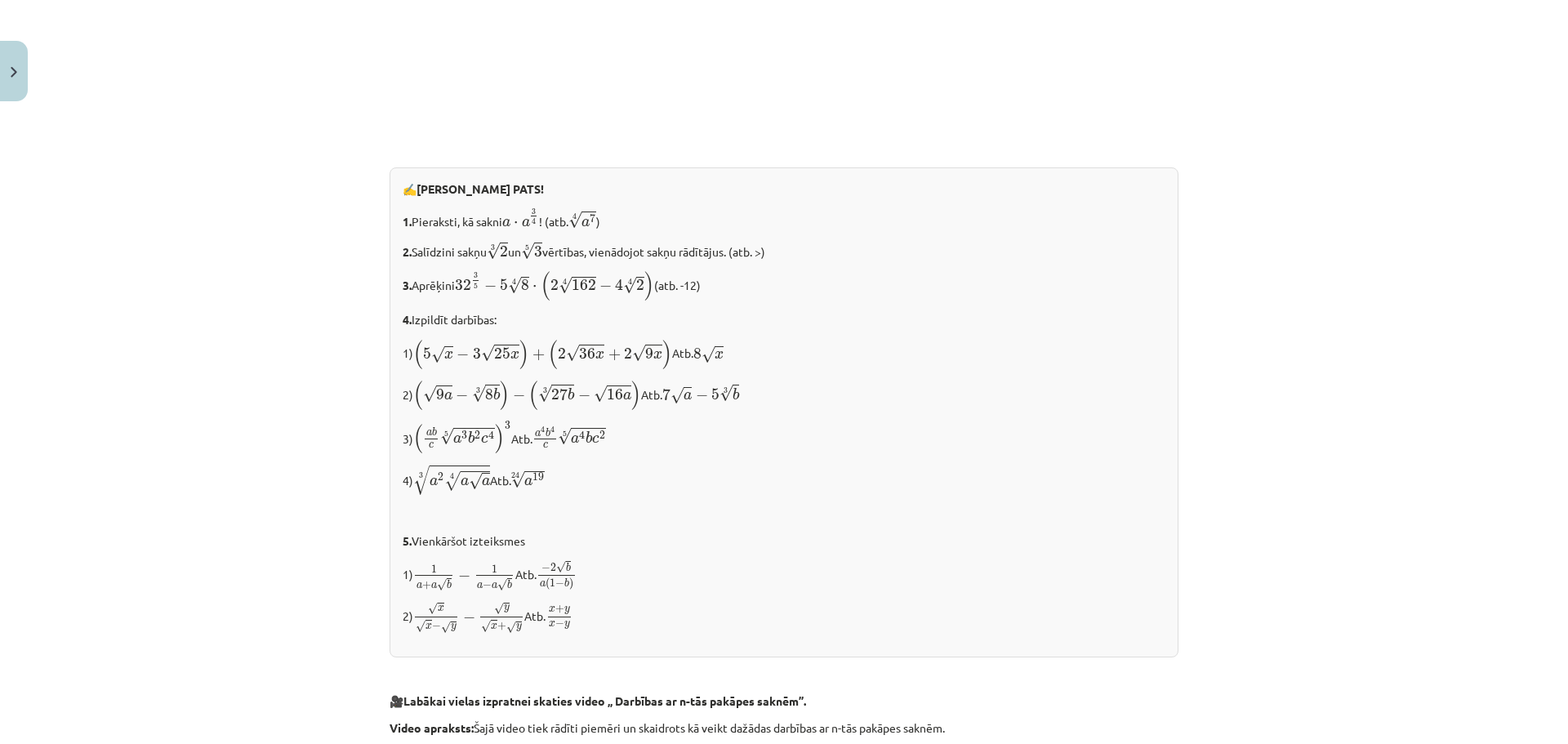
click at [736, 296] on p "3. Aprēķini 32 3 5 − 5 4 √ 8 ⋅ ( 2 4 √ 162 − 4 4 √ 2 ) 32 3 5 − 5 8 4 ⋅ ( 2 162…" at bounding box center [784, 285] width 763 height 31
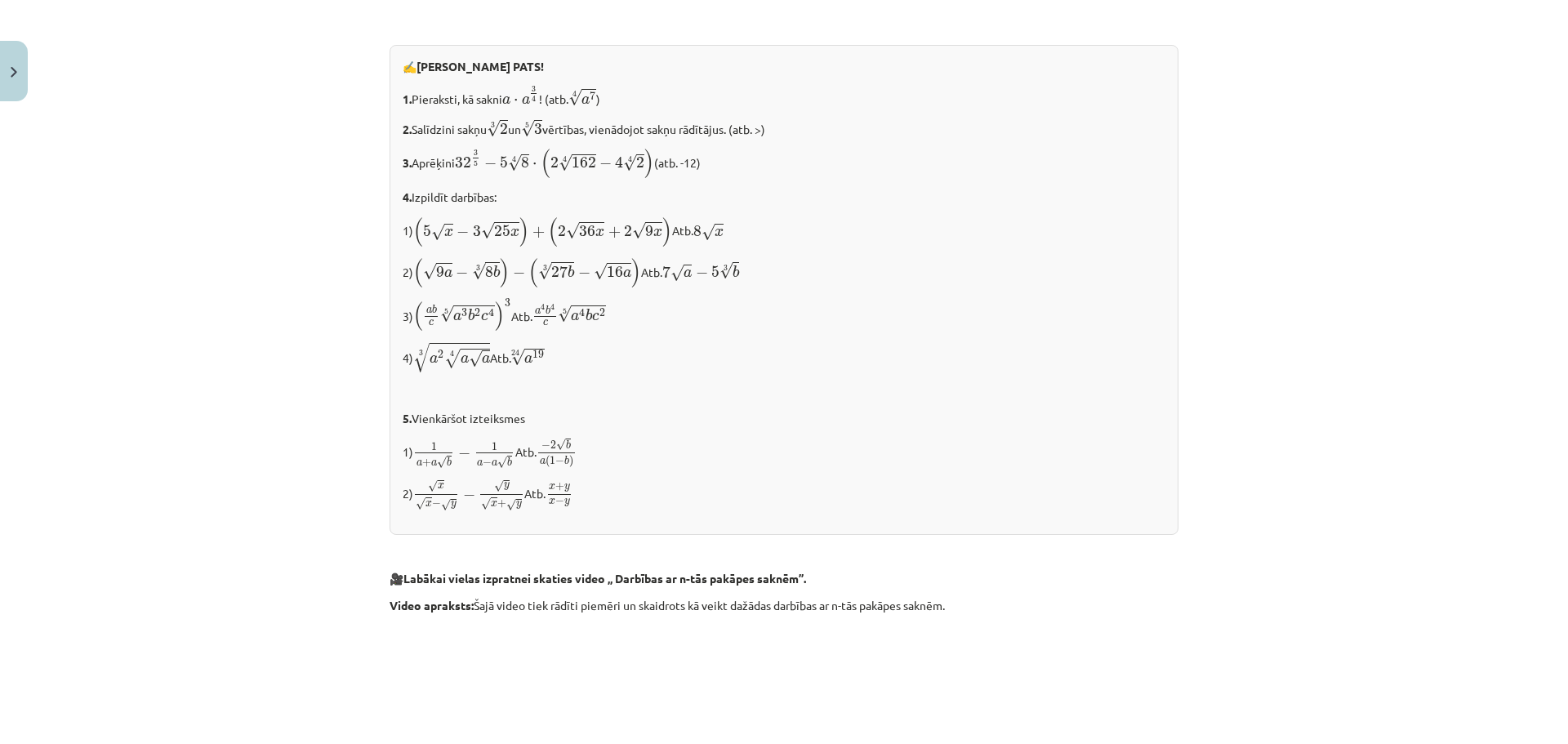
scroll to position [1879, 0]
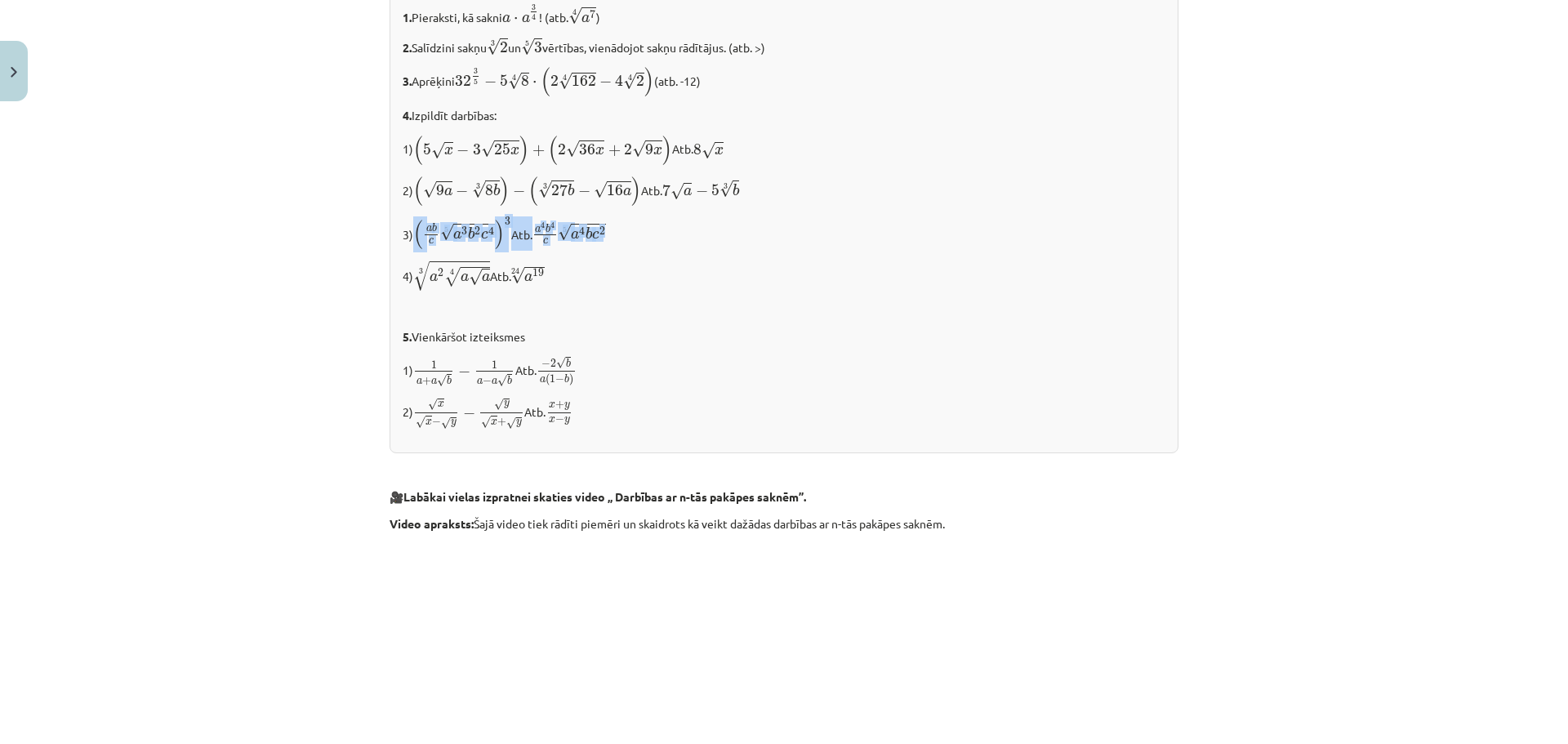
drag, startPoint x: 413, startPoint y: 234, endPoint x: 636, endPoint y: 244, distance: 223.2
click at [636, 244] on p "3) ( a b c 5 √ a 3 b 2 c 4 ) 3 ( a b c a 3 b 2 c 4 5 ) 3 Atb. a 4 b 4 c 5 √ a 4…" at bounding box center [784, 233] width 763 height 34
click at [763, 267] on p "4) 3 √ a 2 4 √ a √ a a 2 a a 4 3 Atb. 24 √ a 19 a 19 24" at bounding box center [784, 276] width 763 height 32
click at [764, 247] on p "3) ( a b c 5 √ a 3 b 2 c 4 ) 3 ( a b c a 3 b 2 c 4 5 ) 3 Atb. a 4 b 4 c 5 √ a 4…" at bounding box center [784, 233] width 763 height 34
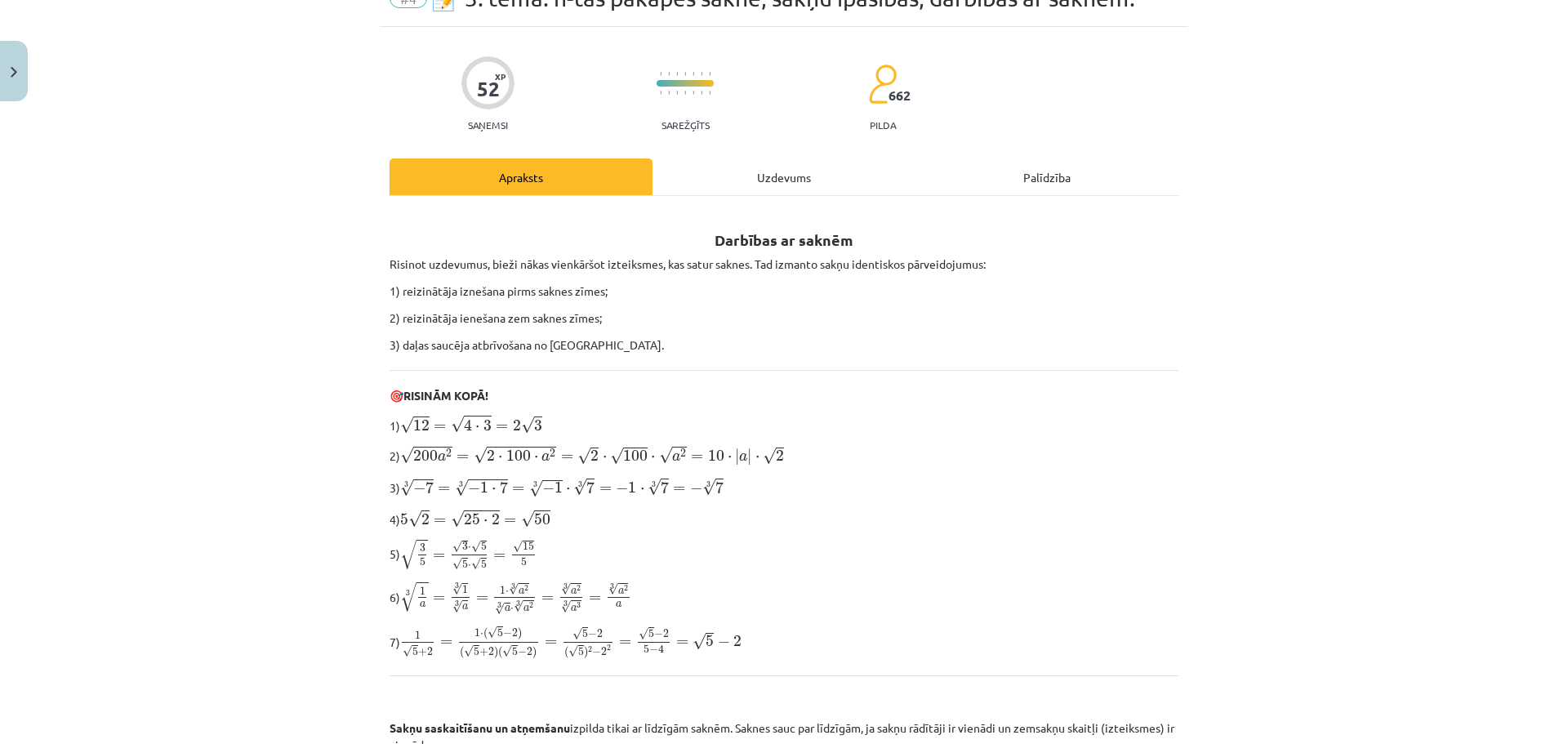
scroll to position [0, 0]
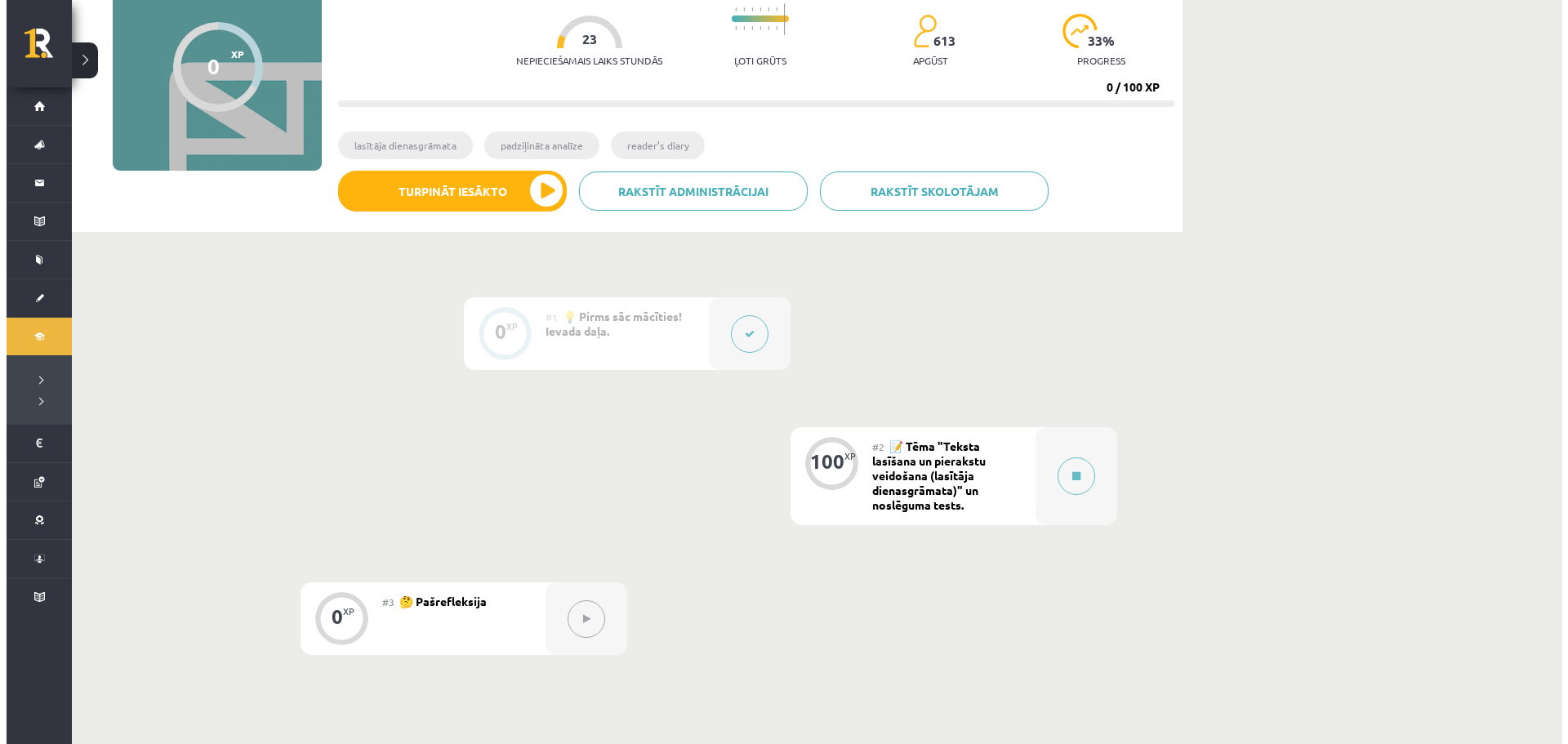
scroll to position [245, 0]
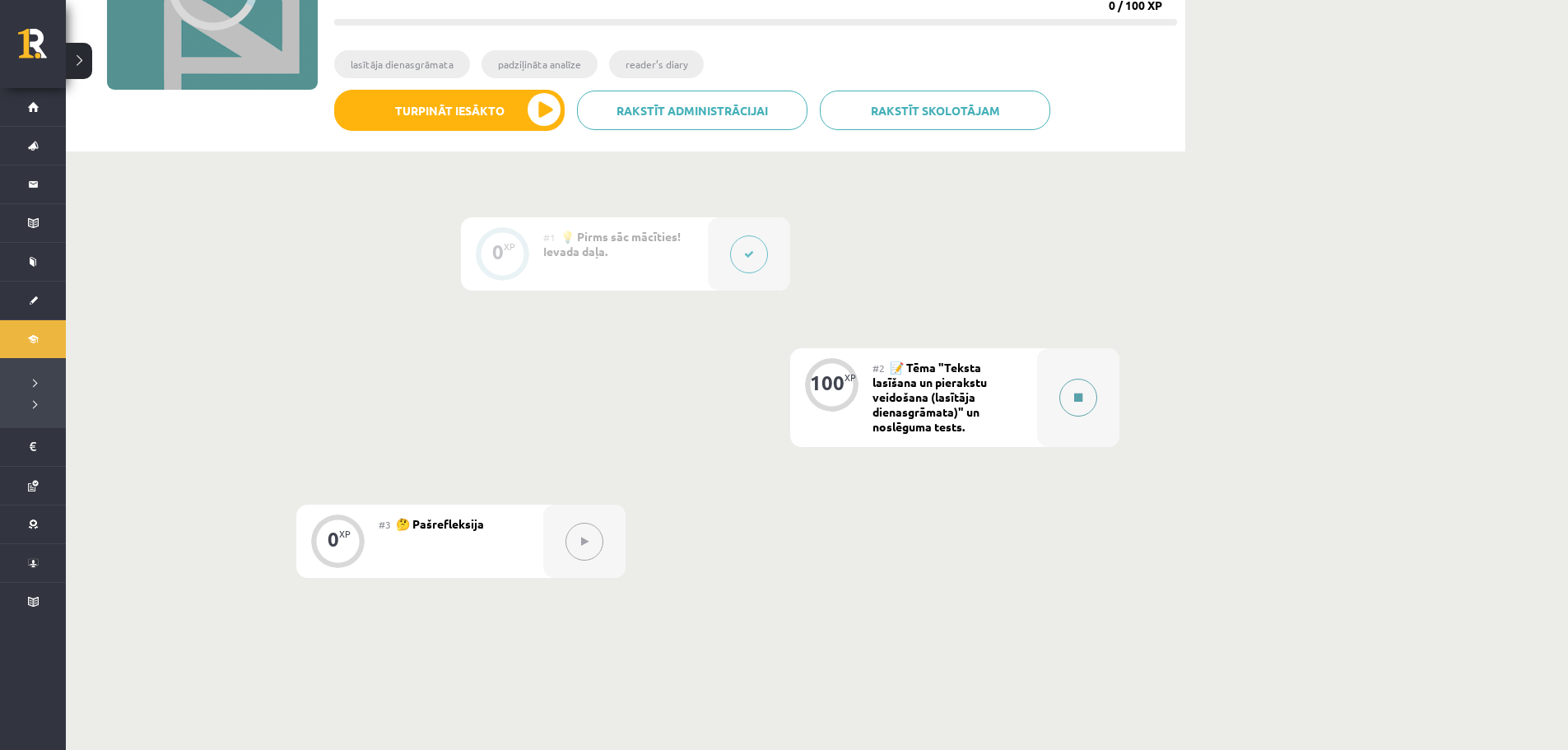
click at [1058, 409] on div at bounding box center [1079, 398] width 83 height 99
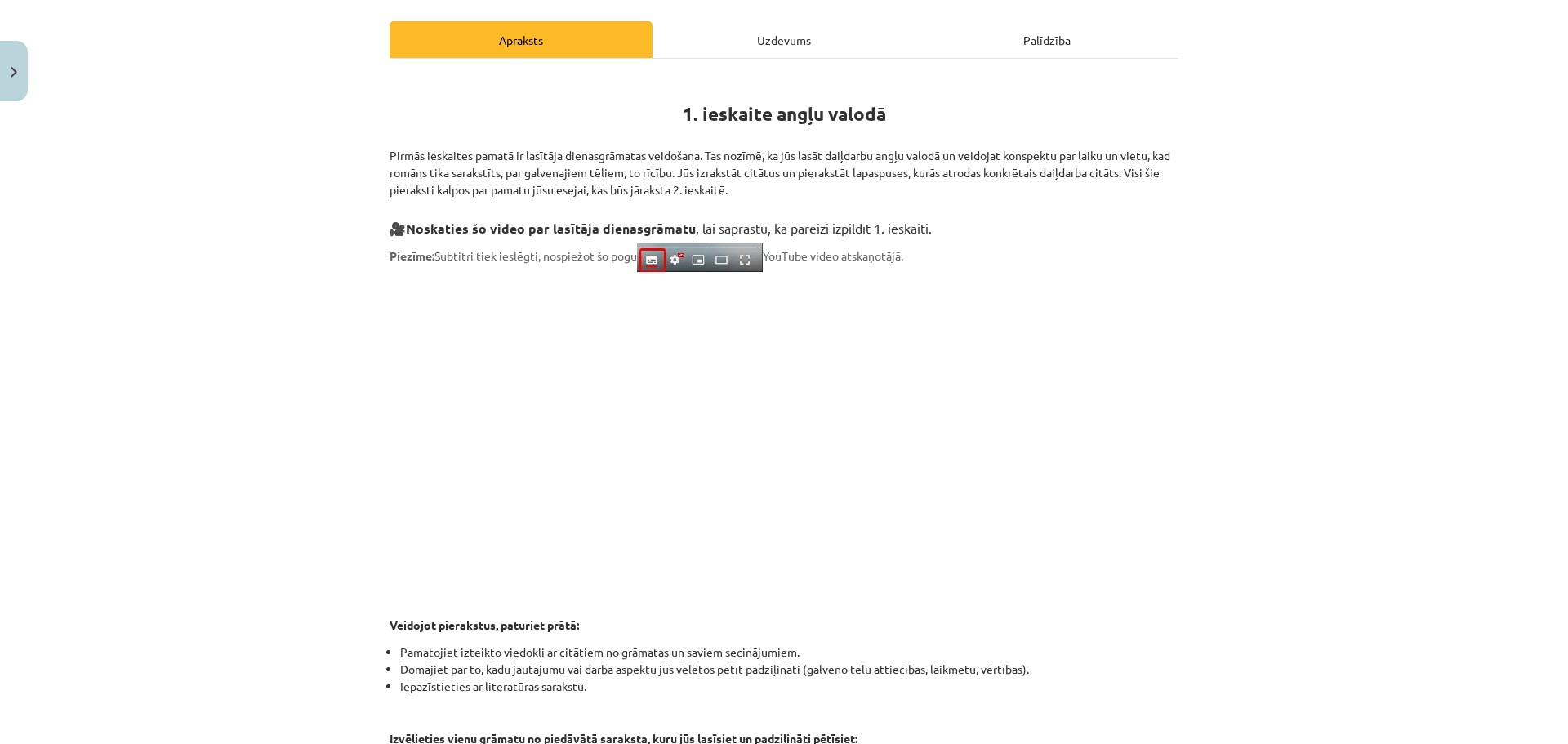
scroll to position [654, 0]
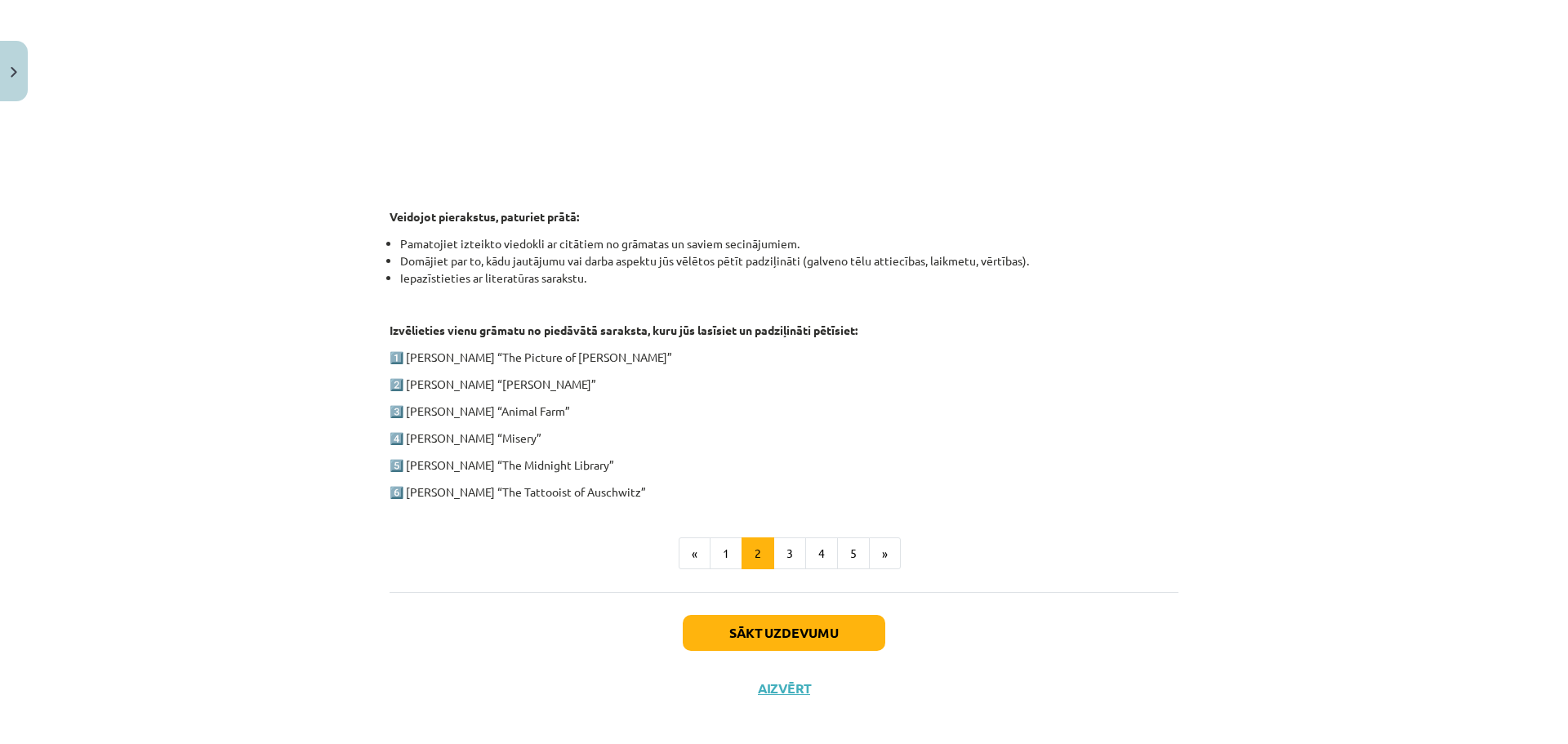
drag, startPoint x: 403, startPoint y: 355, endPoint x: 640, endPoint y: 486, distance: 270.8
click at [640, 486] on div "1. ieskaite angļu valodā Pirmās ieskaites pamatā ir lasītāja dienasgrāmatas vei…" at bounding box center [784, 83] width 789 height 835
copy div "[PERSON_NAME] “The Picture of [PERSON_NAME]” 2️⃣ [PERSON_NAME] “[PERSON_NAME]” …"
click at [174, 62] on div "Mācību tēma: Angļu valodas ii - 12. klases 1.ieskaites mācību materiāls #2 📝 Tē…" at bounding box center [784, 372] width 1568 height 744
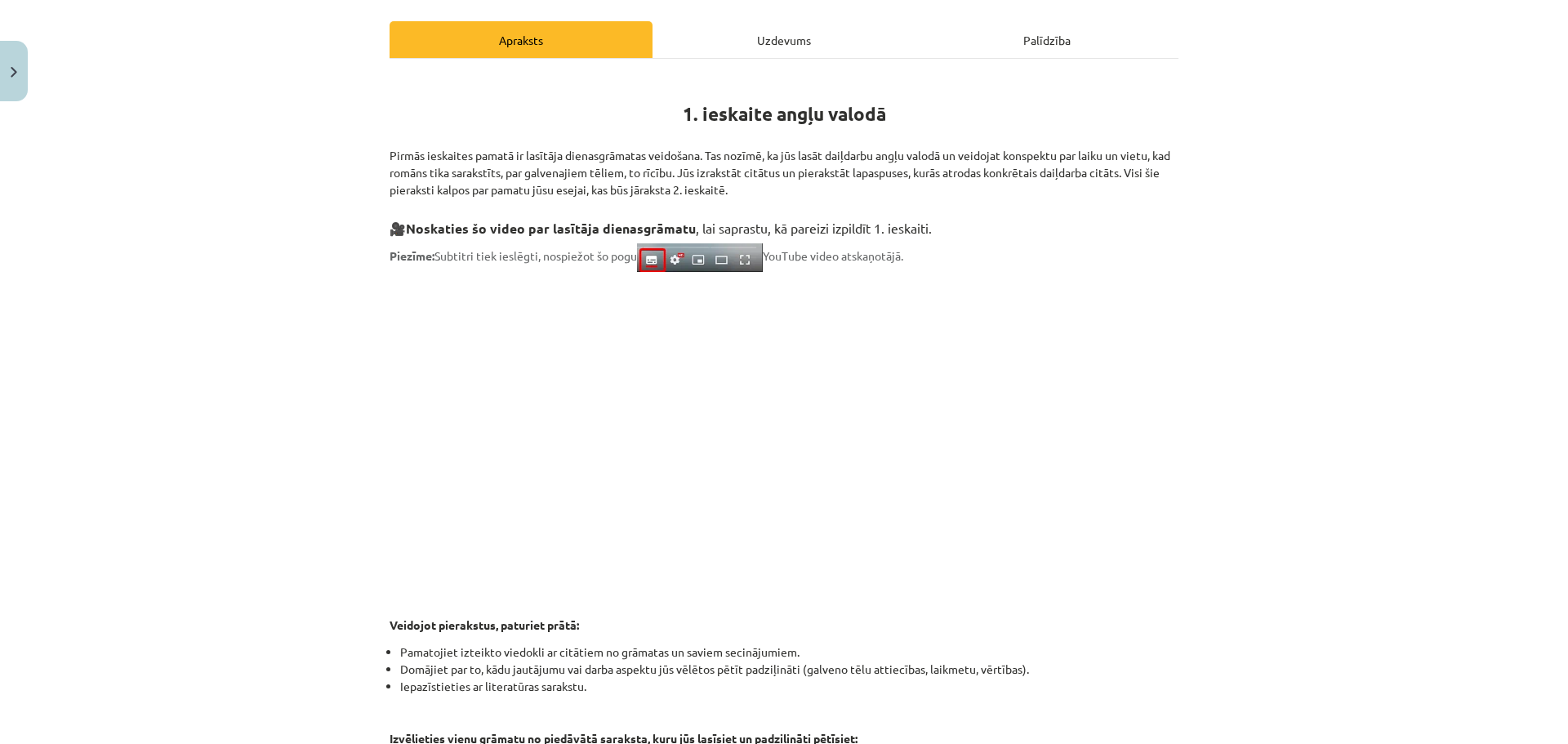
scroll to position [408, 0]
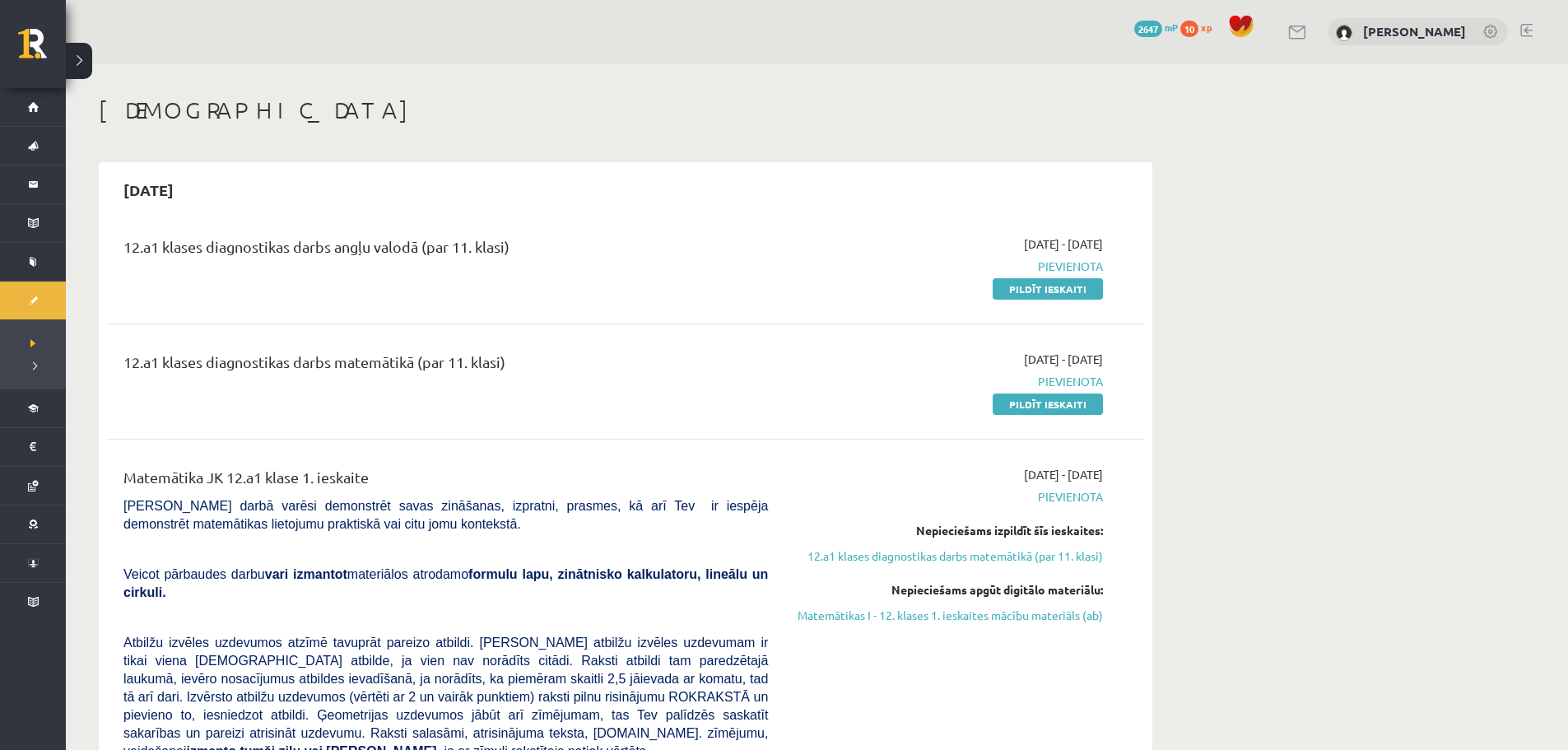
scroll to position [1070, 0]
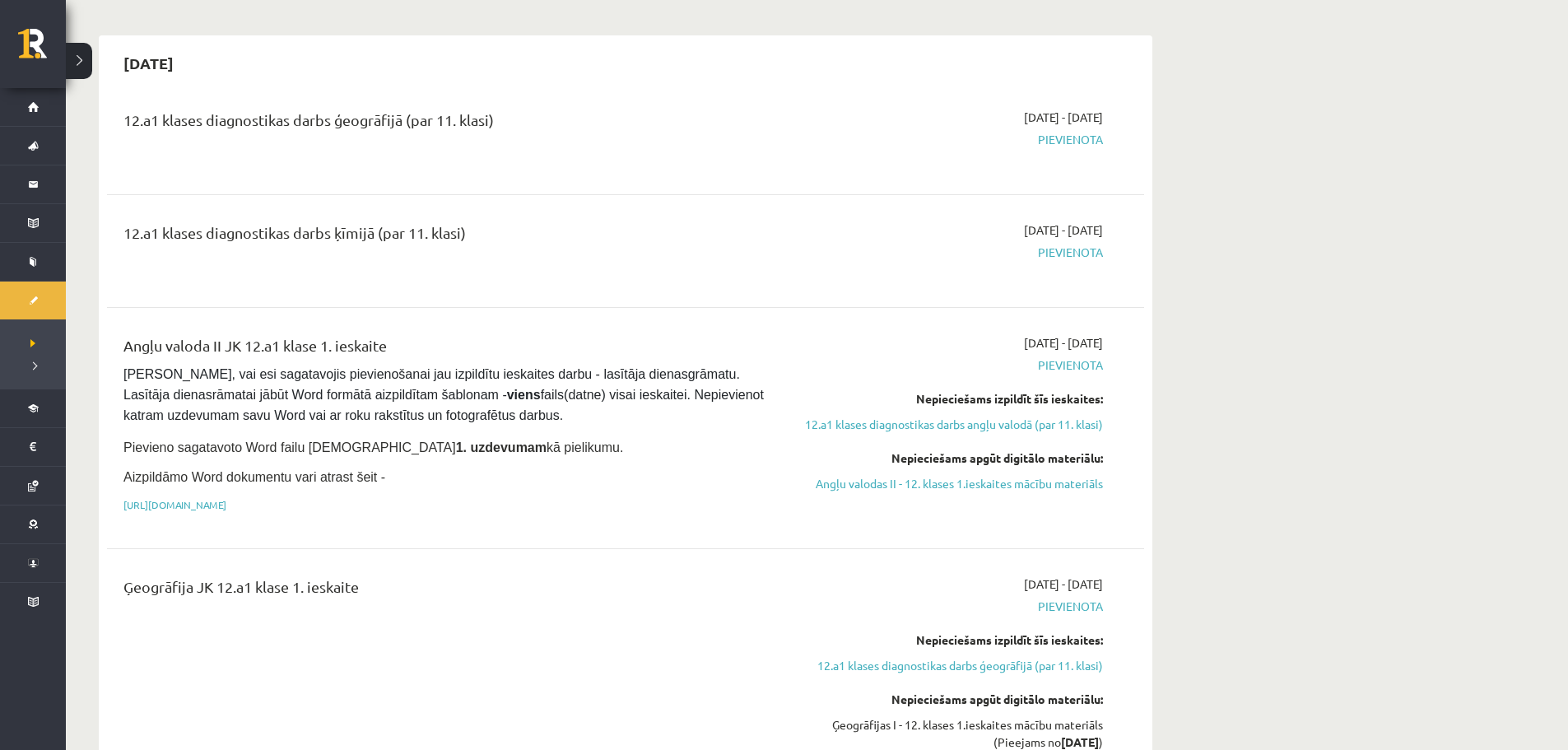
drag, startPoint x: 919, startPoint y: 450, endPoint x: 839, endPoint y: 50, distance: 407.9
click at [919, 475] on link "Angļu valodas II - 12. klases 1.ieskaites mācību materiāls" at bounding box center [948, 483] width 310 height 17
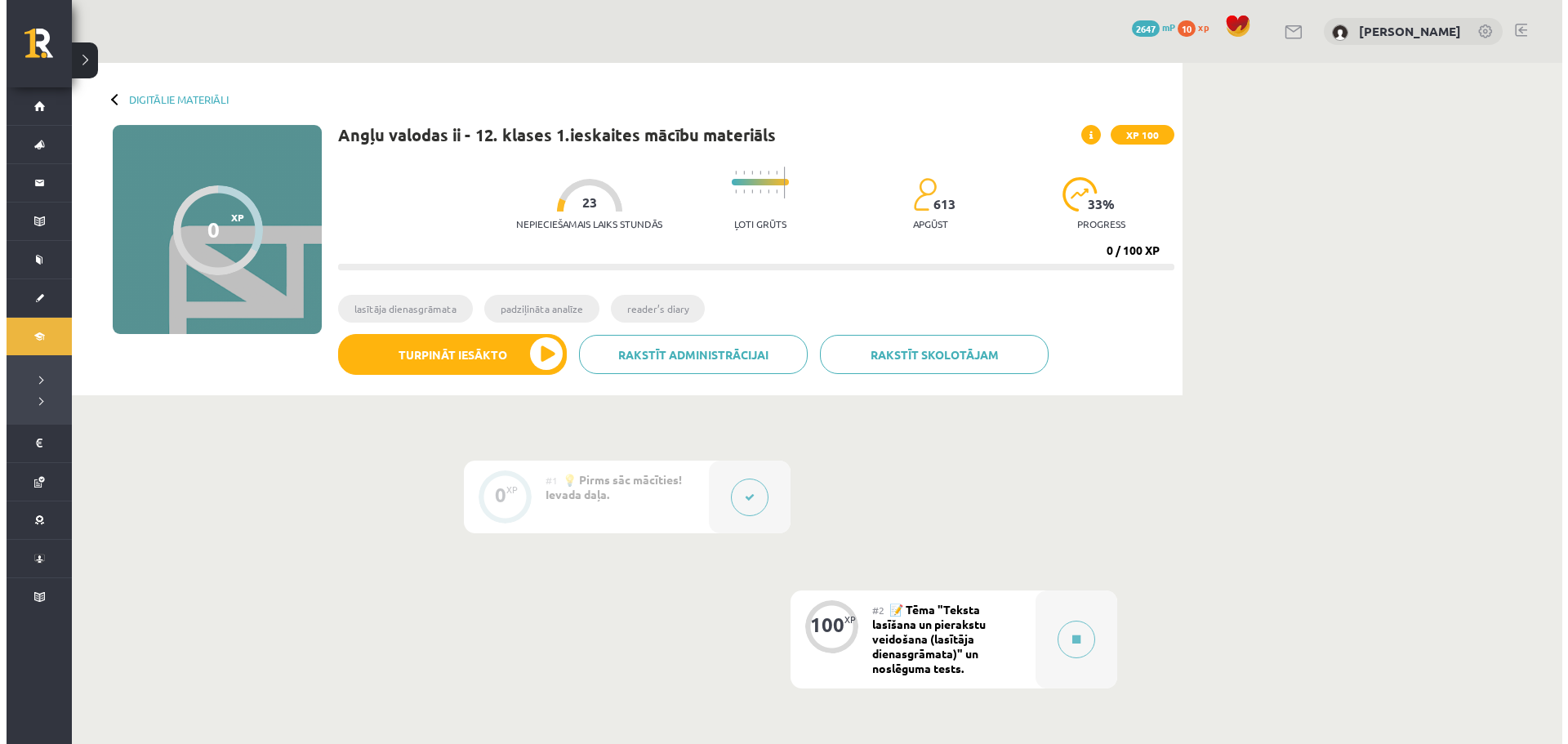
scroll to position [360, 0]
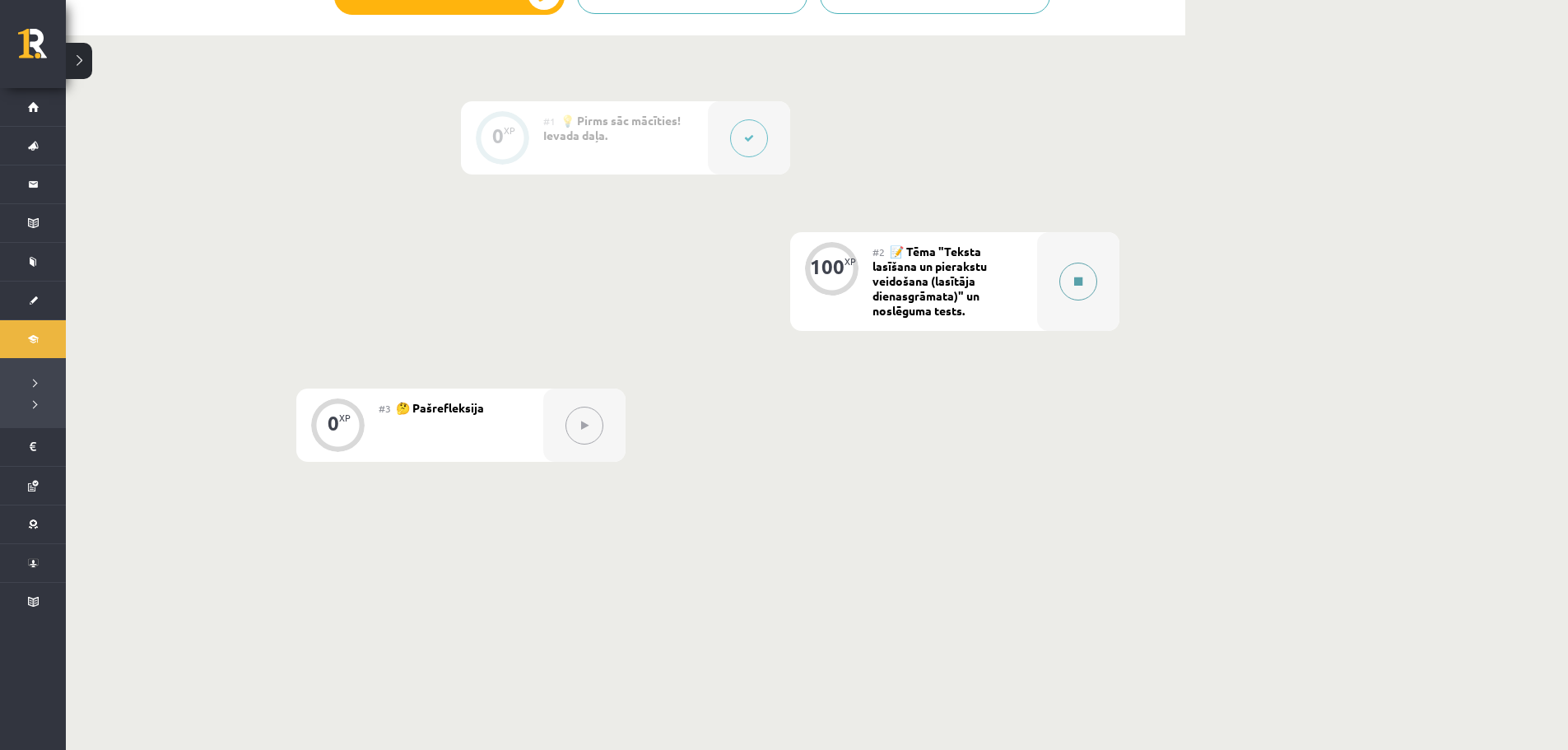
click at [1106, 289] on div at bounding box center [1079, 281] width 83 height 99
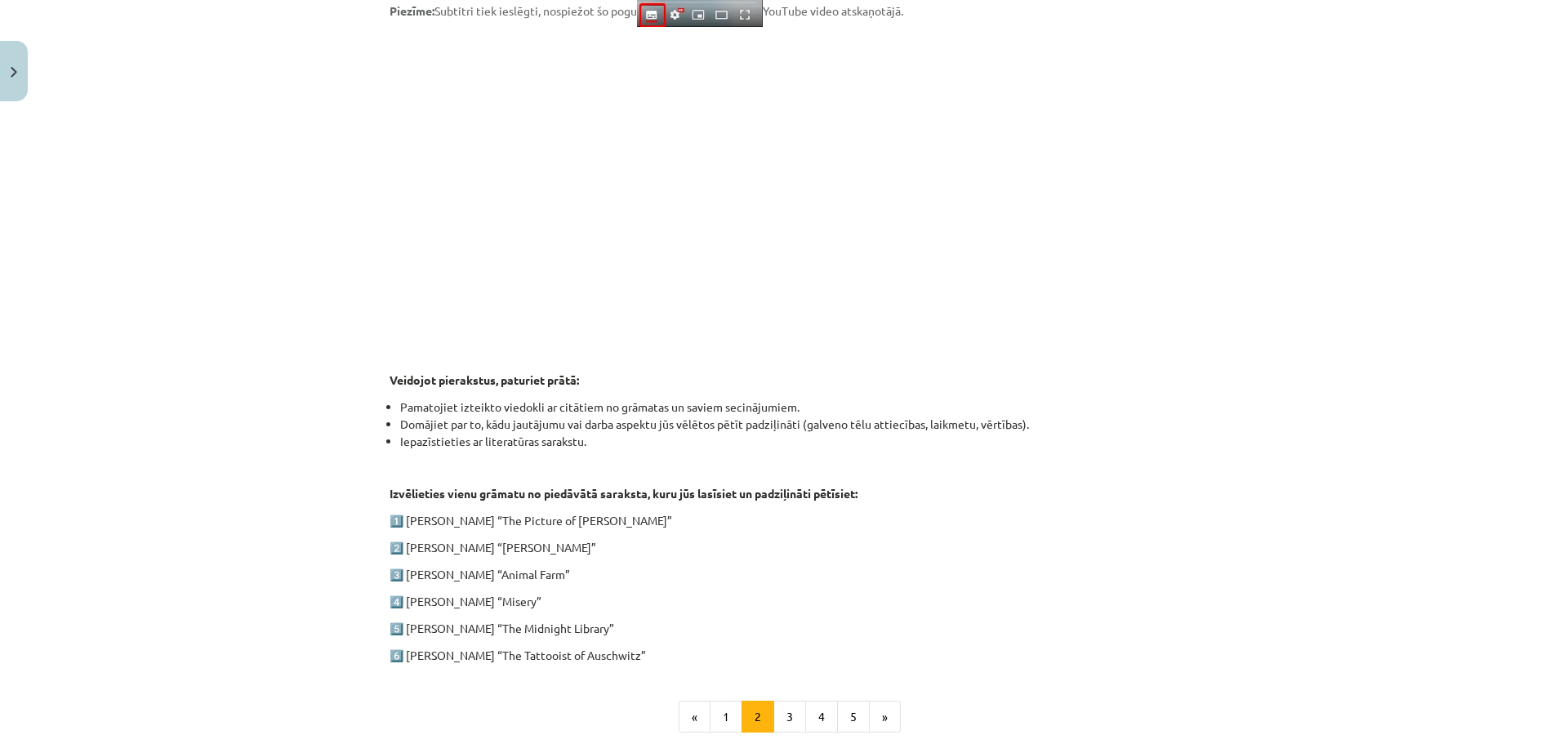
scroll to position [666, 0]
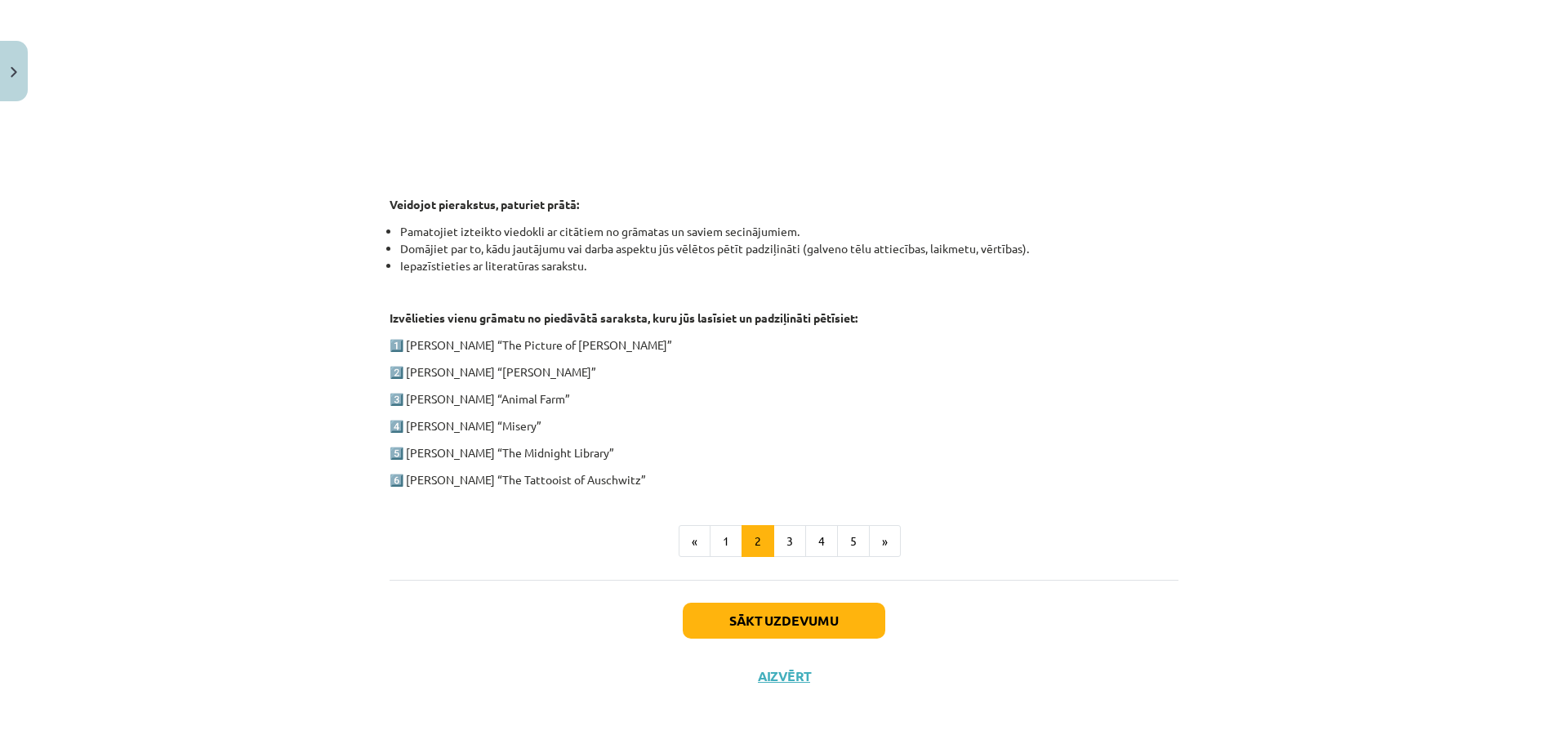
drag, startPoint x: 402, startPoint y: 372, endPoint x: 564, endPoint y: 375, distance: 162.0
click at [564, 375] on p "2️⃣ [PERSON_NAME] “[PERSON_NAME]”" at bounding box center [784, 372] width 789 height 17
copy p "[PERSON_NAME] “[PERSON_NAME]”"
drag, startPoint x: 404, startPoint y: 399, endPoint x: 563, endPoint y: 401, distance: 159.0
click at [563, 401] on p "3️⃣ George Orwell “Animal Farm”" at bounding box center [784, 399] width 789 height 17
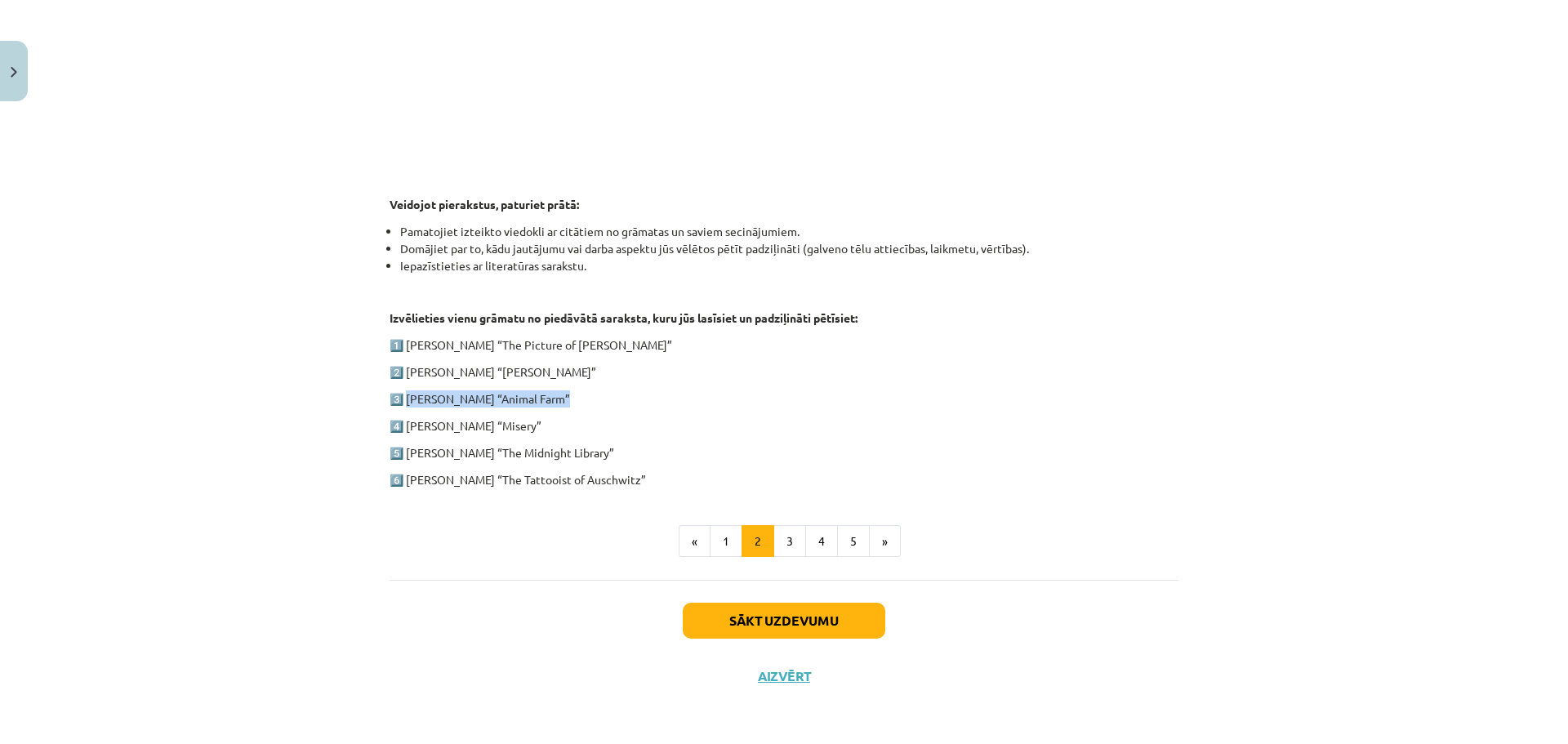
copy p "George Orwell “Animal Farm”"
drag, startPoint x: 402, startPoint y: 426, endPoint x: 519, endPoint y: 430, distance: 117.1
click at [519, 430] on p "4️⃣ Stephen King “Misery”" at bounding box center [784, 426] width 789 height 17
copy p "Stephen King “Misery”"
drag, startPoint x: 400, startPoint y: 480, endPoint x: 636, endPoint y: 470, distance: 236.2
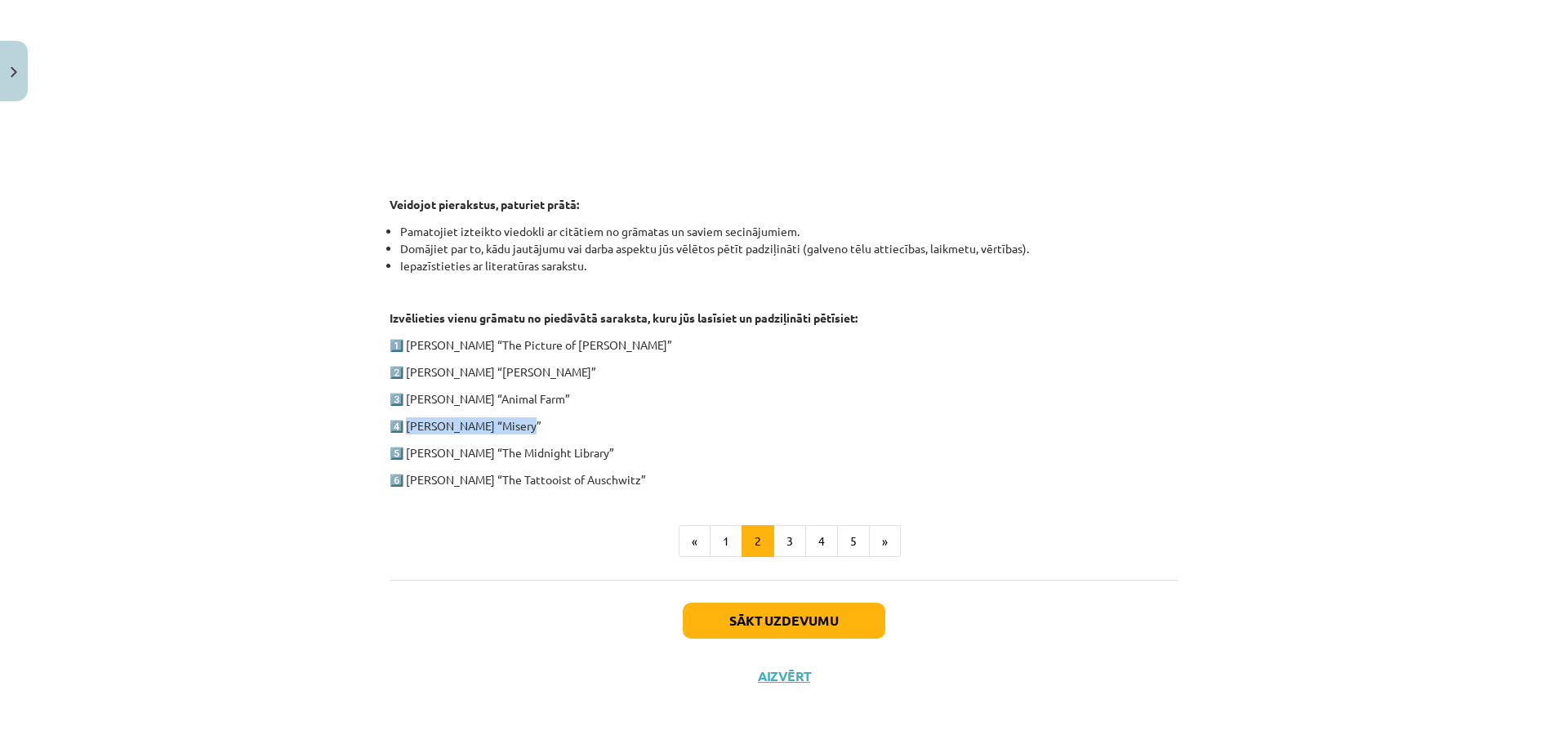
click at [636, 471] on p "6️⃣ Heather Morris “The Tattooist of Auschwitz”" at bounding box center [784, 479] width 789 height 17
copy p "Heather Morris “The Tattooist of Auschwitz”"
drag, startPoint x: 405, startPoint y: 451, endPoint x: 597, endPoint y: 454, distance: 192.0
click at [597, 454] on p "5️⃣ Matt Haig “The Midnight Library”" at bounding box center [784, 453] width 789 height 17
copy p "Matt Haig “The Midnight Library”"
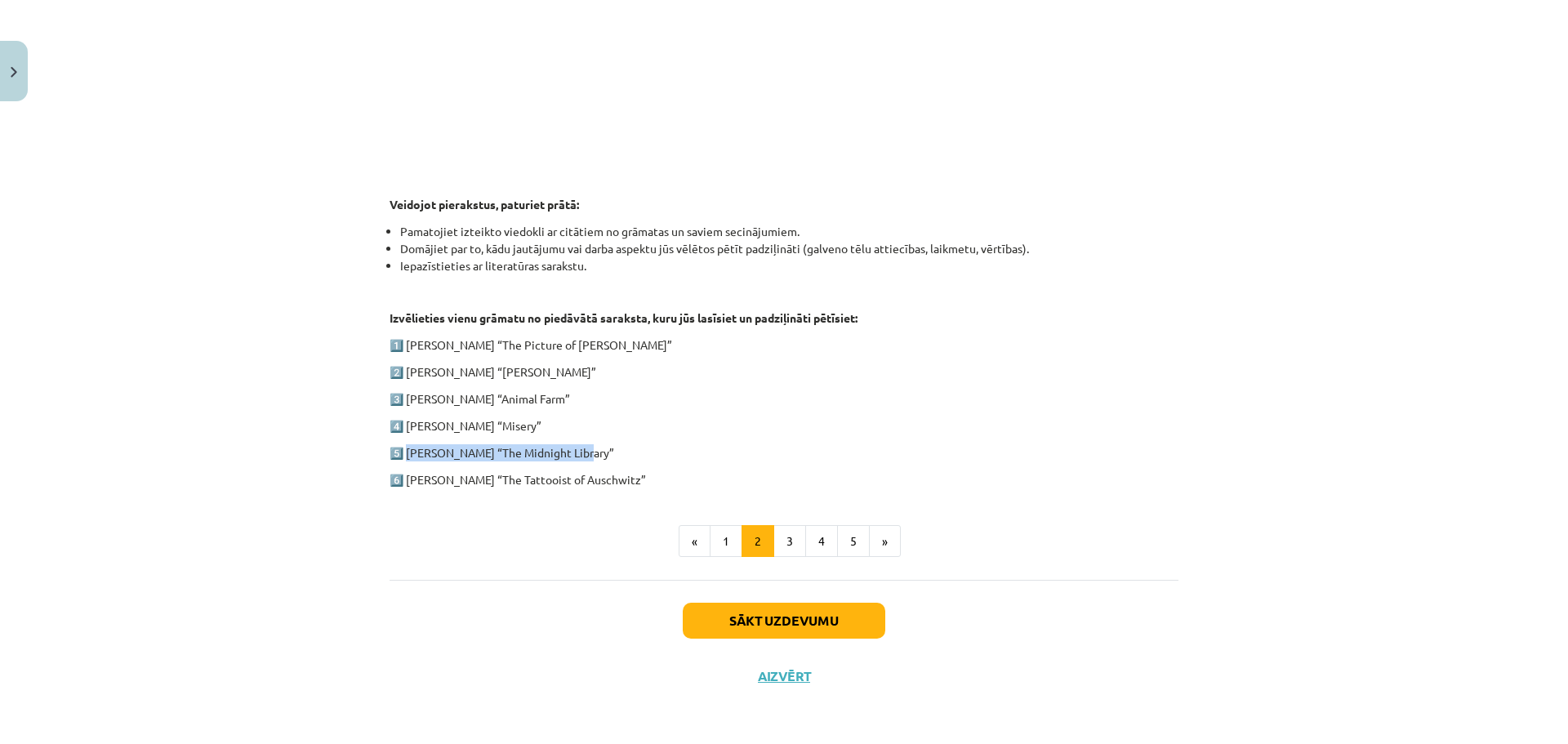
scroll to position [339, 0]
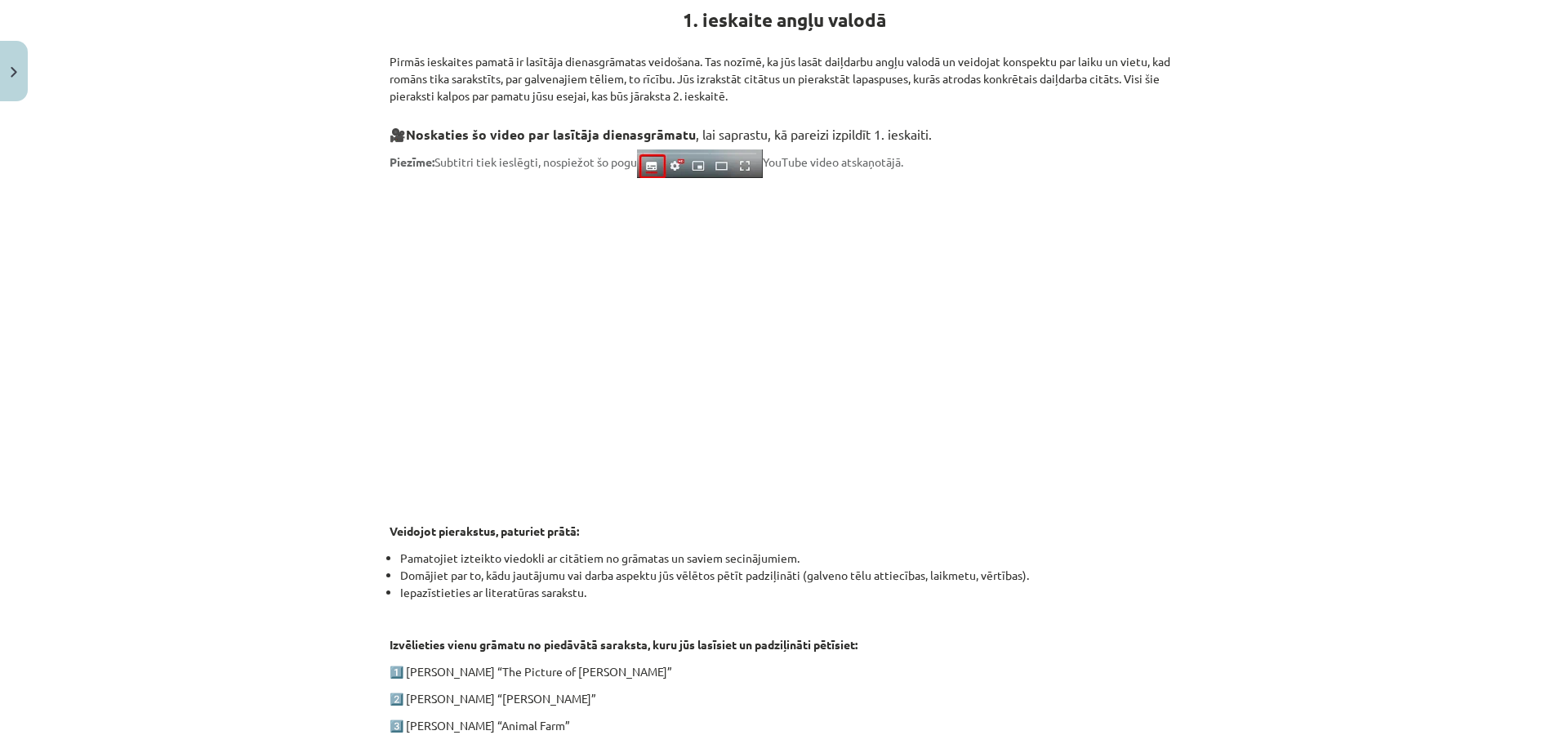
click at [427, 310] on p at bounding box center [784, 337] width 789 height 298
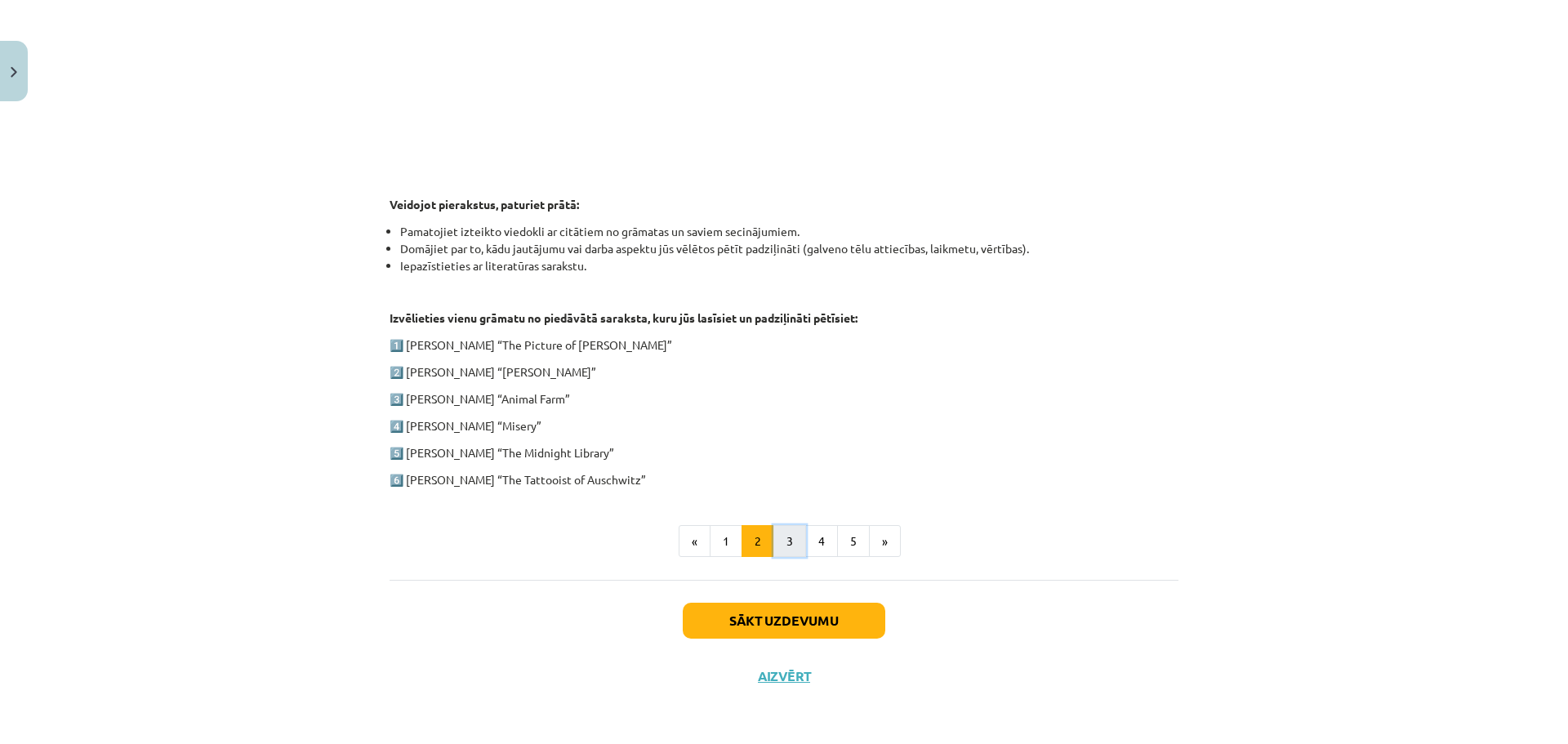
click at [784, 540] on button "3" at bounding box center [790, 541] width 33 height 33
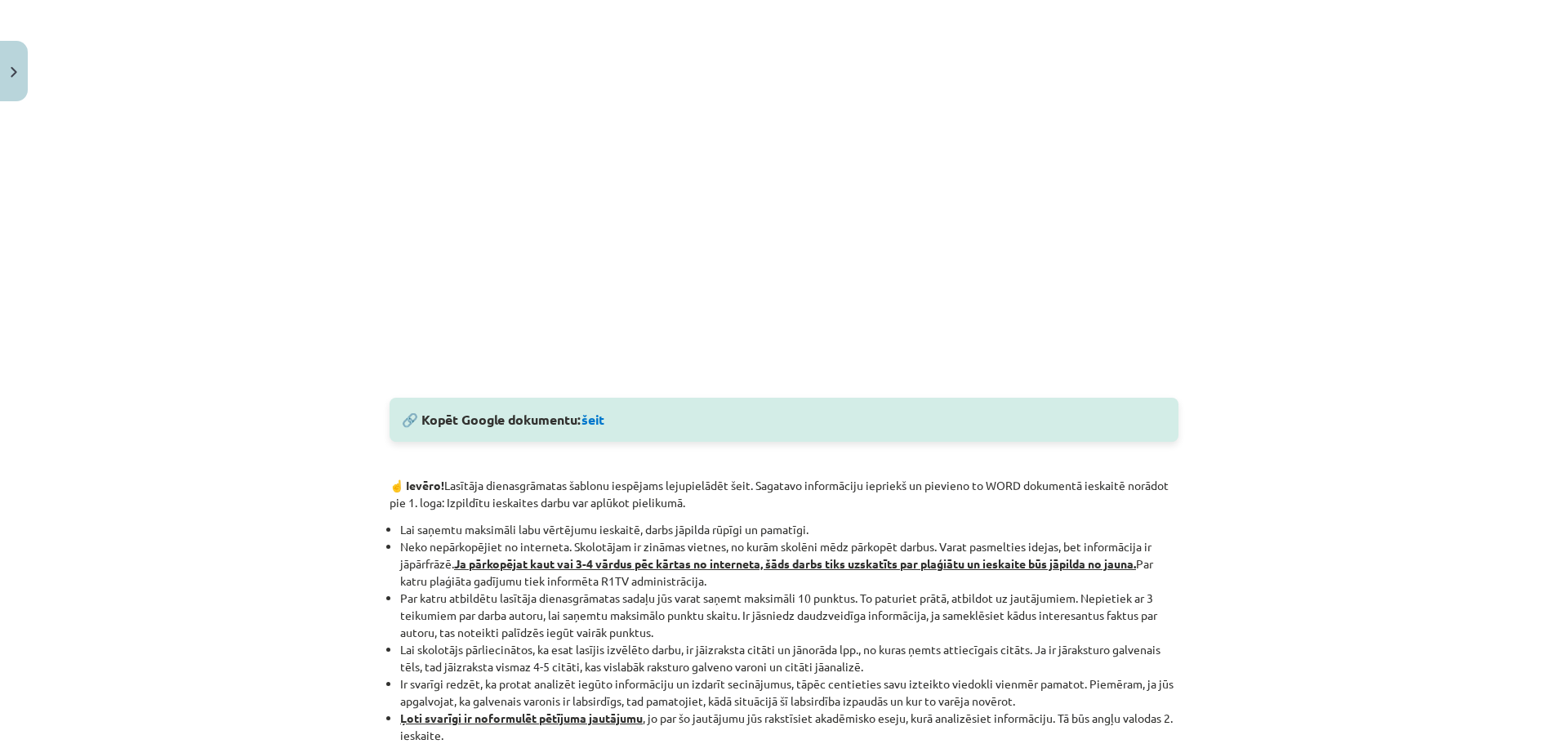
scroll to position [1054, 0]
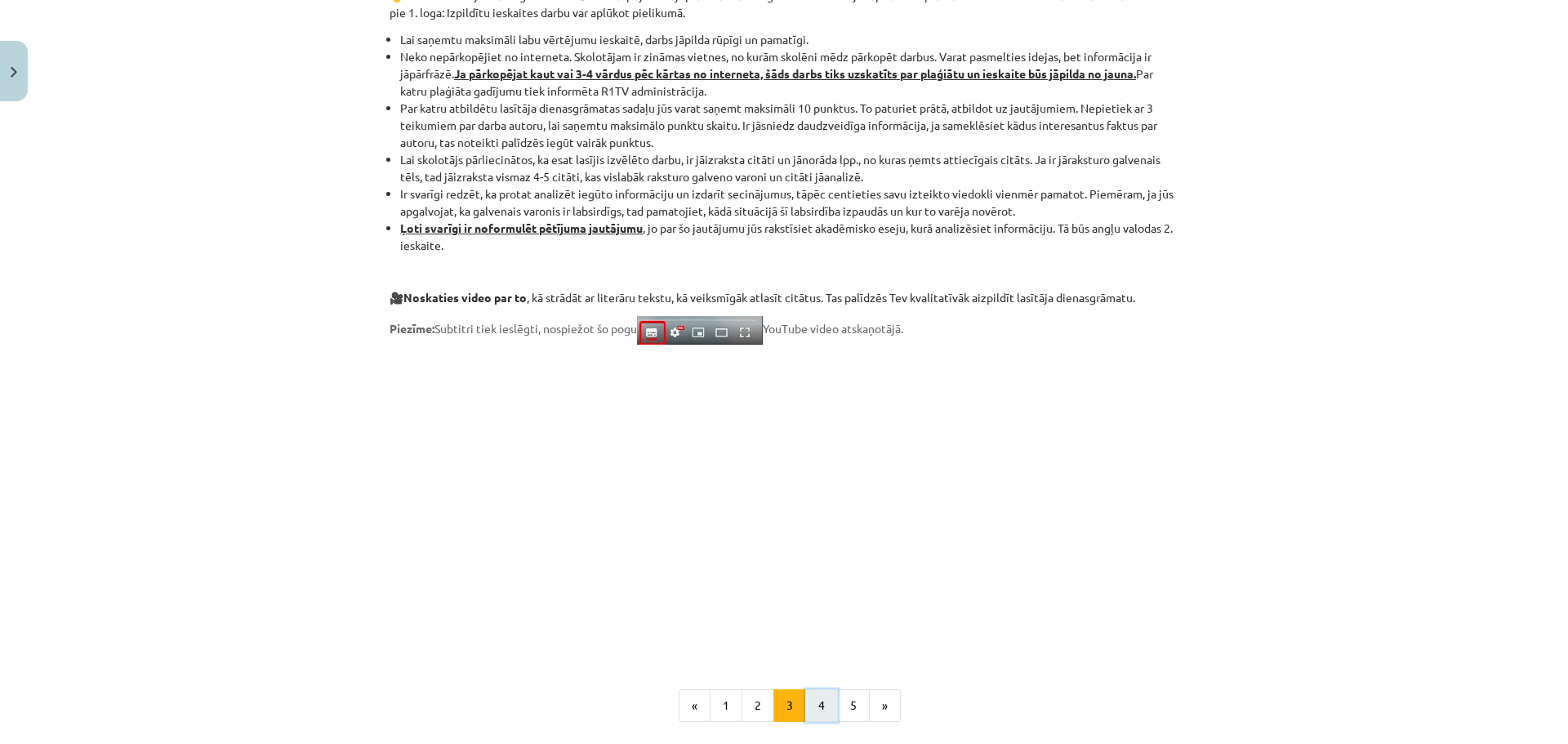
click at [818, 701] on button "4" at bounding box center [821, 705] width 33 height 33
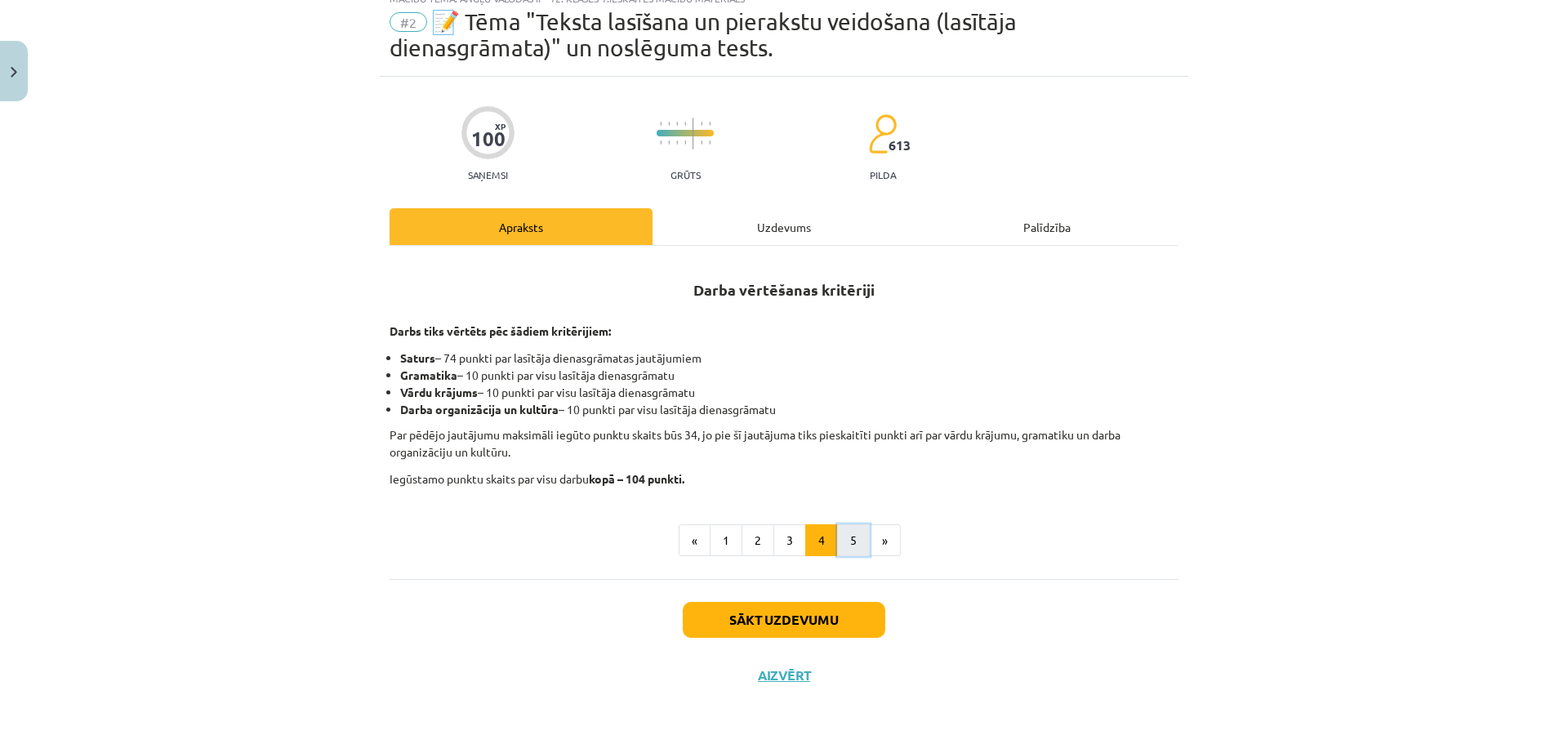
click at [844, 544] on button "5" at bounding box center [853, 540] width 33 height 33
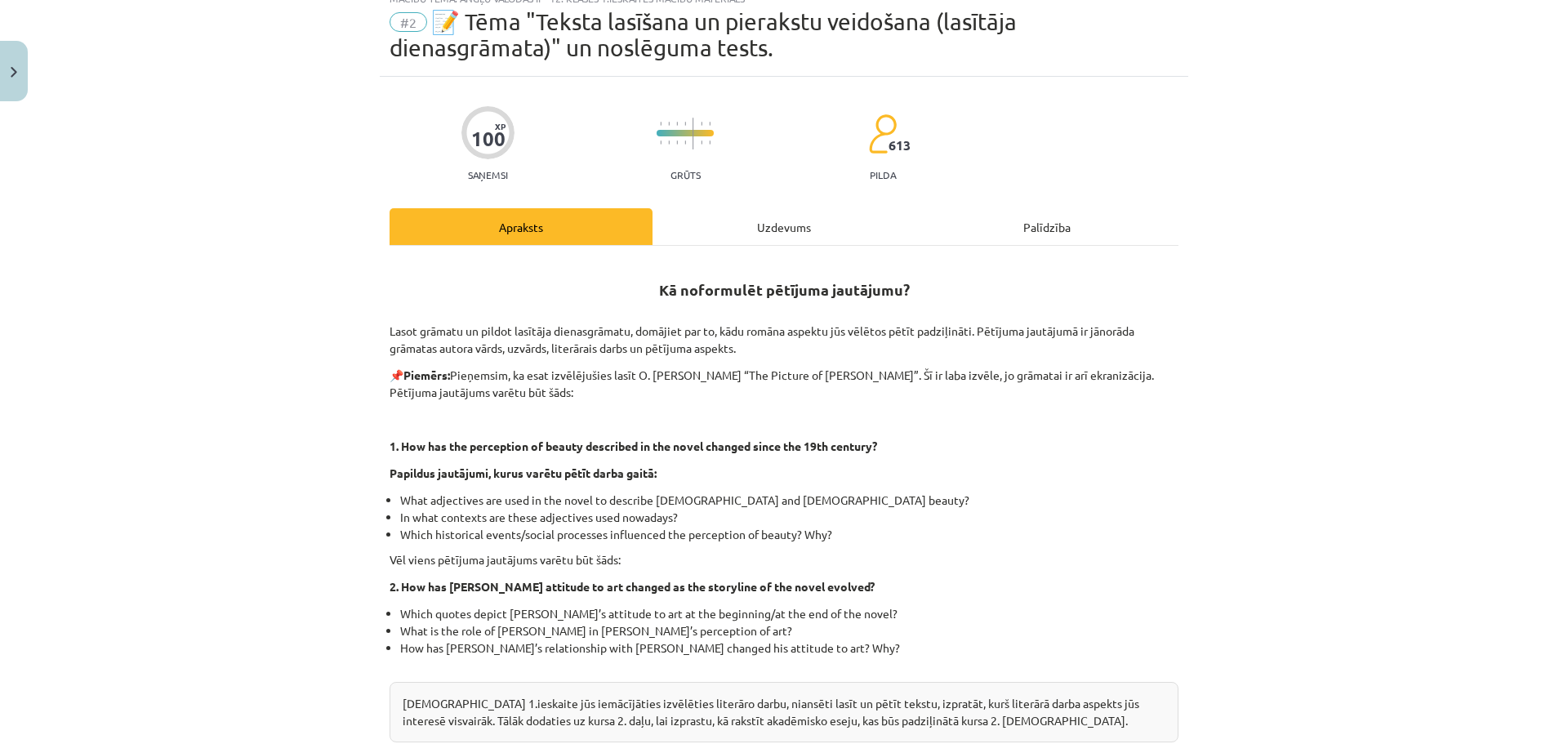
scroll to position [357, 0]
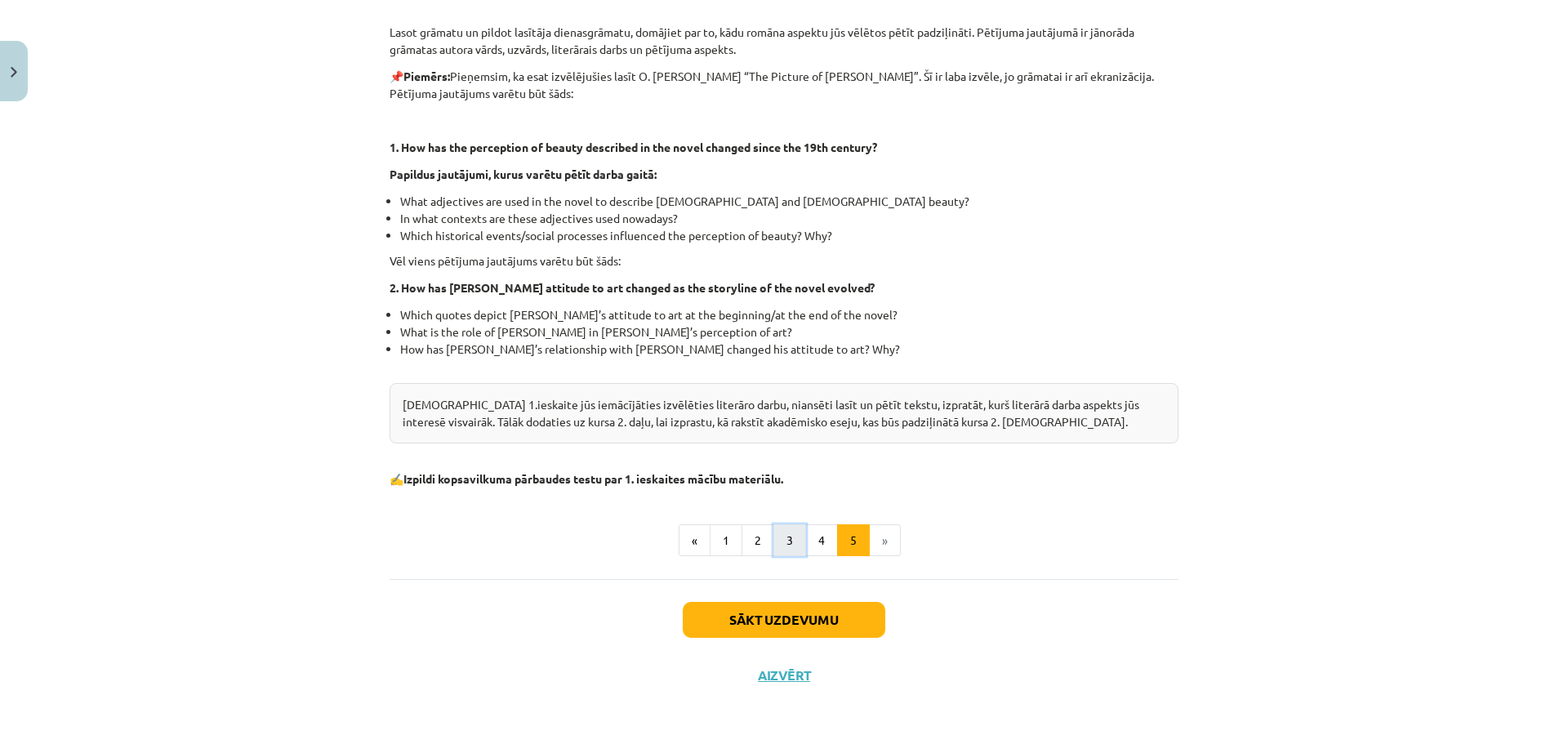
click at [777, 537] on button "3" at bounding box center [790, 540] width 33 height 33
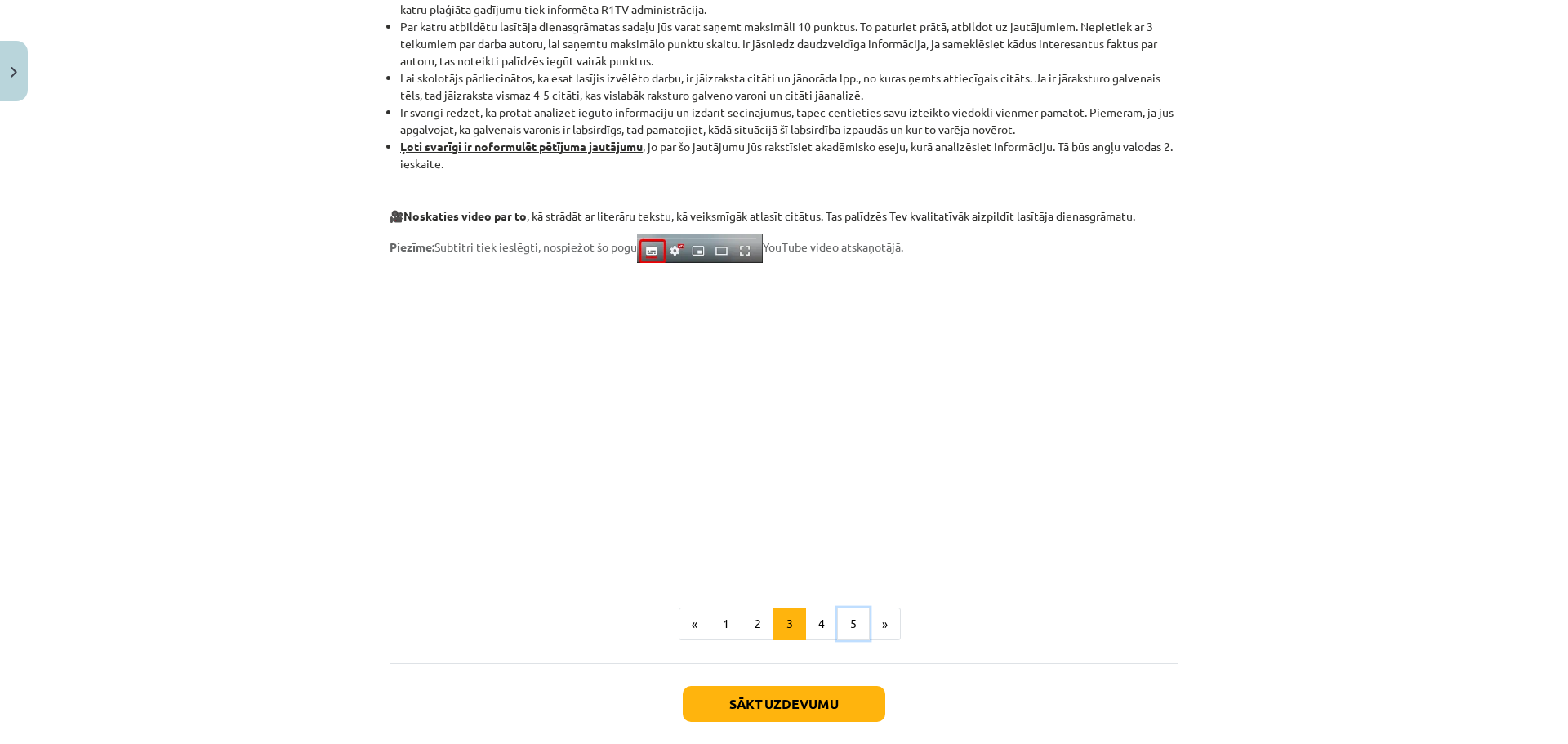
click at [851, 615] on button "5" at bounding box center [853, 624] width 33 height 33
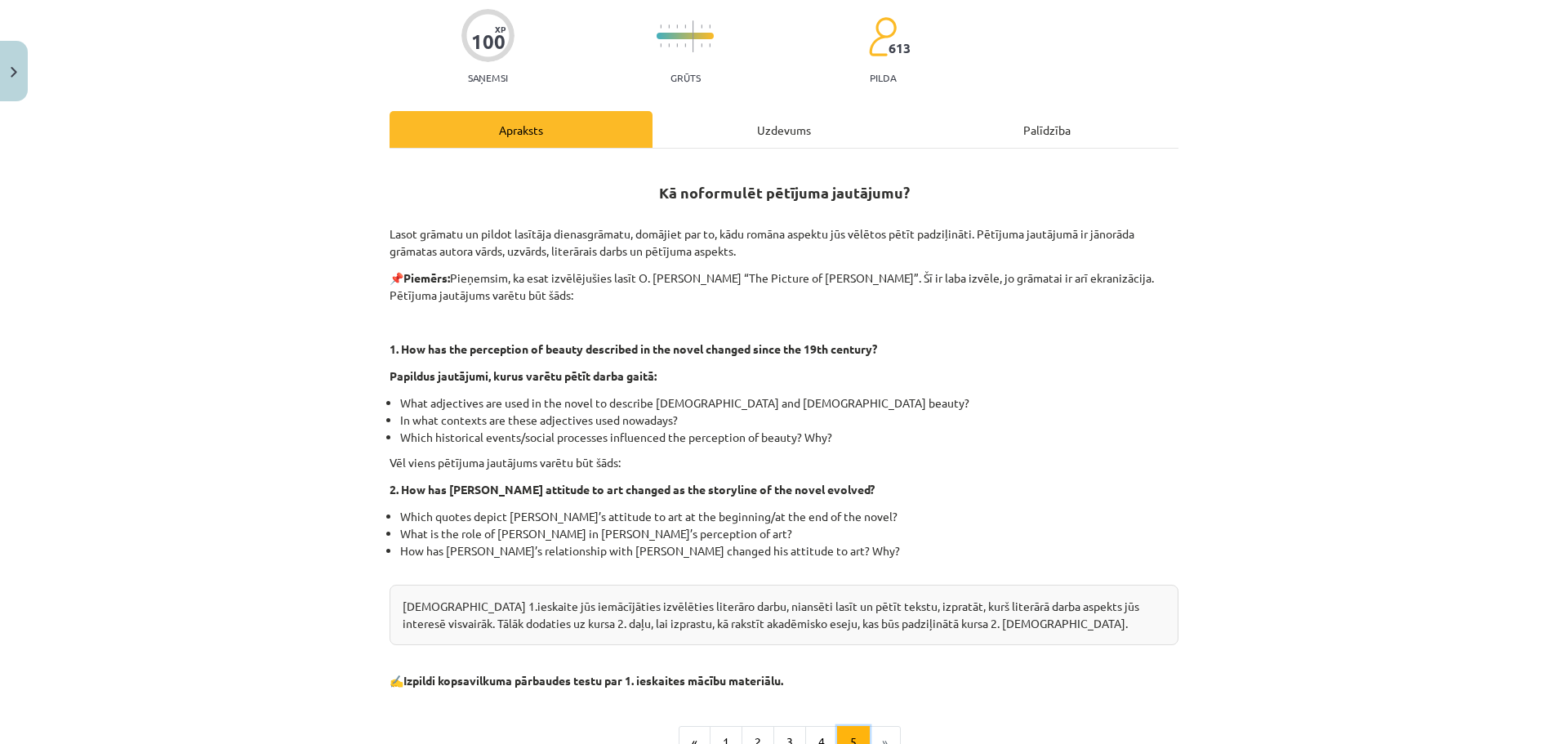
scroll to position [74, 0]
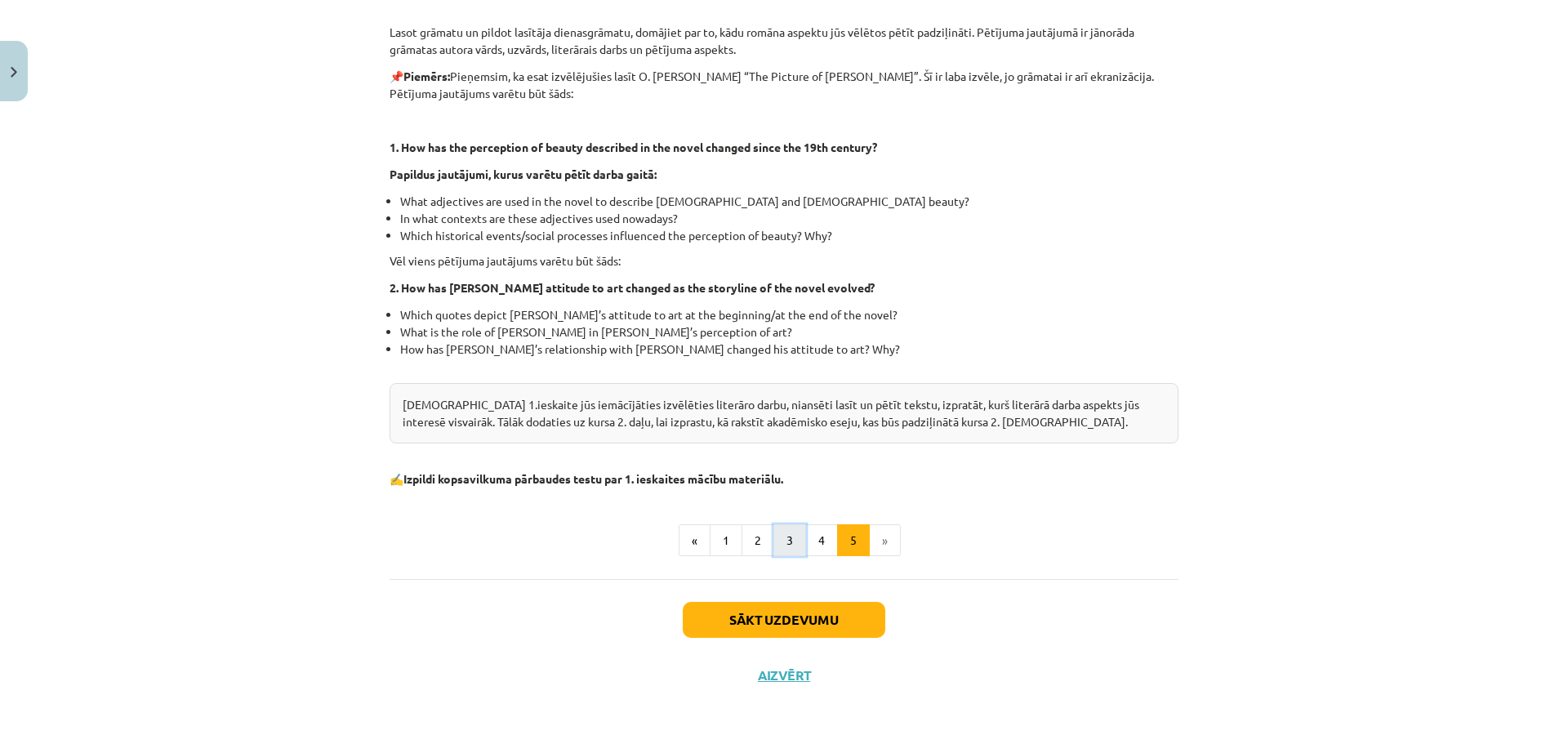
click at [781, 543] on button "3" at bounding box center [790, 540] width 33 height 33
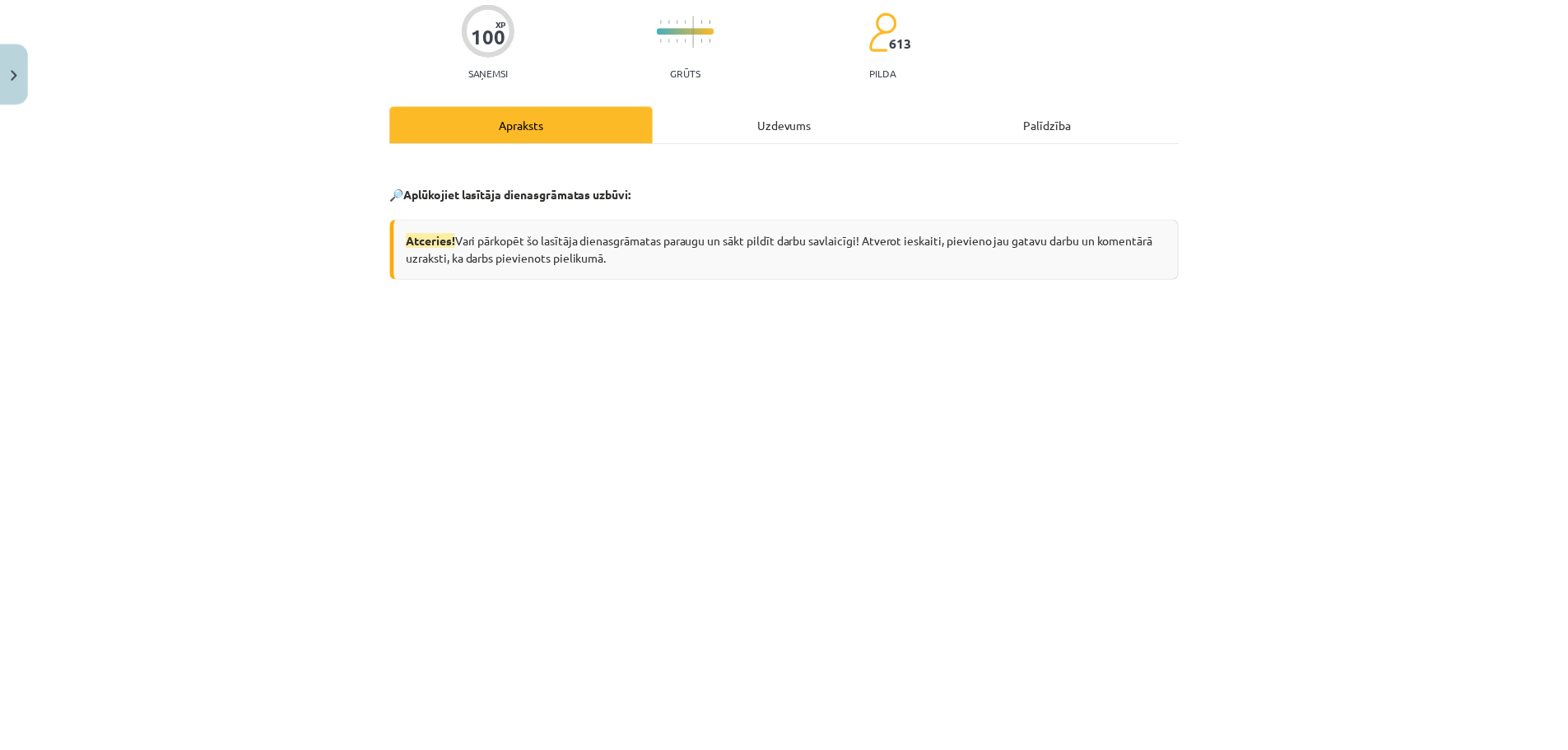
scroll to position [0, 0]
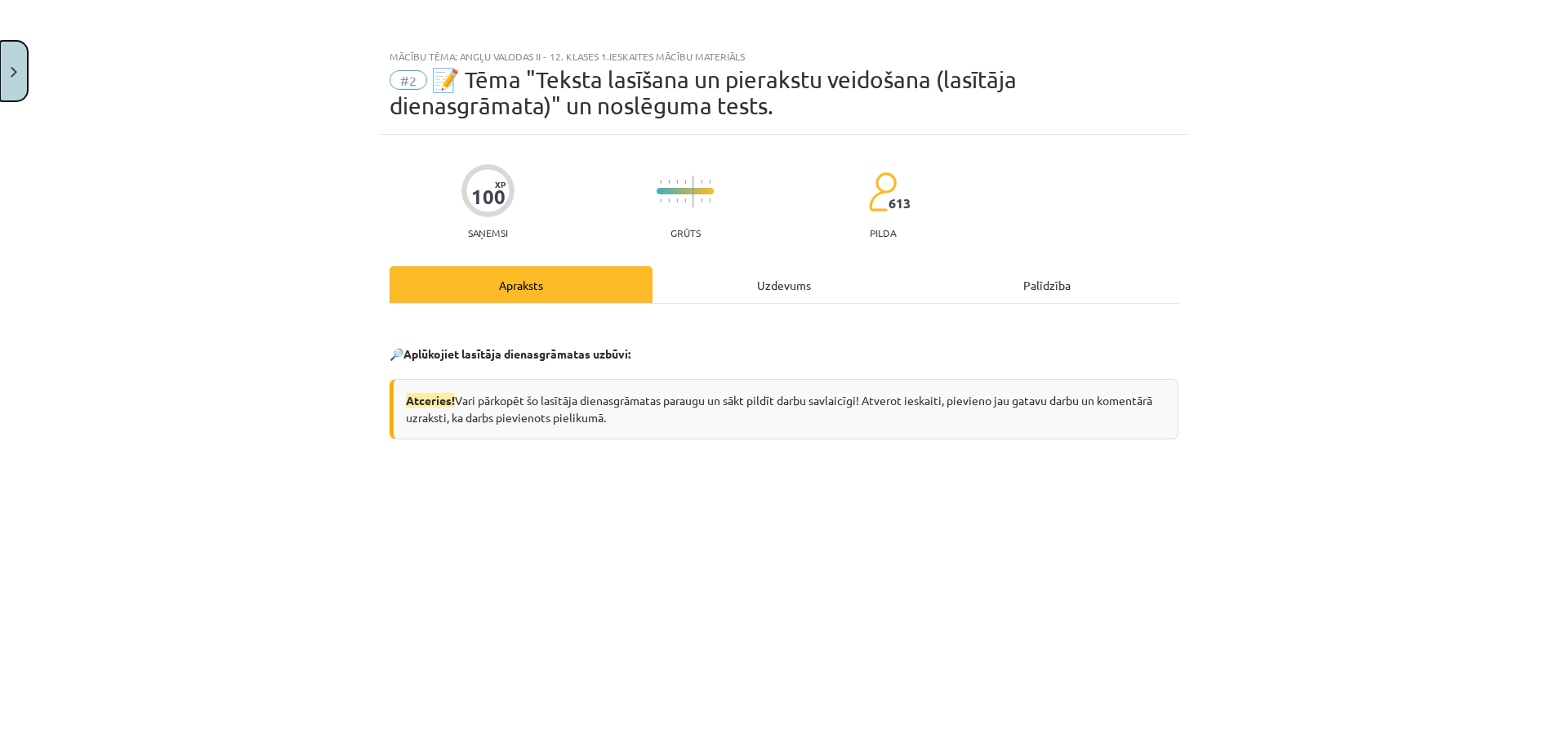
click at [0, 77] on button "Close" at bounding box center [14, 71] width 28 height 61
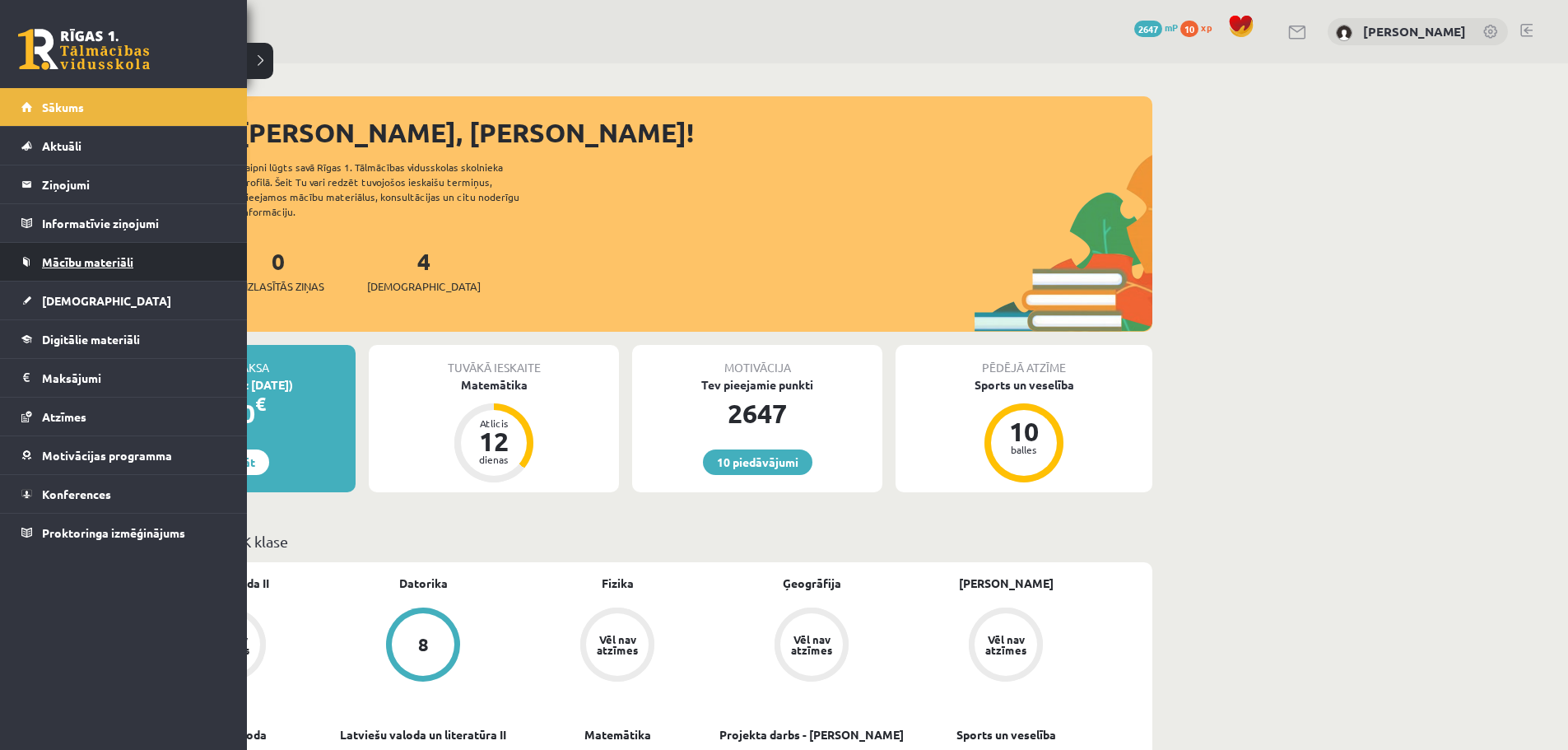
click at [56, 269] on link "Mācību materiāli" at bounding box center [124, 261] width 205 height 38
click at [85, 334] on span "Digitālie materiāli" at bounding box center [91, 339] width 98 height 15
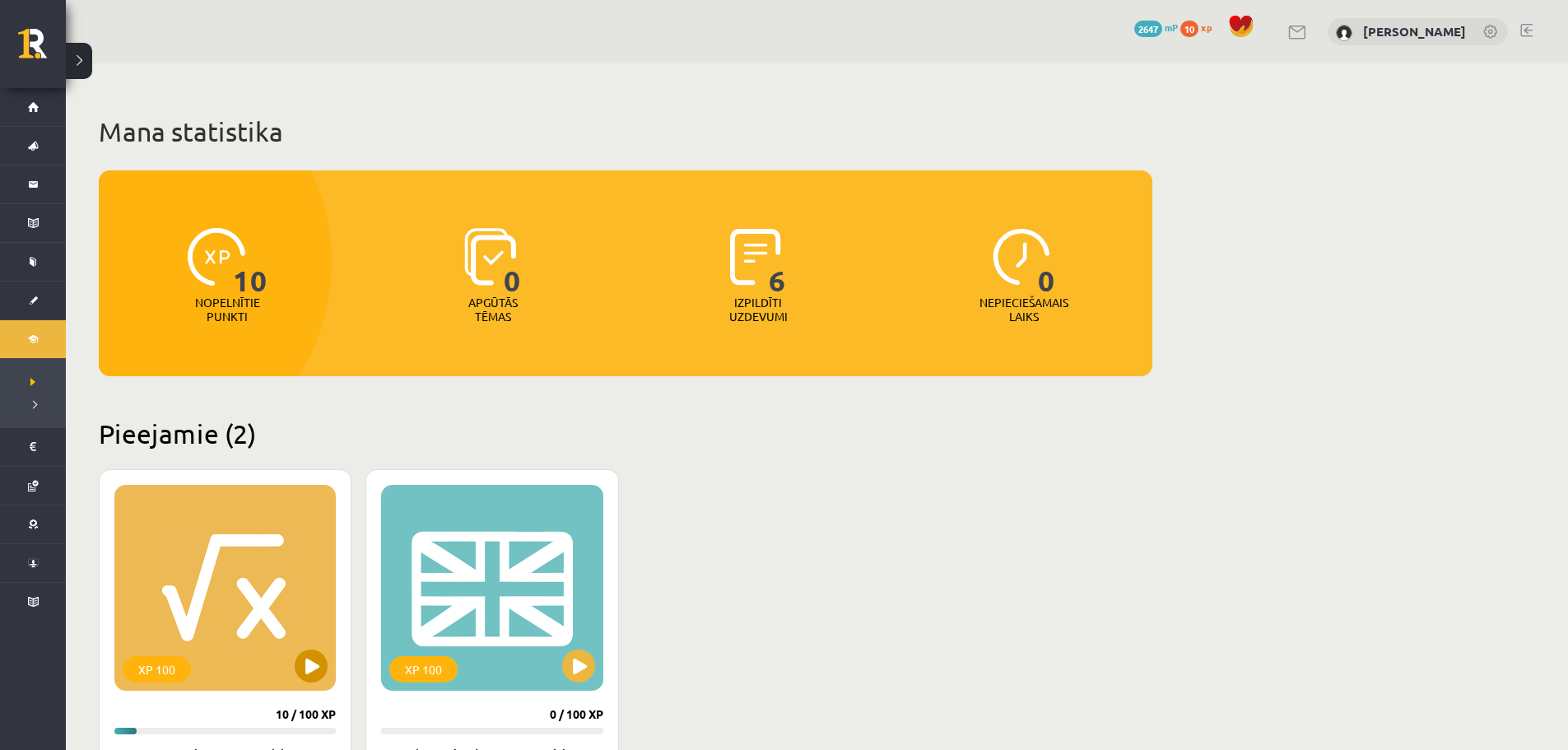
scroll to position [329, 0]
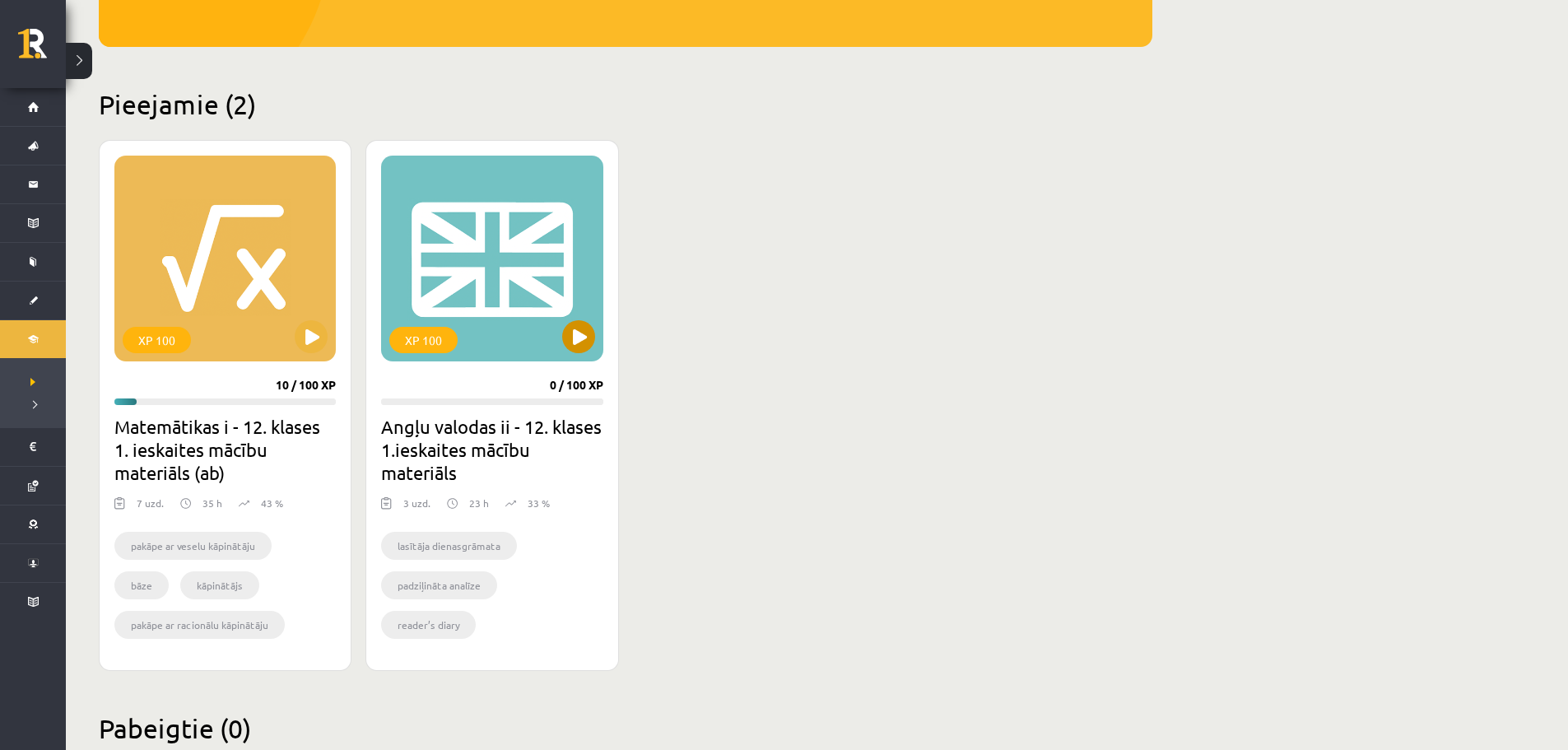
click at [504, 348] on div "XP 100" at bounding box center [492, 258] width 222 height 206
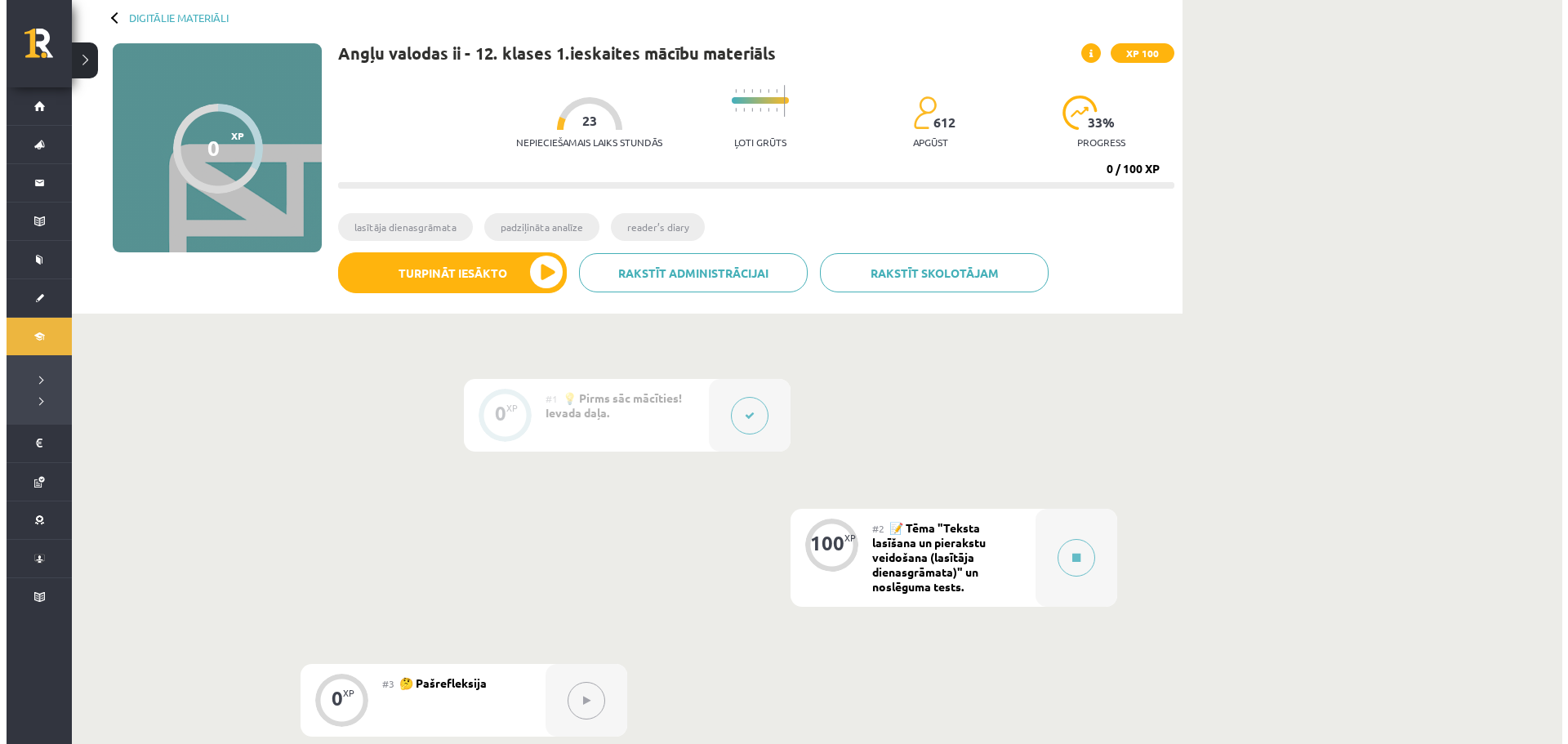
scroll to position [326, 0]
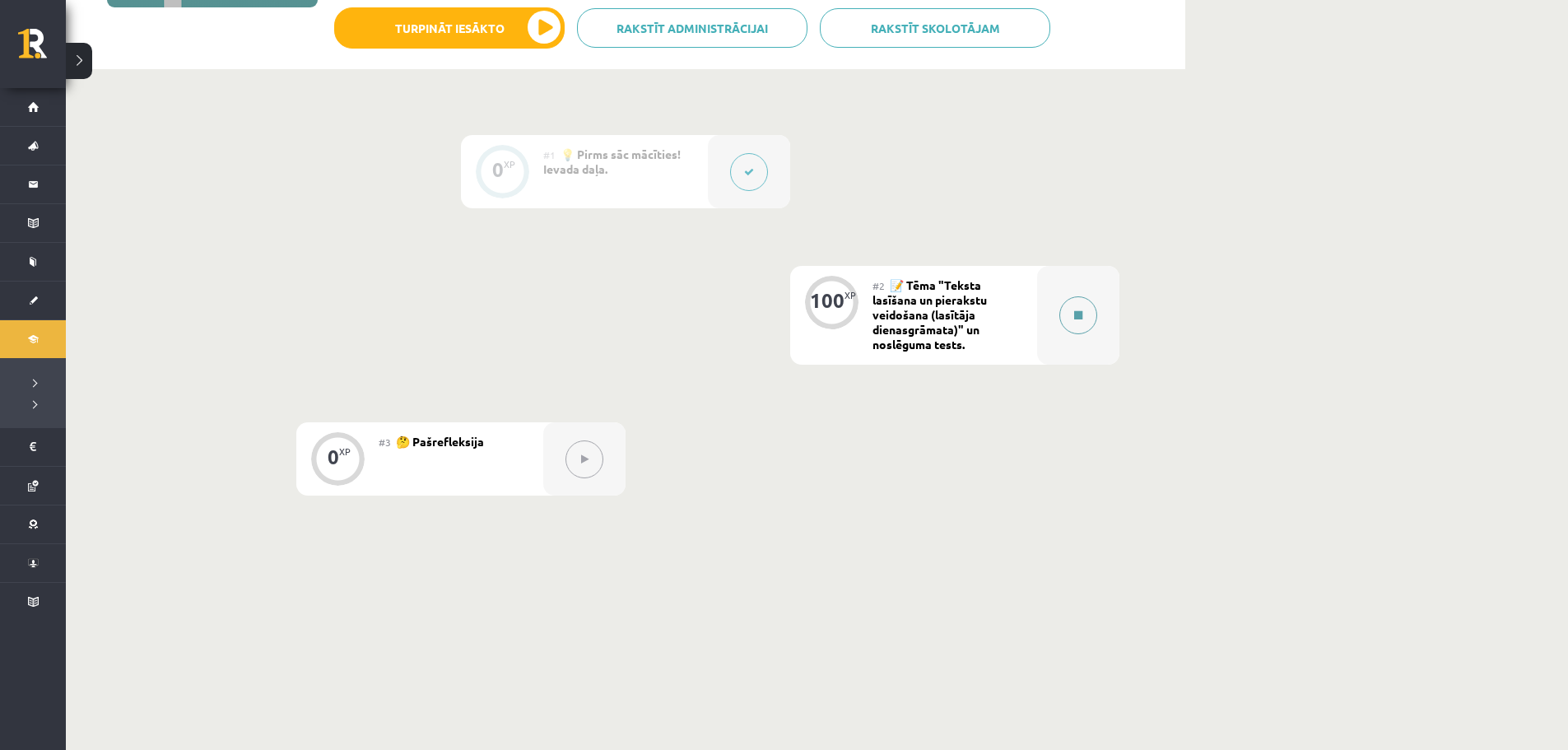
click at [1053, 307] on div at bounding box center [1079, 315] width 83 height 99
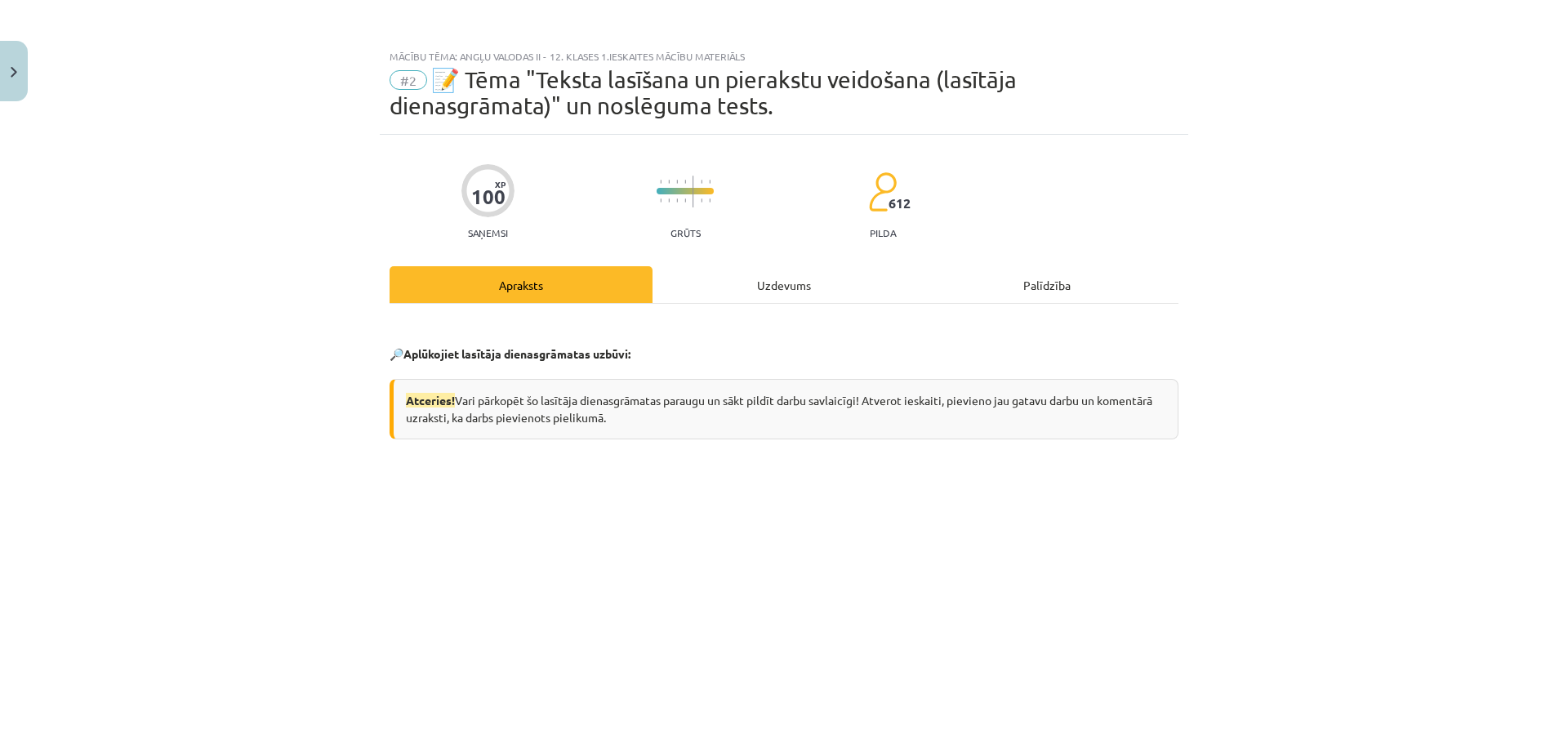
click at [727, 285] on div "Uzdevums" at bounding box center [784, 284] width 263 height 36
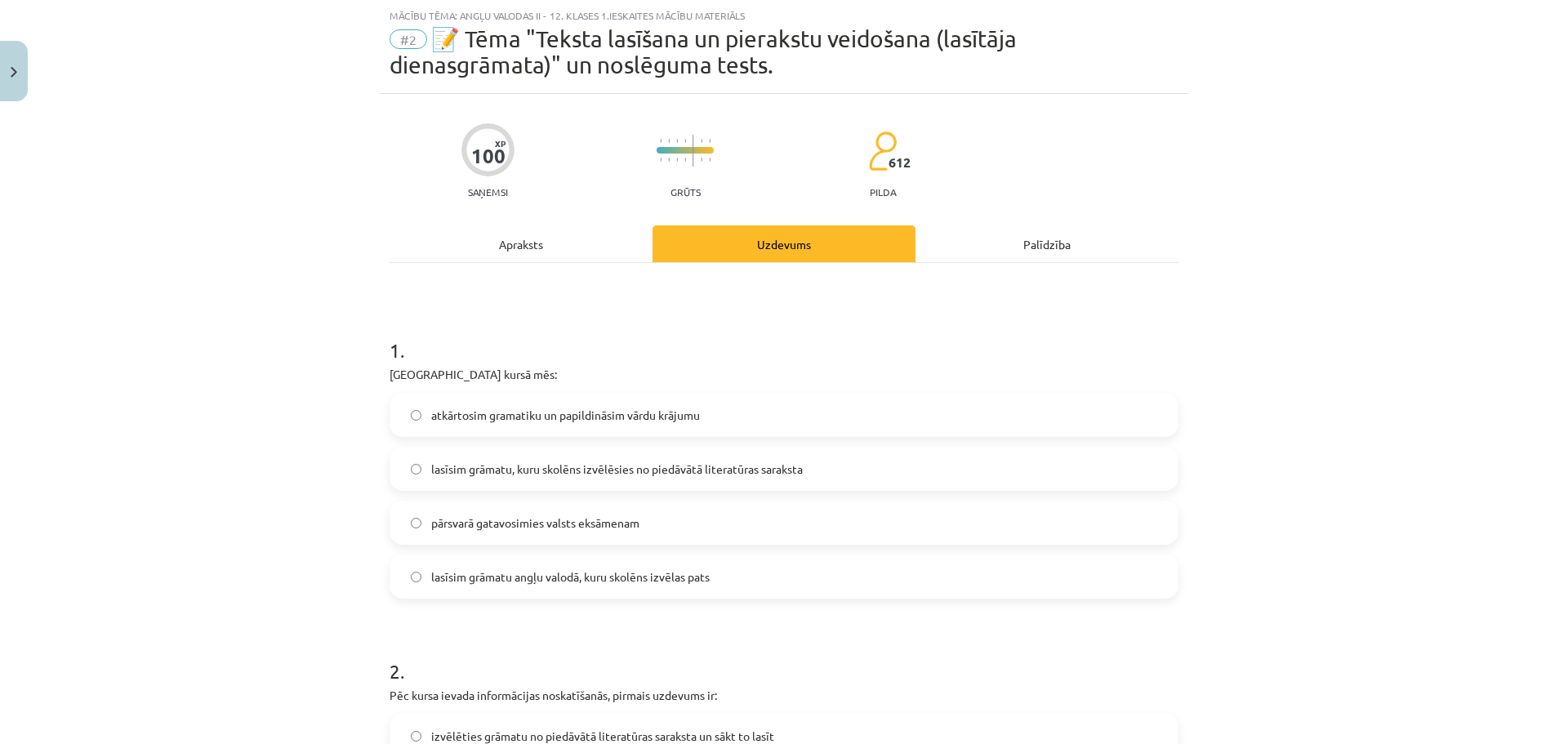
click at [571, 251] on div "Apraksts" at bounding box center [521, 243] width 263 height 36
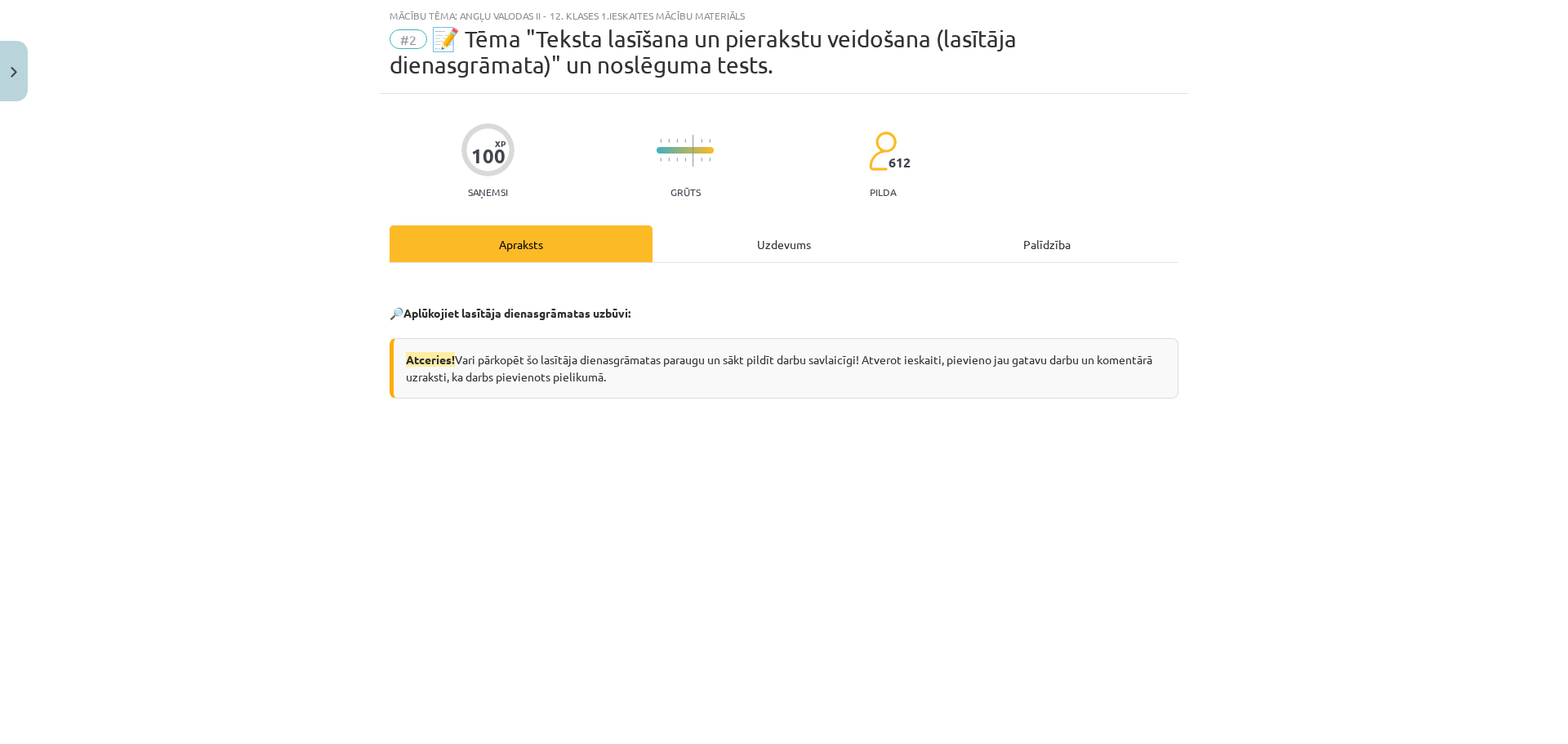
scroll to position [613, 0]
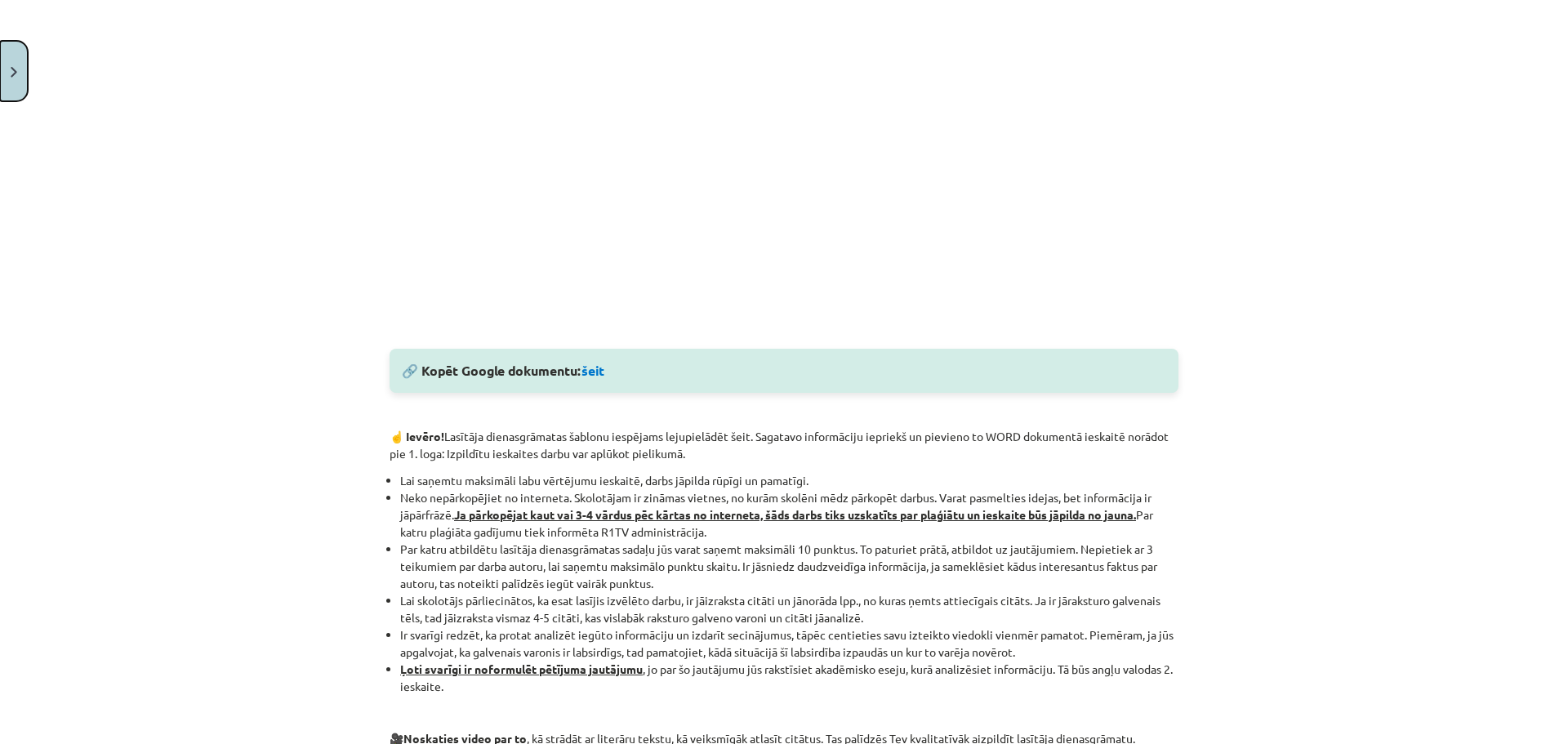
click at [19, 75] on button "Close" at bounding box center [14, 71] width 28 height 61
click at [728, 181] on div "Mācību tēma: Angļu valodas ii - 12. klases 1.ieskaites mācību materiāls #2 📝 Tē…" at bounding box center [784, 372] width 1568 height 744
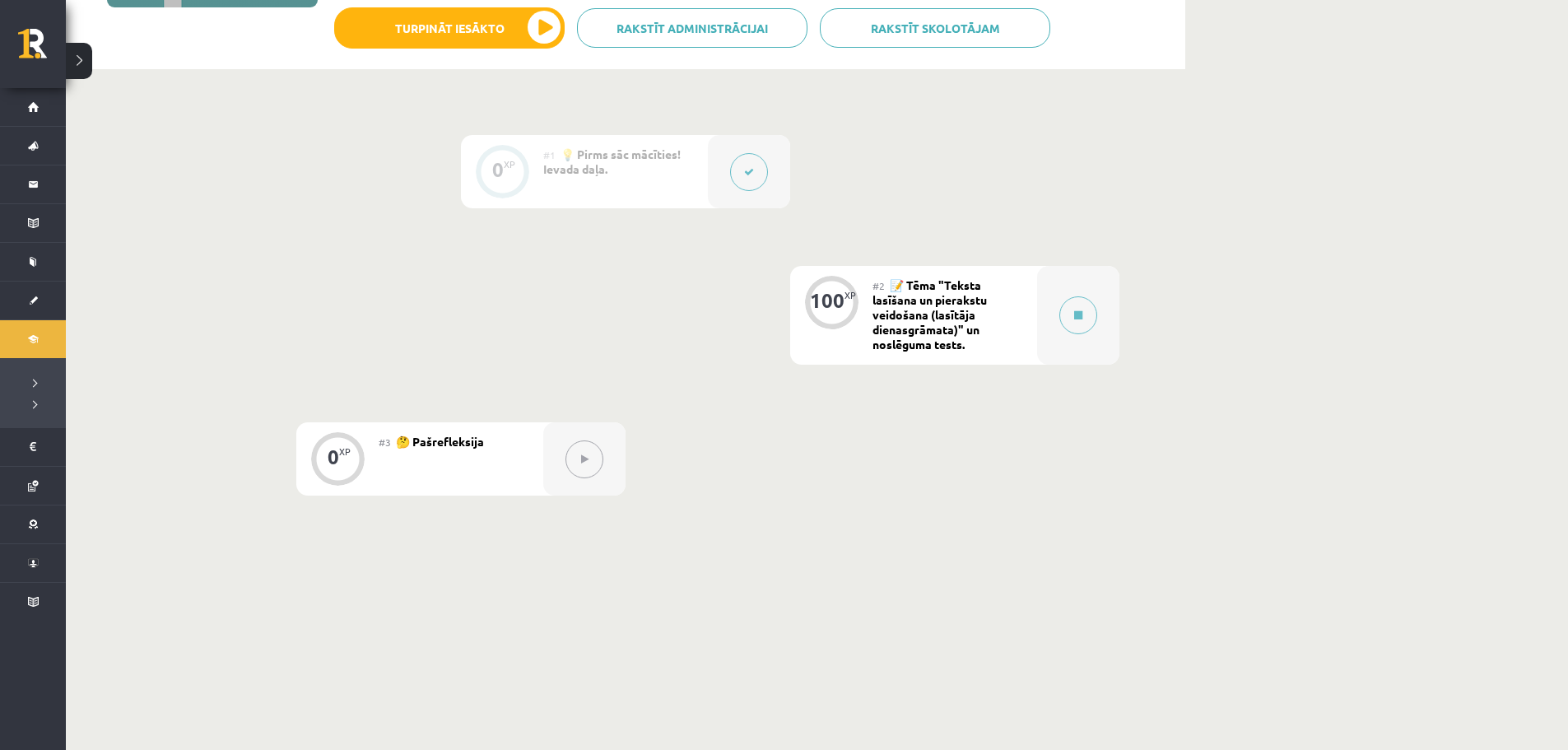
click at [743, 179] on button at bounding box center [749, 172] width 38 height 38
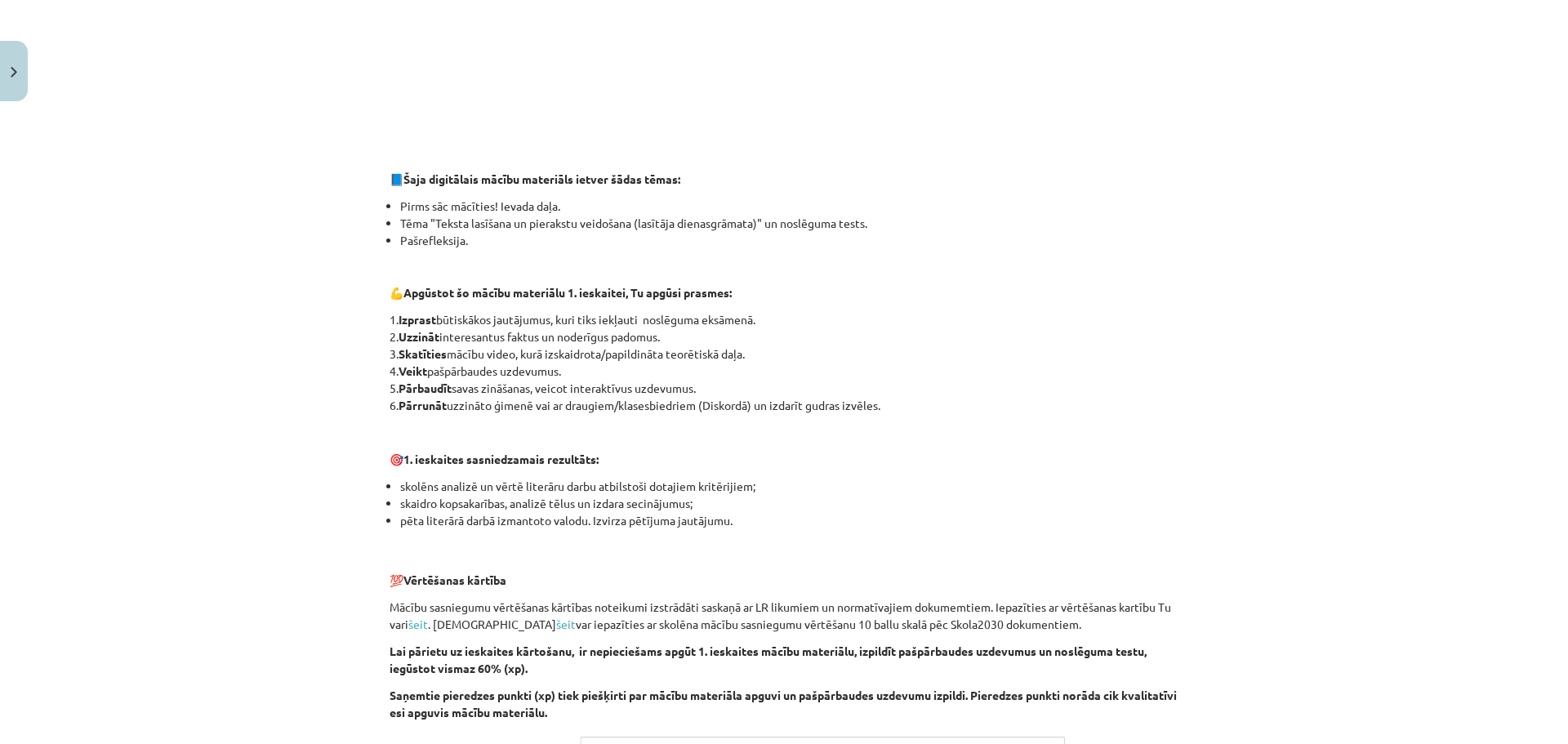
scroll to position [457, 0]
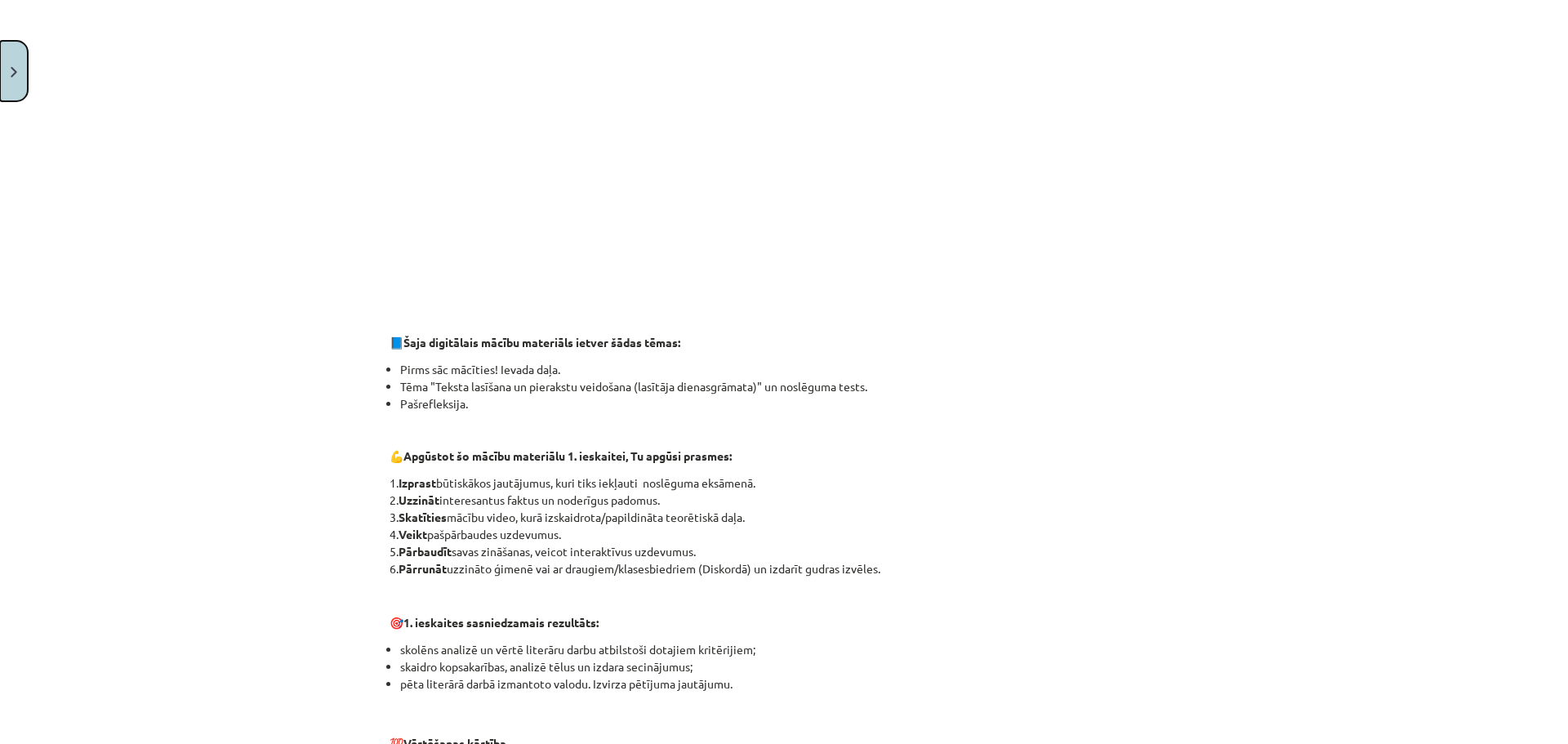
click at [7, 62] on button "Close" at bounding box center [14, 71] width 28 height 61
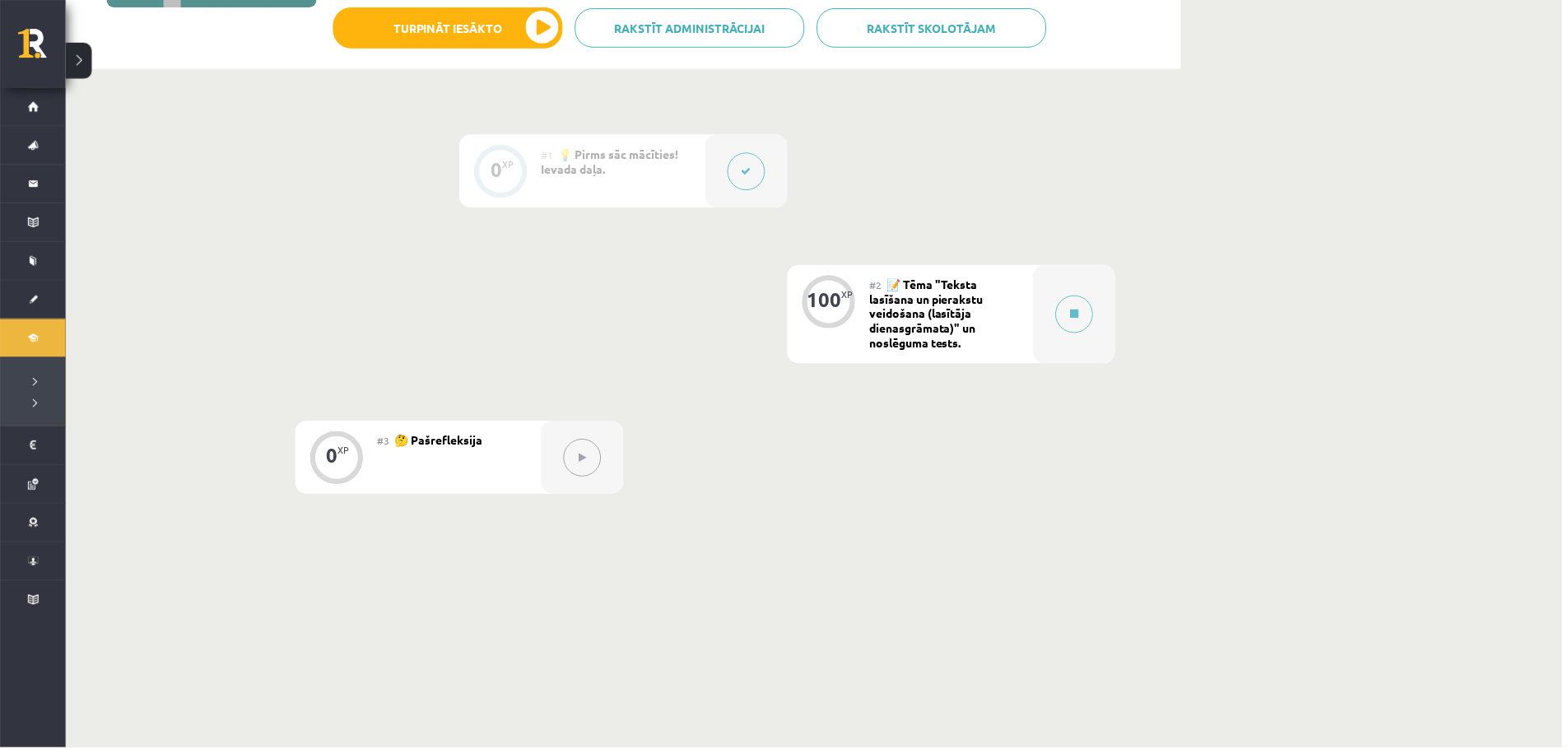
click at [1109, 320] on div at bounding box center [1079, 315] width 83 height 99
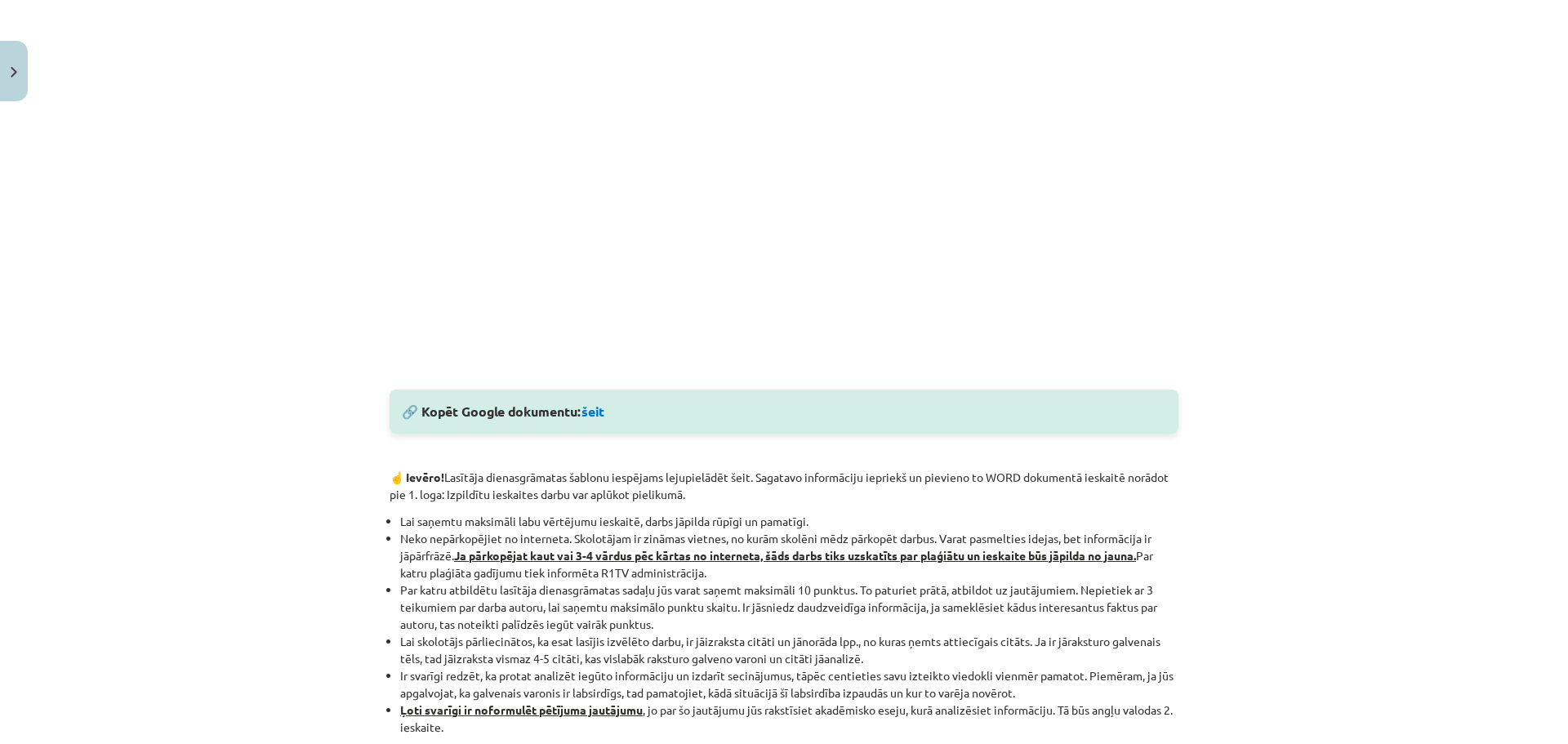
scroll to position [1062, 0]
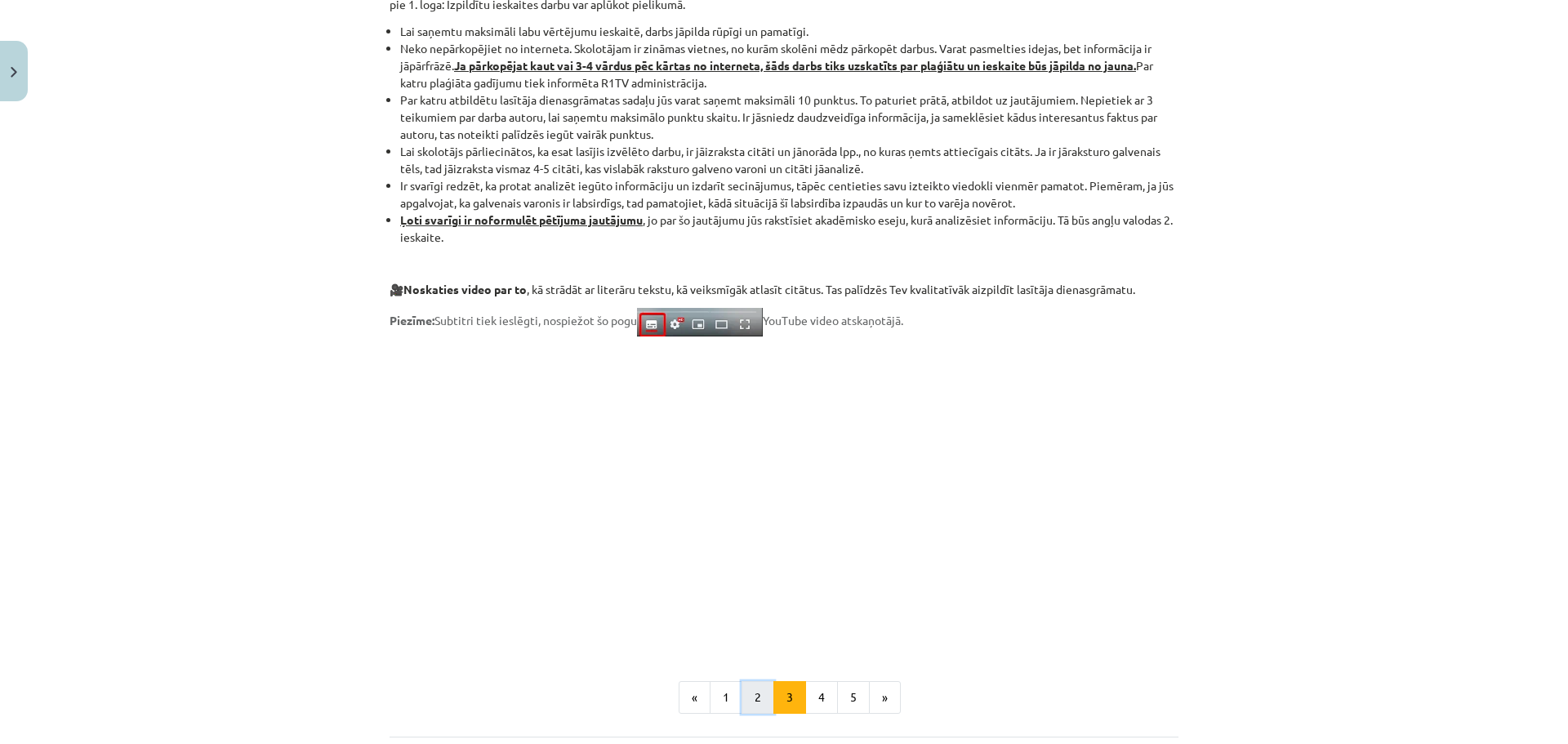
click at [752, 693] on button "2" at bounding box center [757, 697] width 33 height 33
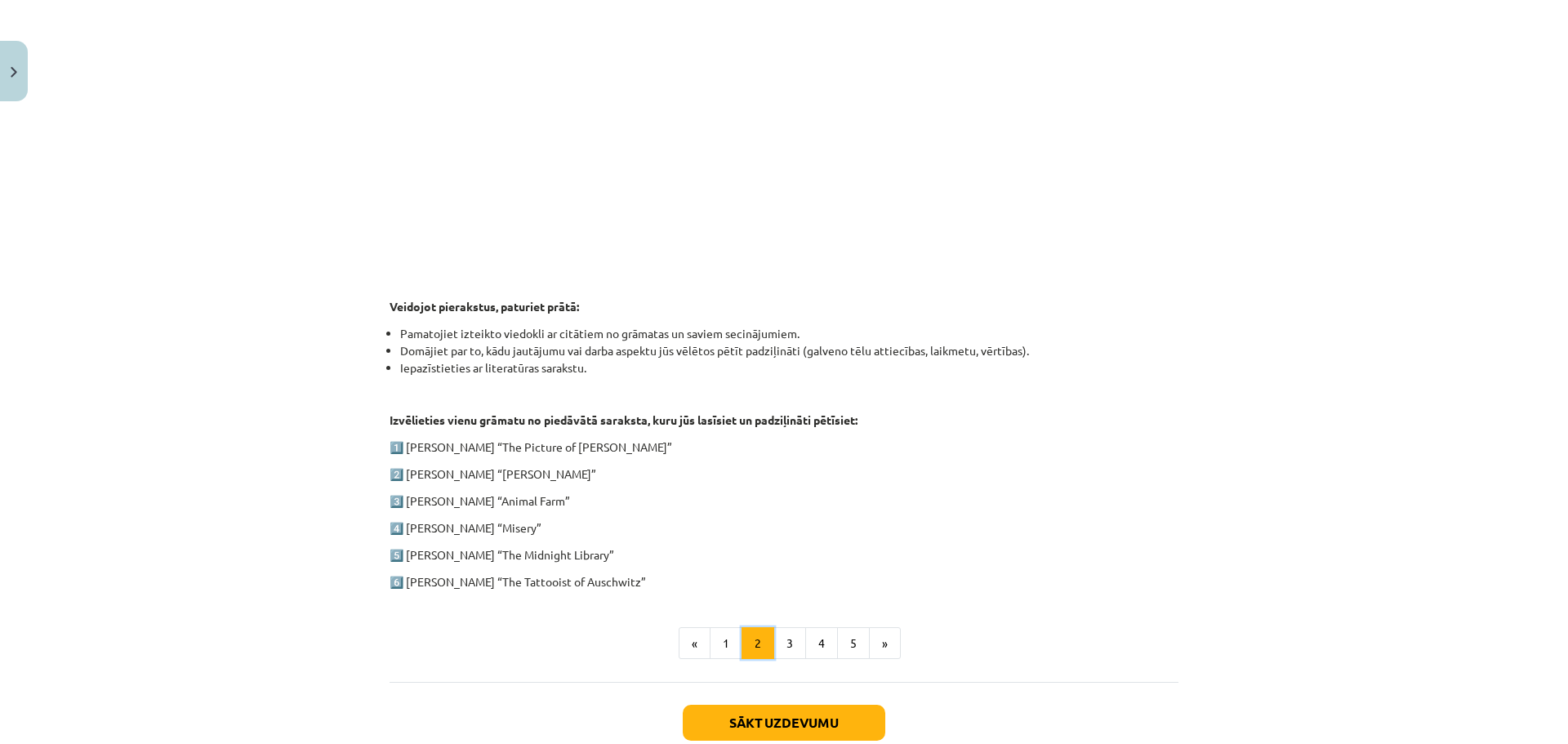
scroll to position [645, 0]
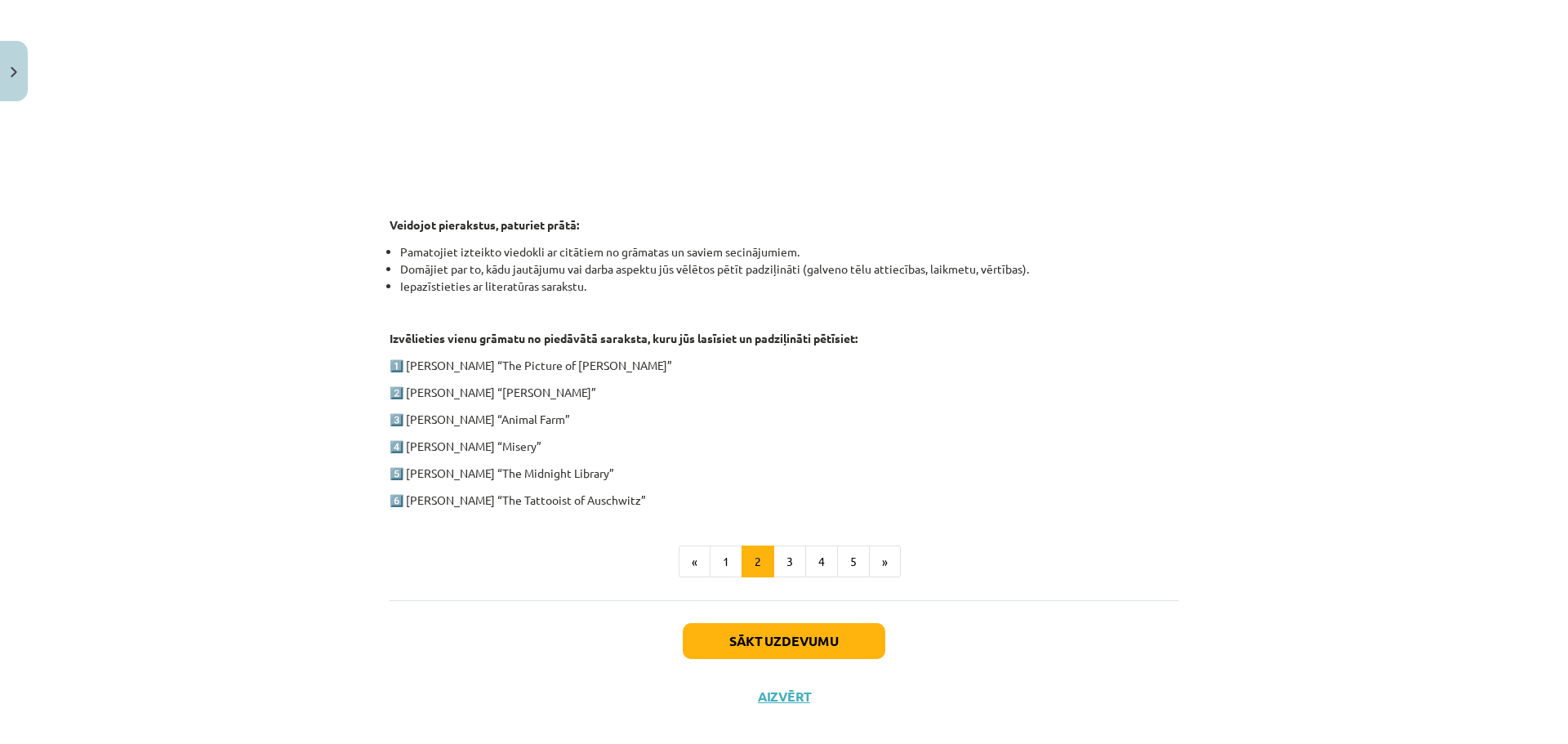
drag, startPoint x: 403, startPoint y: 392, endPoint x: 554, endPoint y: 393, distance: 151.0
click at [554, 393] on p "2️⃣ [PERSON_NAME] “[PERSON_NAME]”" at bounding box center [784, 393] width 789 height 17
click at [590, 393] on p "2️⃣ [PERSON_NAME] “[PERSON_NAME]”" at bounding box center [784, 393] width 789 height 17
